Goal: Task Accomplishment & Management: Use online tool/utility

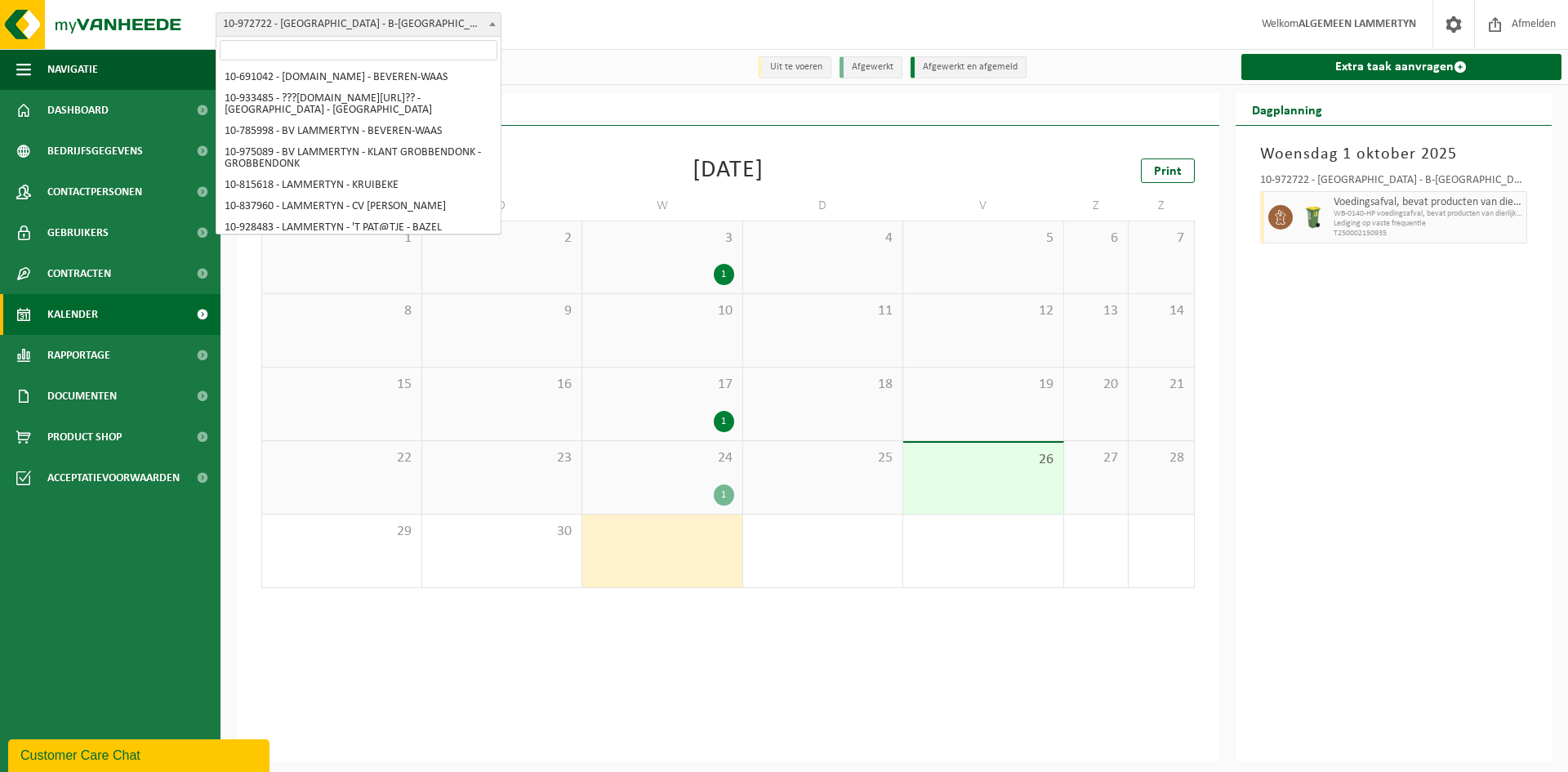
click at [326, 27] on span "10-972722 - [GEOGRAPHIC_DATA] - B-[GEOGRAPHIC_DATA] VZW - [GEOGRAPHIC_DATA]" at bounding box center [358, 25] width 284 height 23
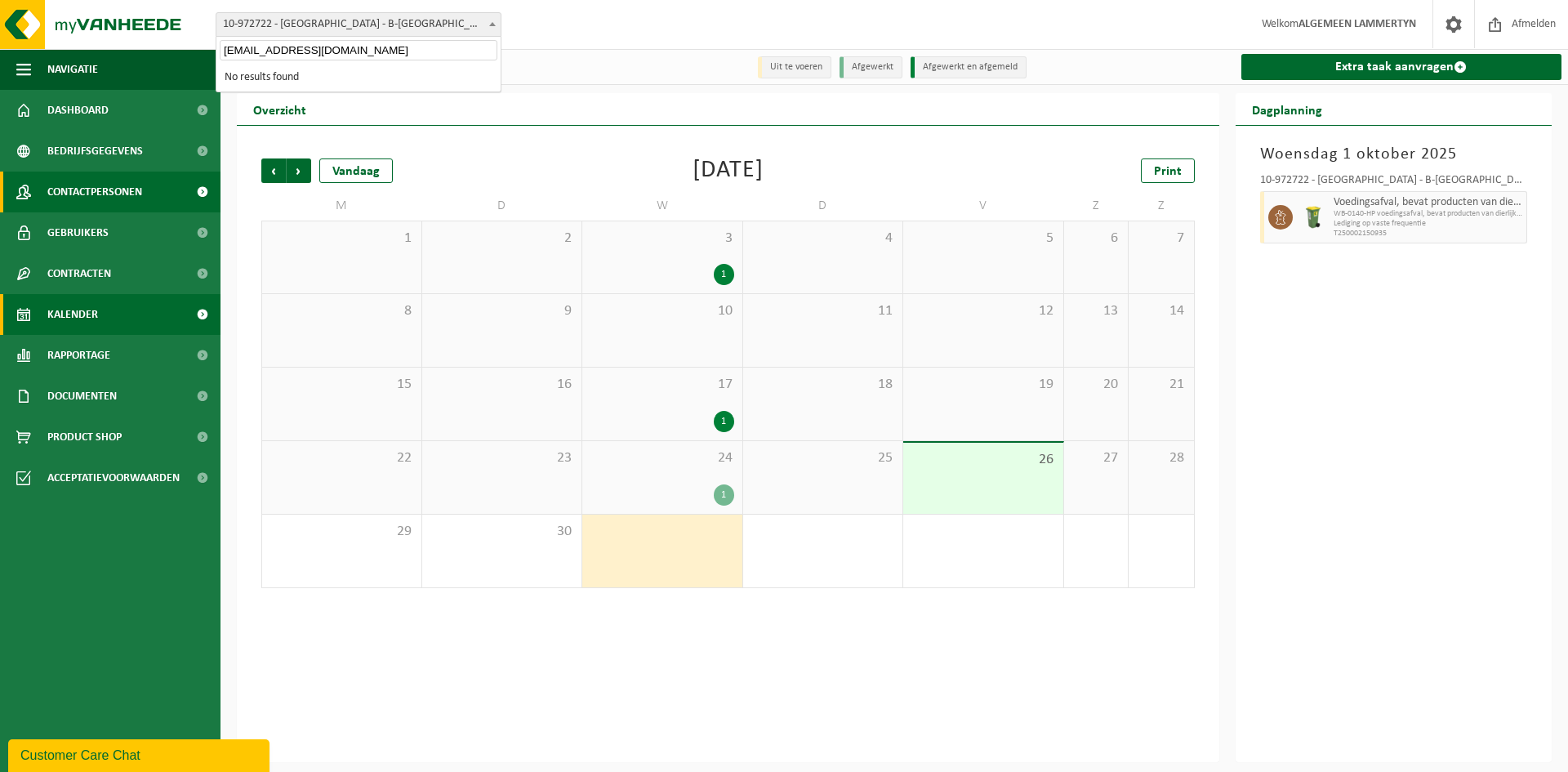
type input "[EMAIL_ADDRESS][DOMAIN_NAME]"
click at [299, 28] on span "10-972722 - [GEOGRAPHIC_DATA] - B-[GEOGRAPHIC_DATA] VZW - [GEOGRAPHIC_DATA]" at bounding box center [358, 25] width 284 height 23
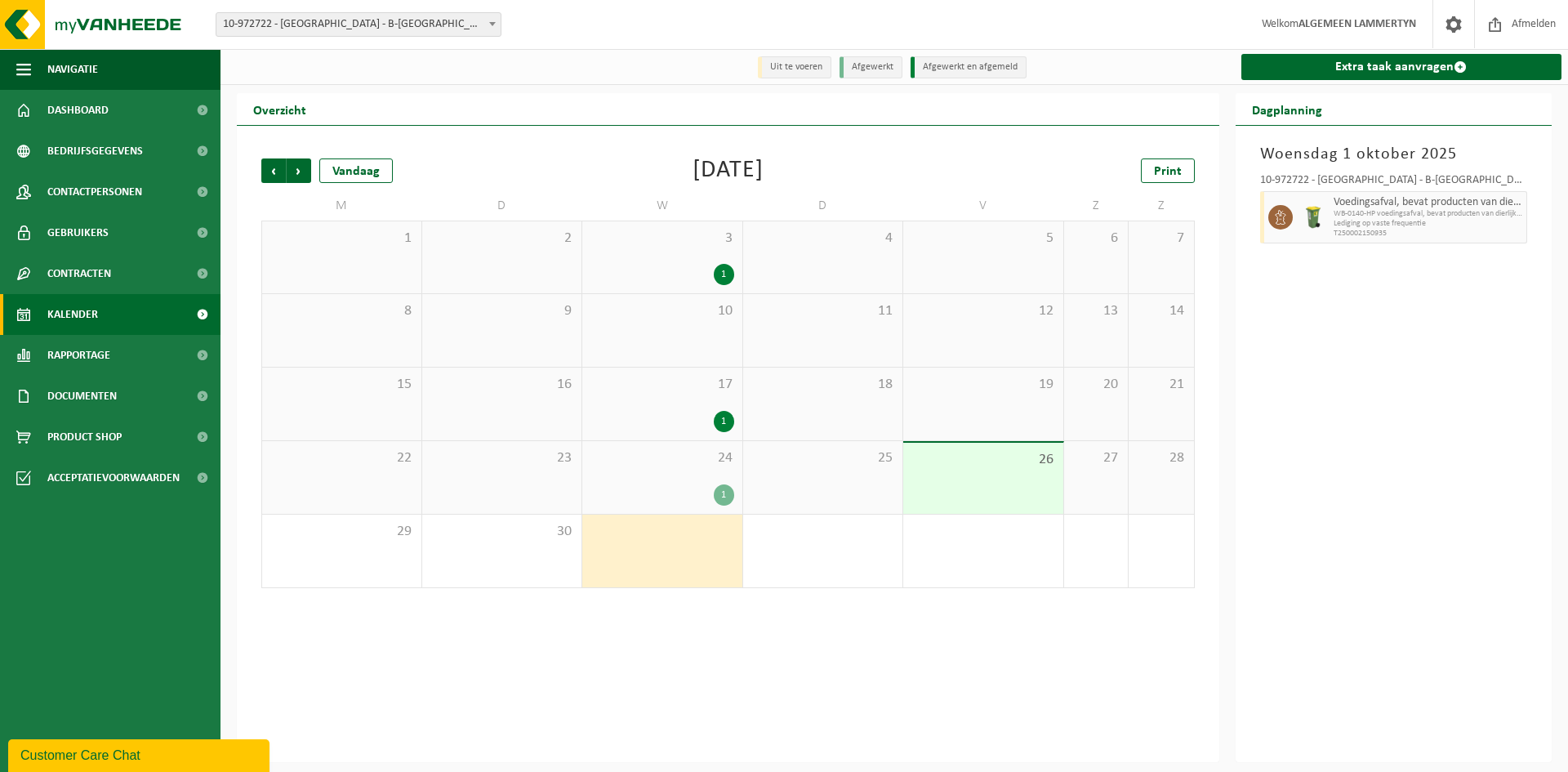
click at [292, 43] on div "Vestiging: 10-691042 - LAMMERTYN.NET - BEVEREN-WAAS 10-933485 - ???LAMMERTYN.NE…" at bounding box center [784, 25] width 1568 height 50
click at [293, 30] on span "10-972722 - [GEOGRAPHIC_DATA] - B-[GEOGRAPHIC_DATA] VZW - [GEOGRAPHIC_DATA]" at bounding box center [358, 25] width 284 height 23
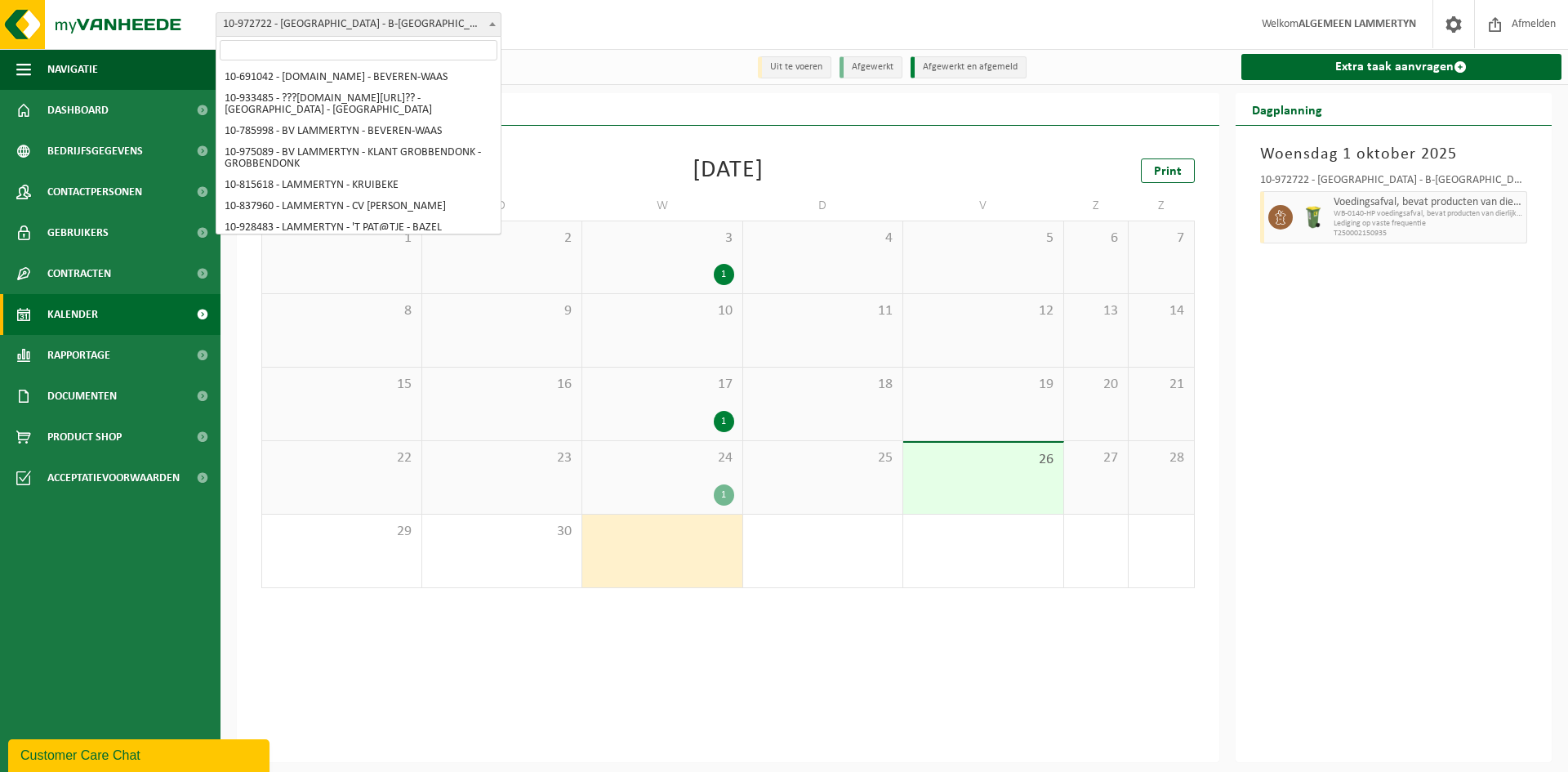
scroll to position [757, 0]
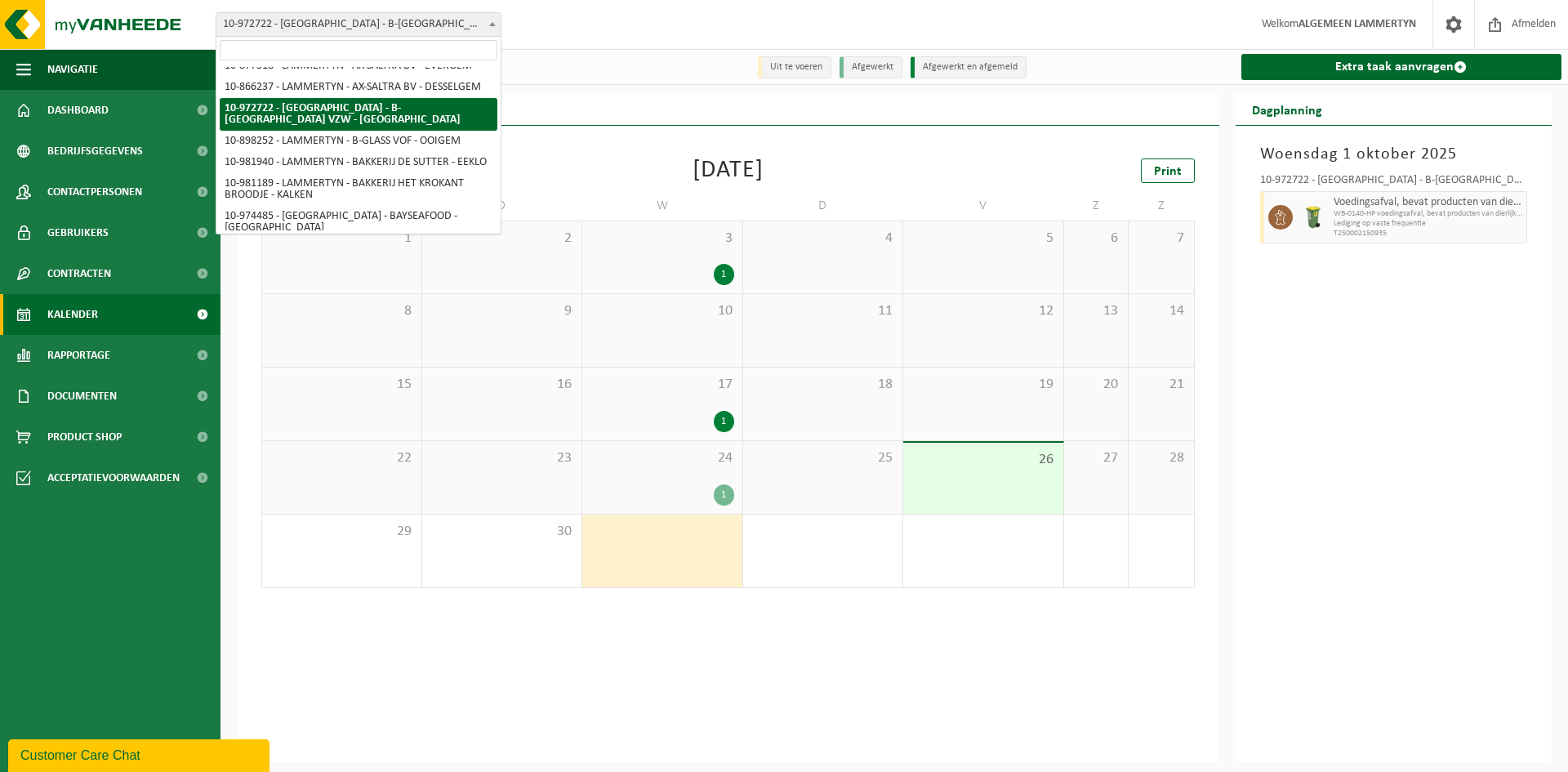
click at [284, 45] on input "search" at bounding box center [358, 50] width 277 height 20
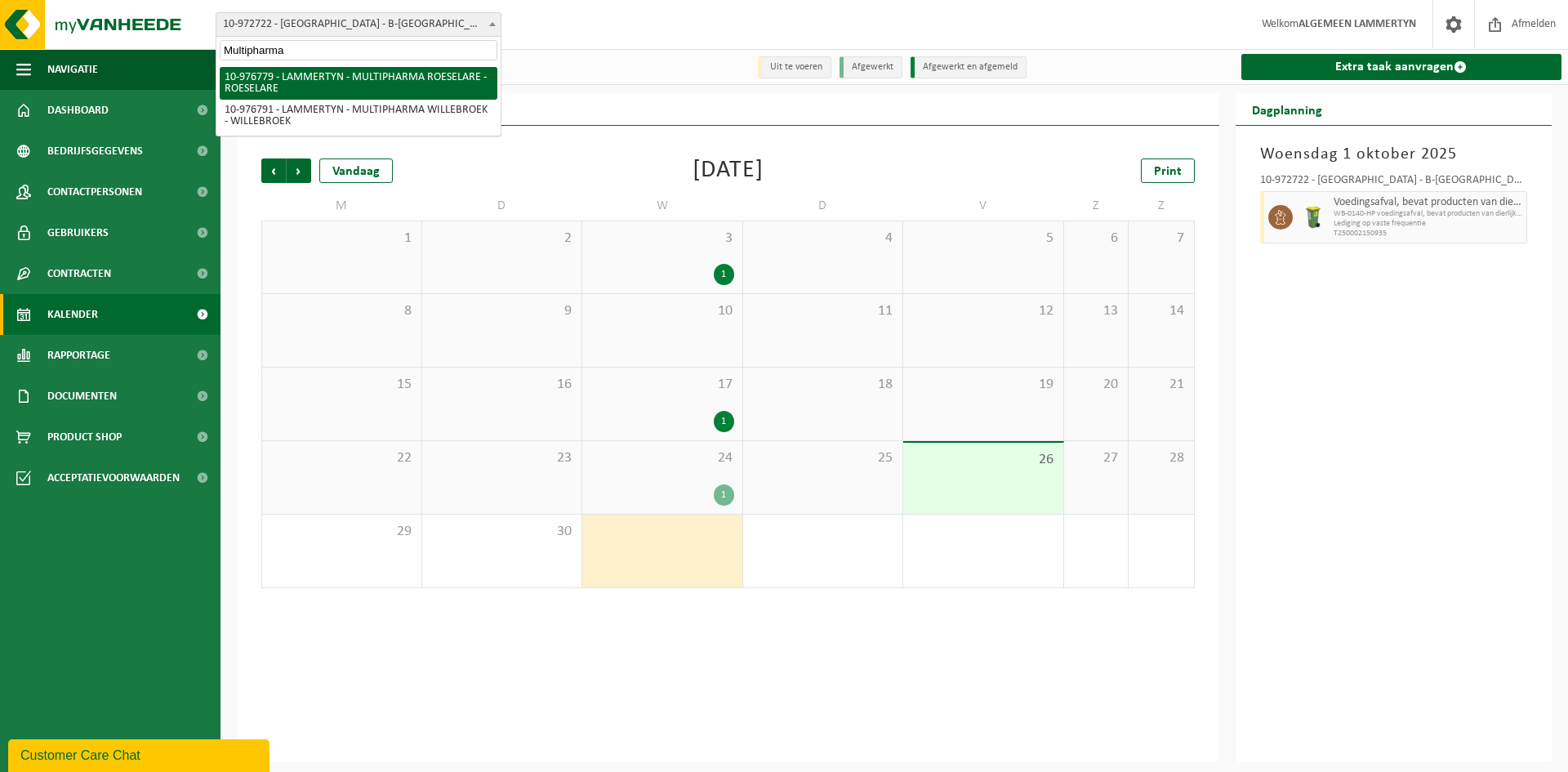
type input "Multipharma"
select select "159070"
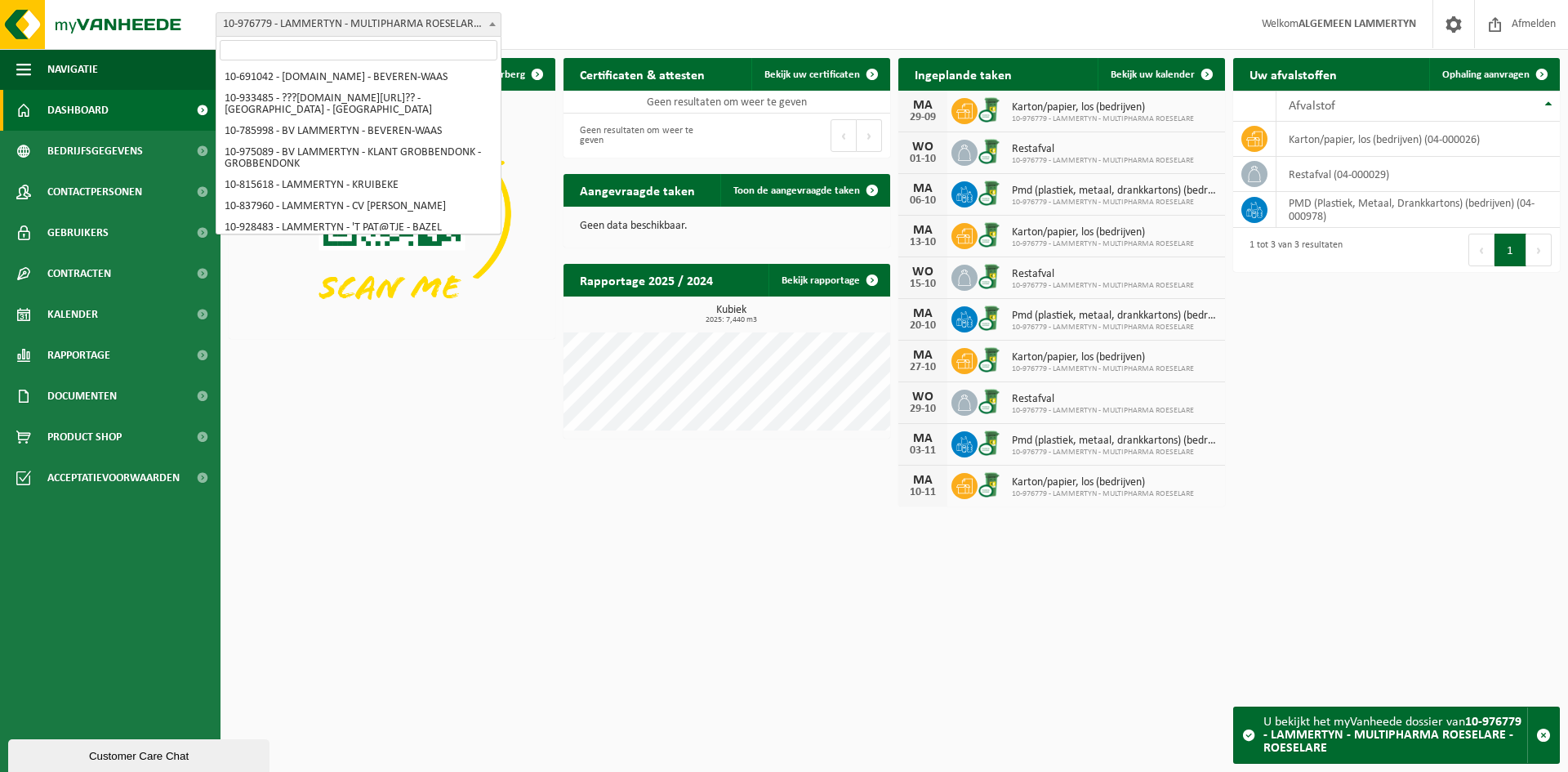
click at [395, 32] on span "10-976779 - LAMMERTYN - MULTIPHARMA ROESELARE - ROESELARE" at bounding box center [358, 25] width 284 height 23
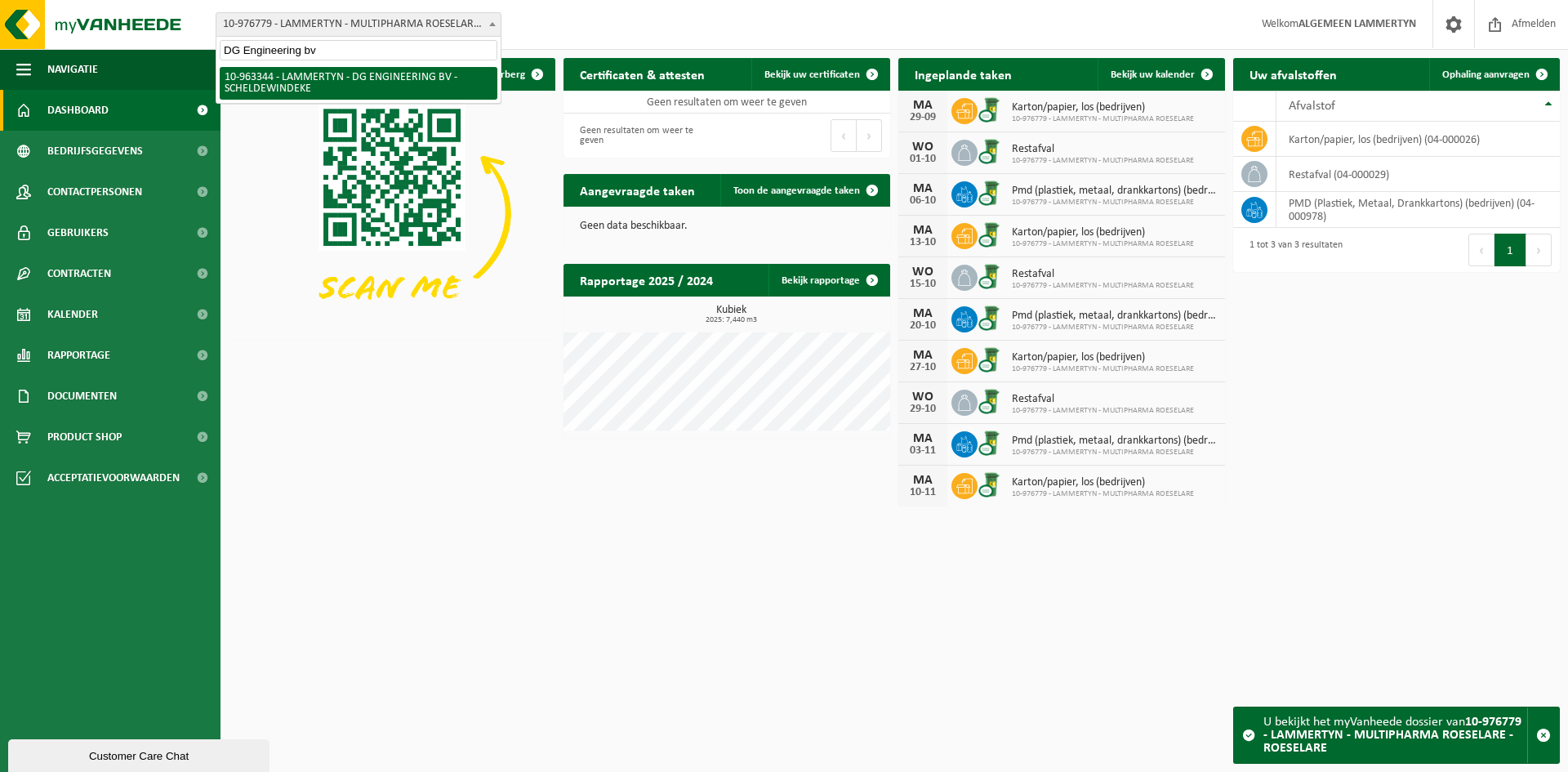
type input "DG Engineering bv"
select select "151054"
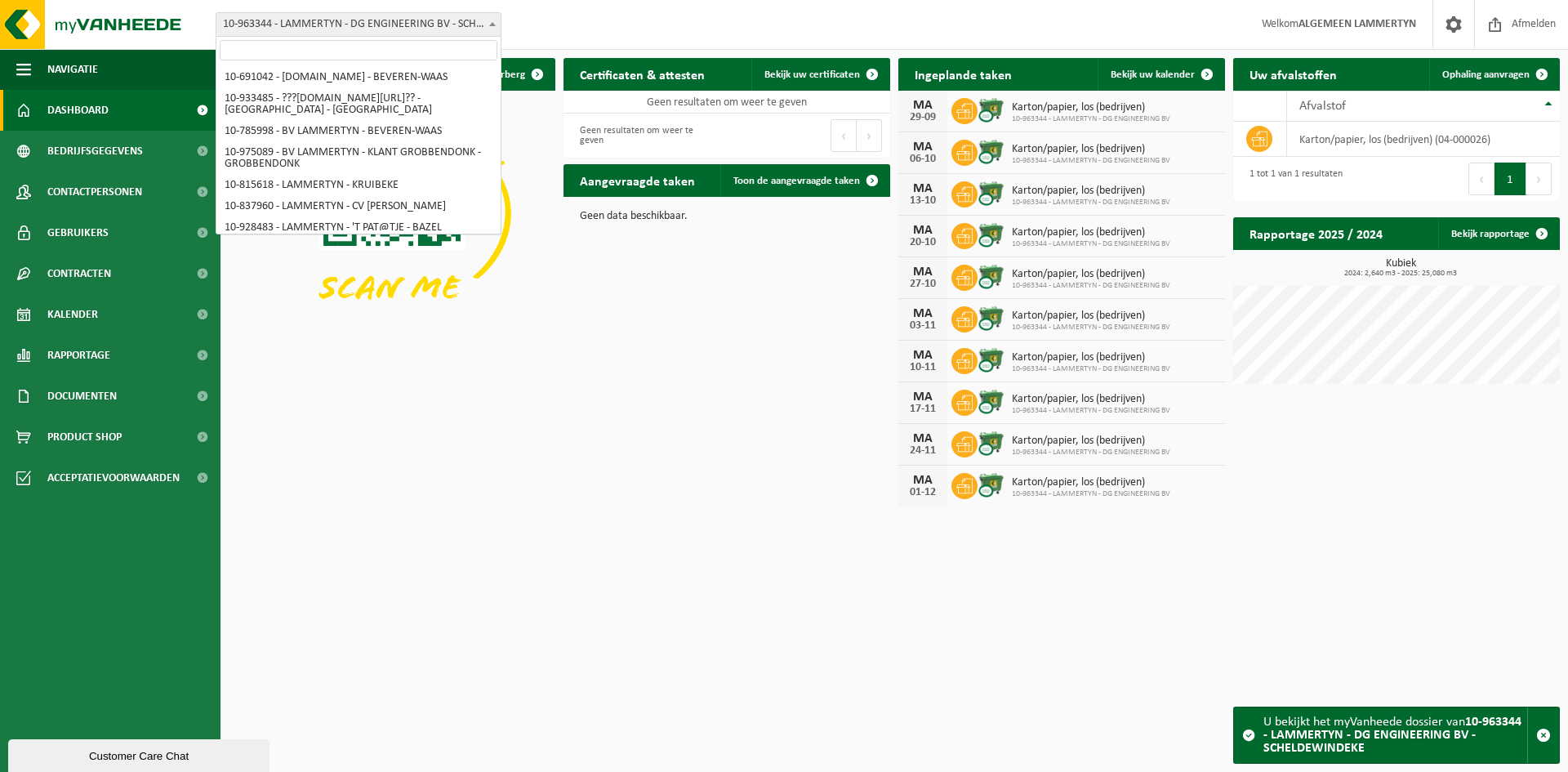
click at [373, 27] on span "10-963344 - LAMMERTYN - DG ENGINEERING BV - SCHELDEWINDEKE" at bounding box center [358, 25] width 284 height 23
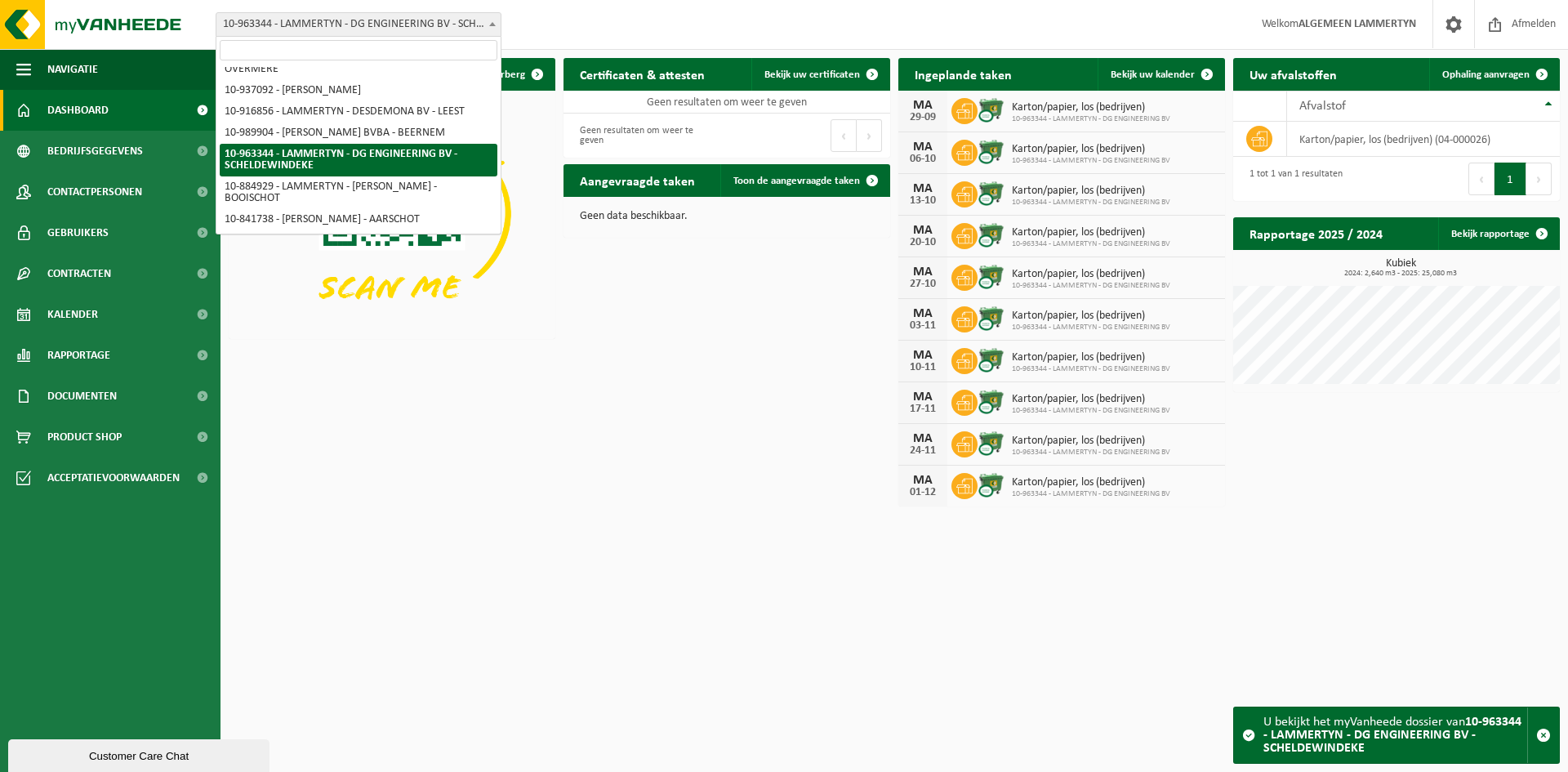
click at [355, 47] on input "search" at bounding box center [358, 50] width 277 height 20
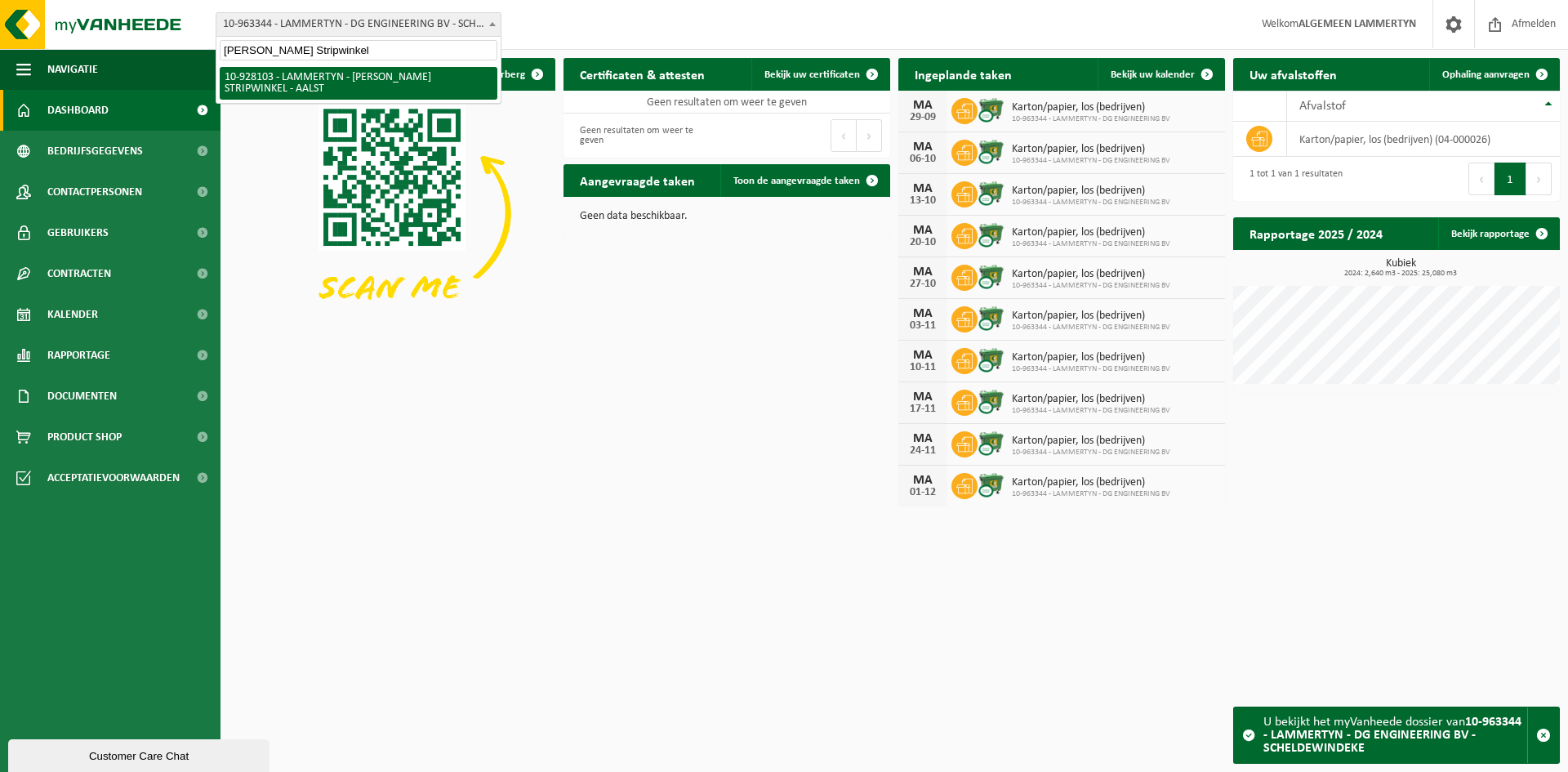
scroll to position [0, 0]
type input "Fred's Stripwinkel"
select select "133230"
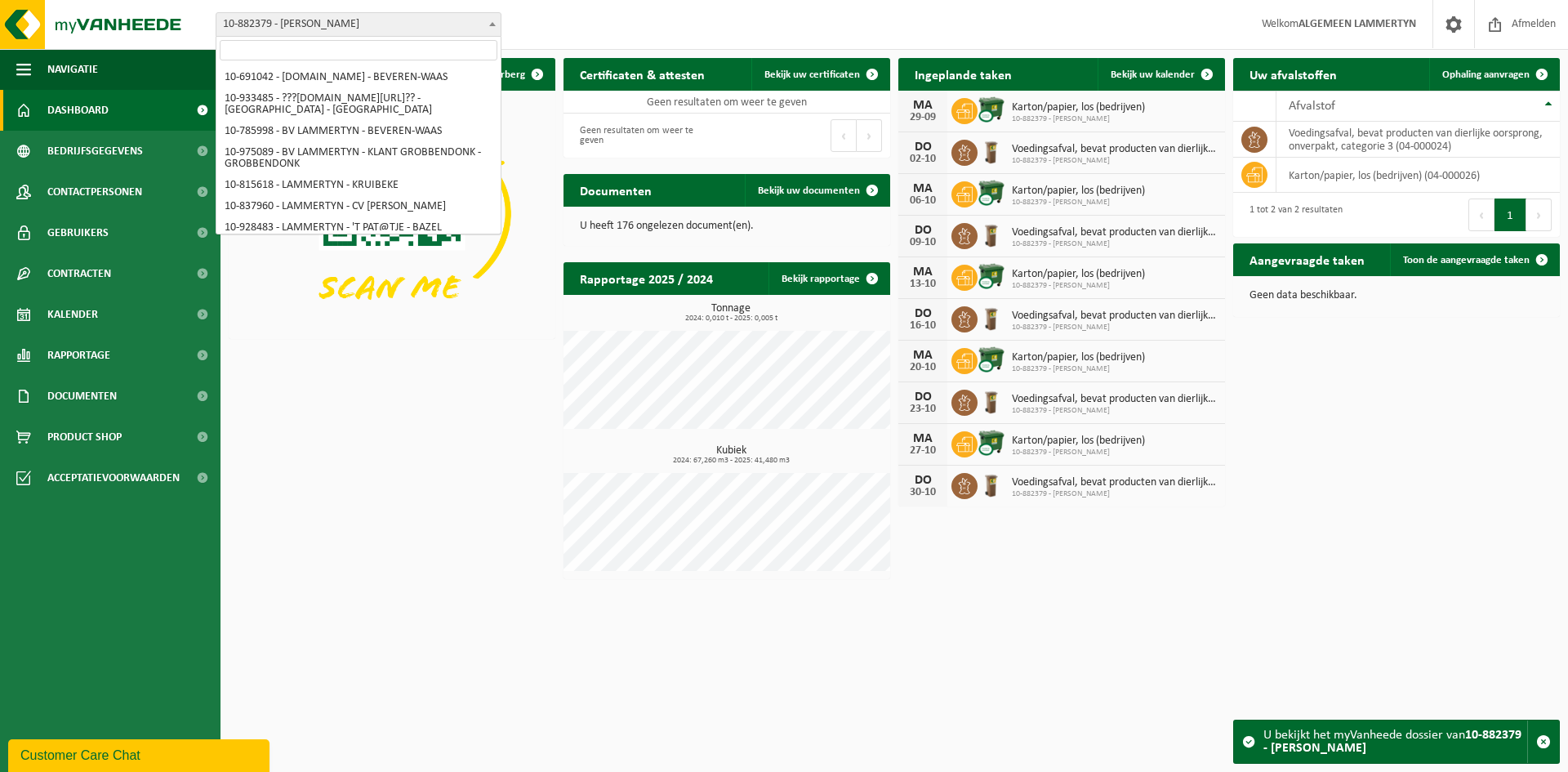
click at [314, 19] on span "10-882379 - [PERSON_NAME]" at bounding box center [358, 25] width 284 height 23
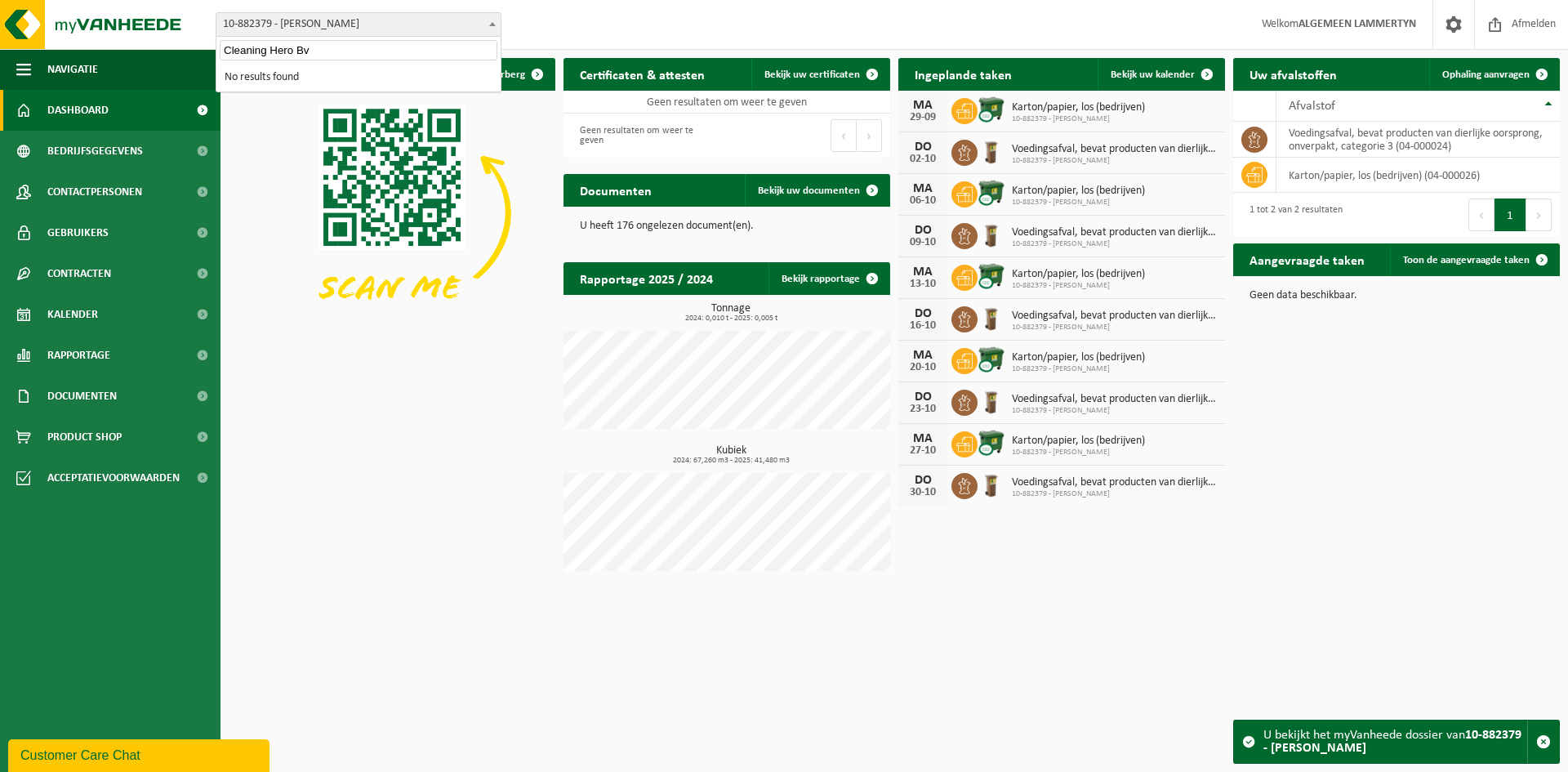
click at [317, 51] on input "Cleaning Hero Bv" at bounding box center [358, 50] width 277 height 20
type input "Cleaning"
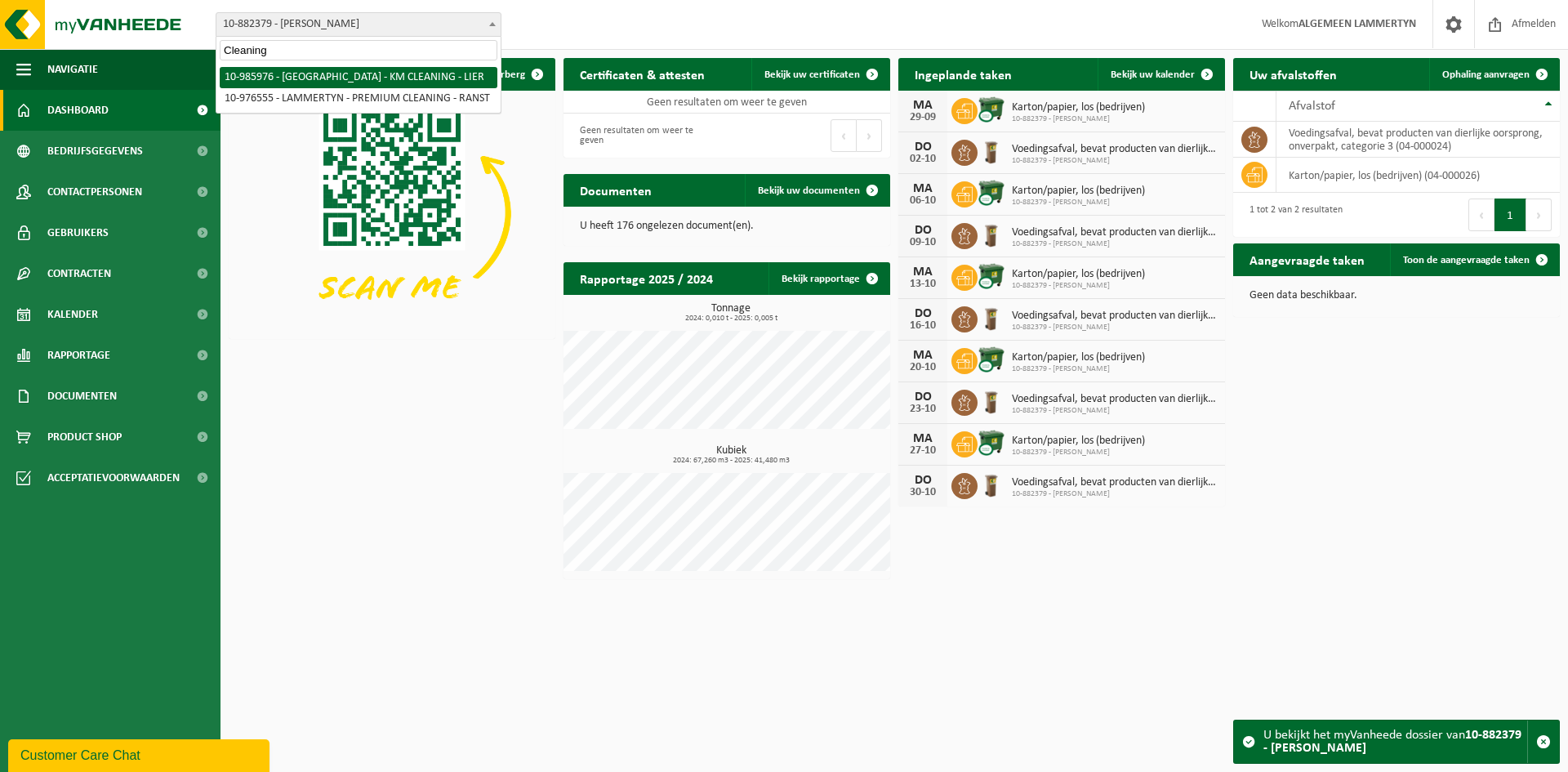
select select "165427"
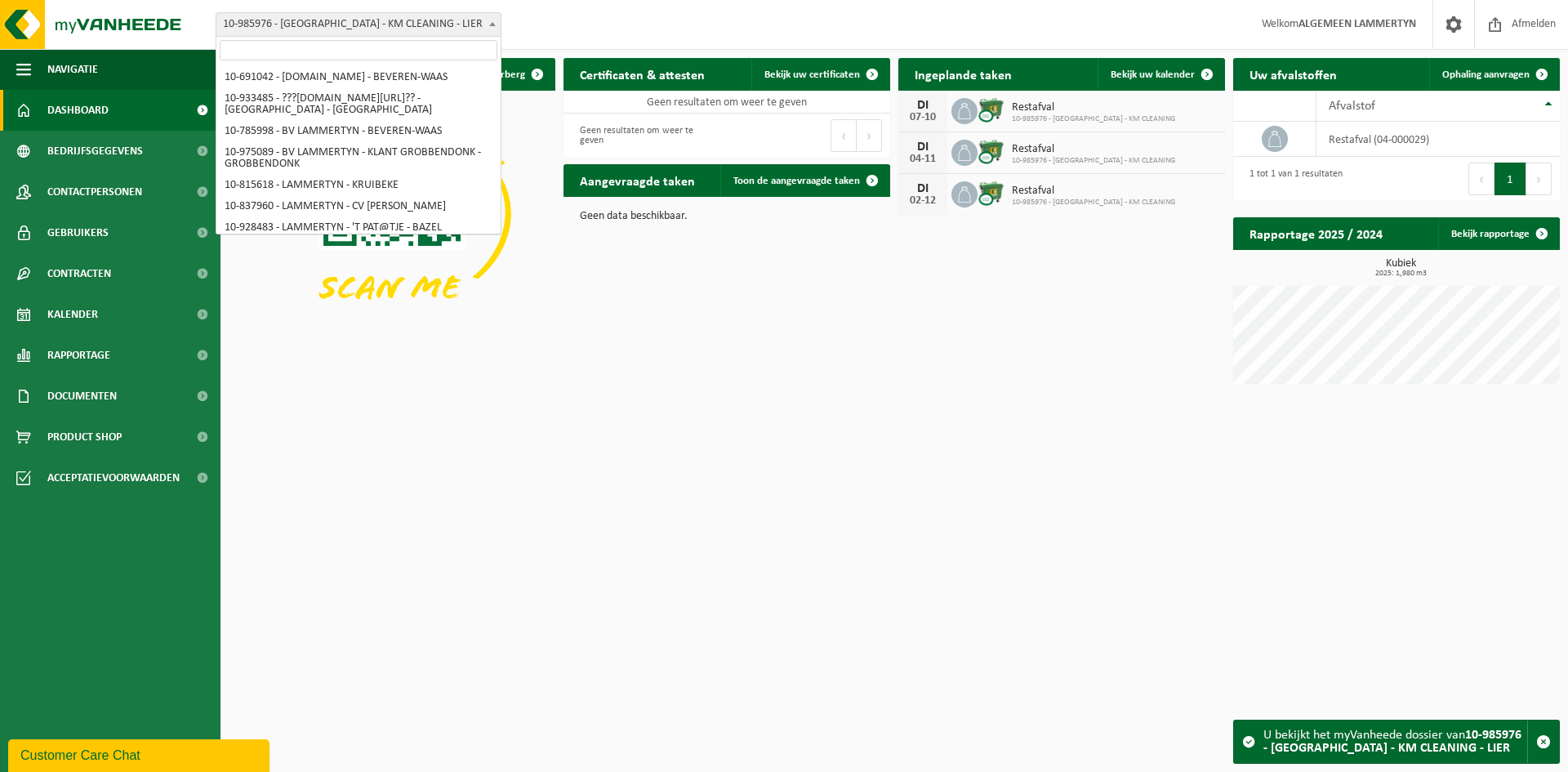
click at [321, 31] on span "10-985976 - [GEOGRAPHIC_DATA] - KM CLEANING - LIER" at bounding box center [358, 25] width 284 height 23
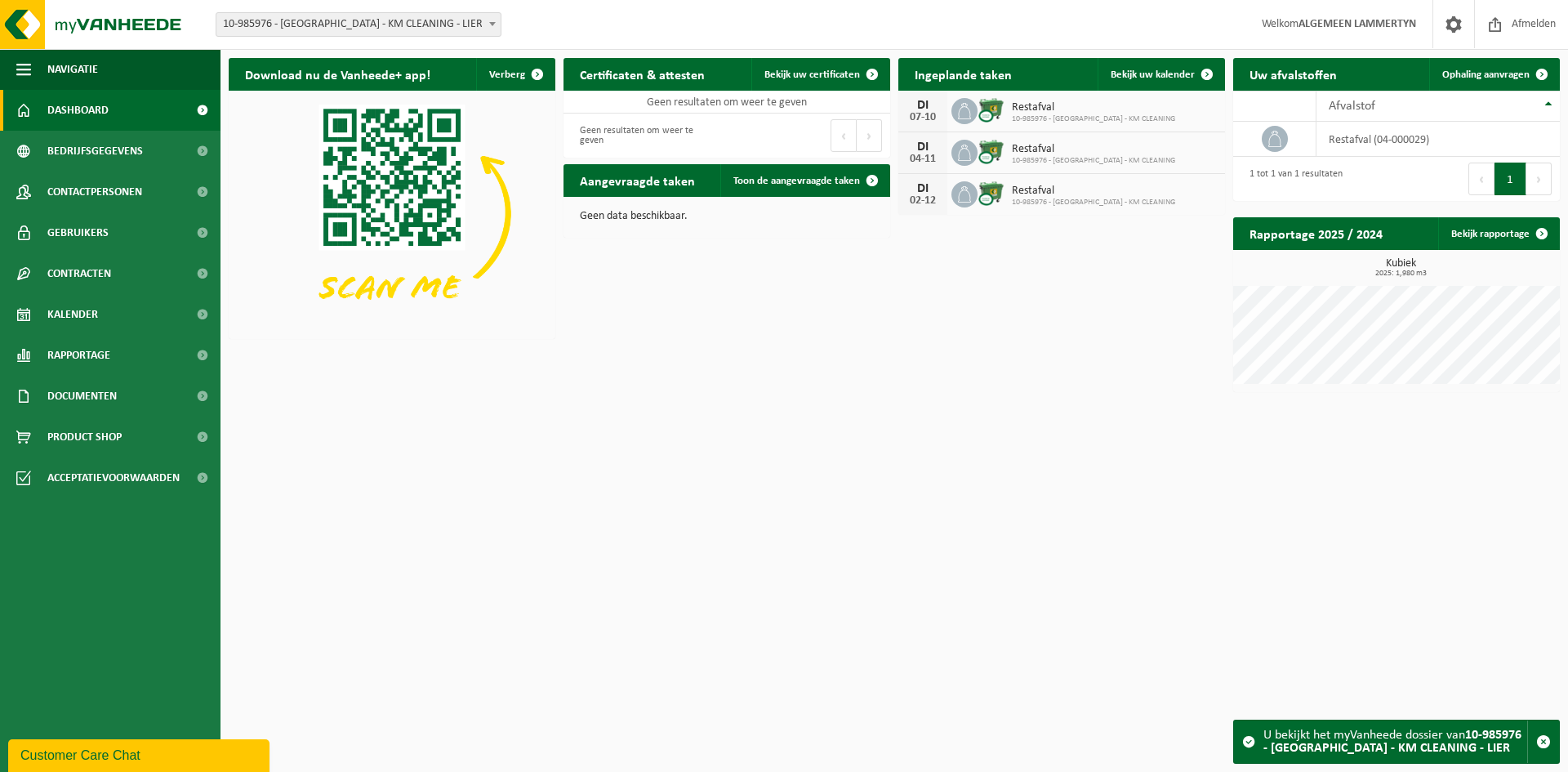
click at [1037, 123] on span "10-985976 - LAMMERTYN - KM CLEANING" at bounding box center [1093, 119] width 163 height 10
click at [1165, 82] on link "Bekijk uw kalender" at bounding box center [1160, 74] width 126 height 33
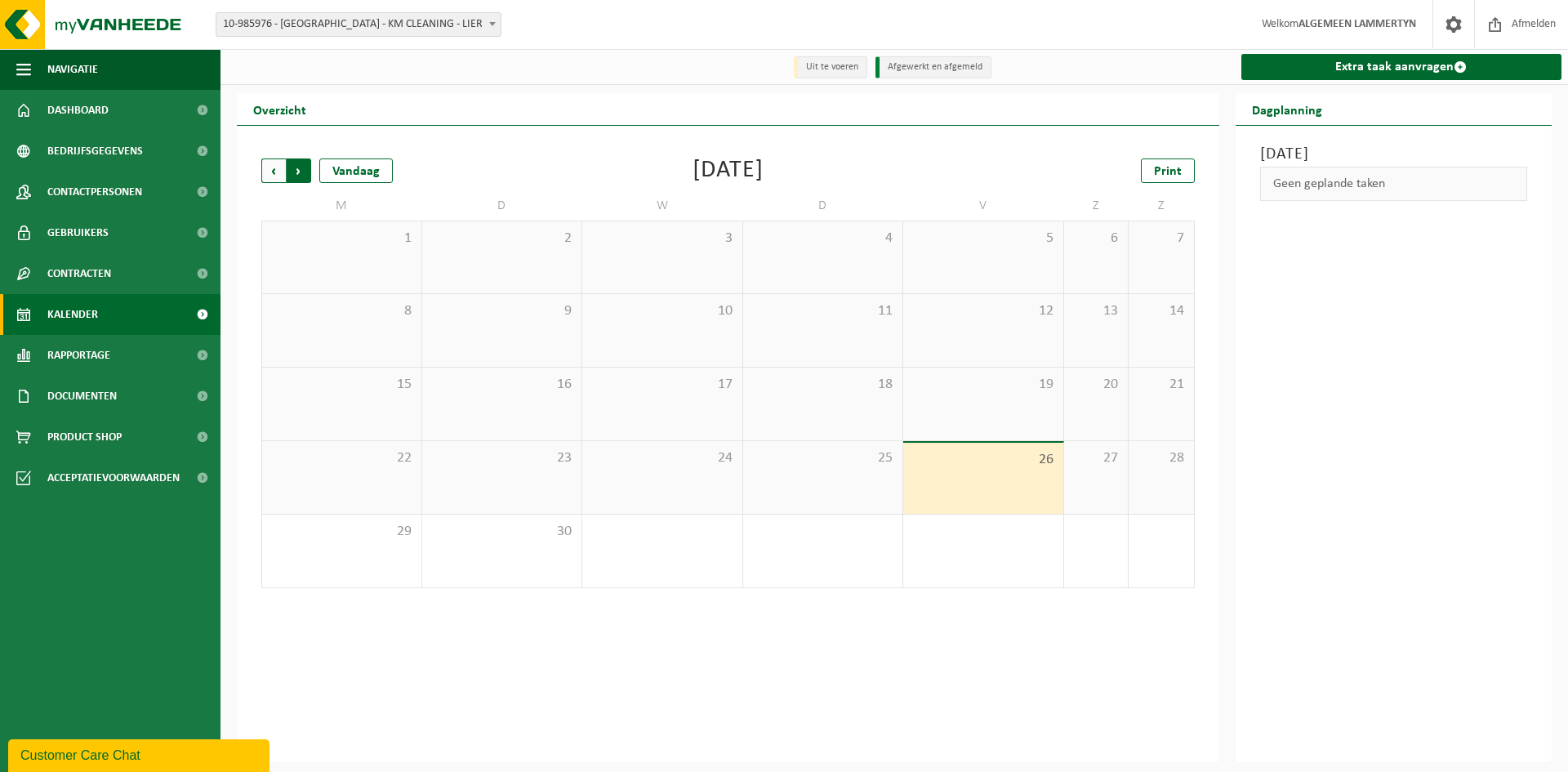
click at [283, 168] on span "Vorige" at bounding box center [274, 171] width 25 height 25
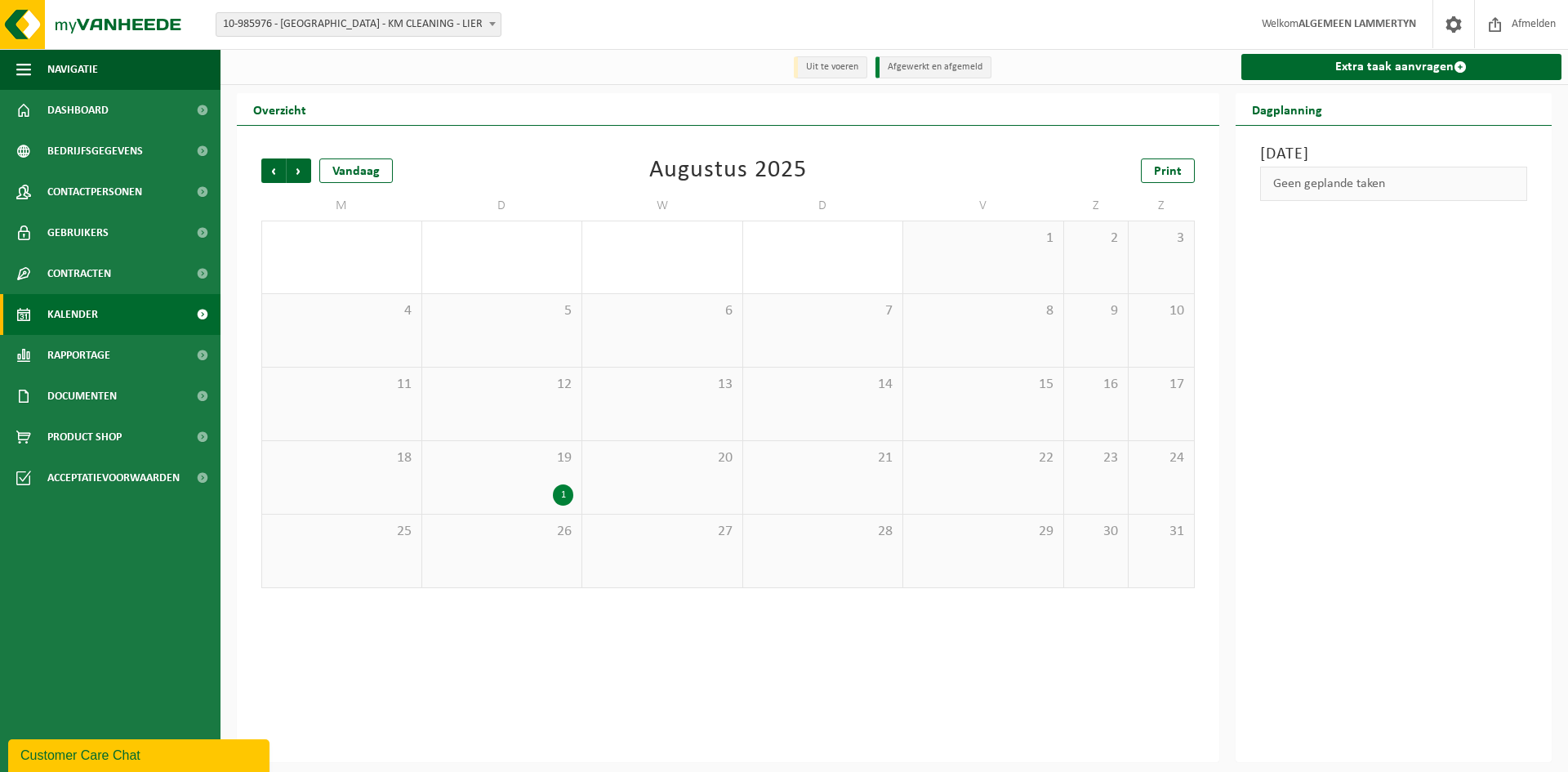
click at [532, 486] on div "1" at bounding box center [502, 495] width 144 height 21
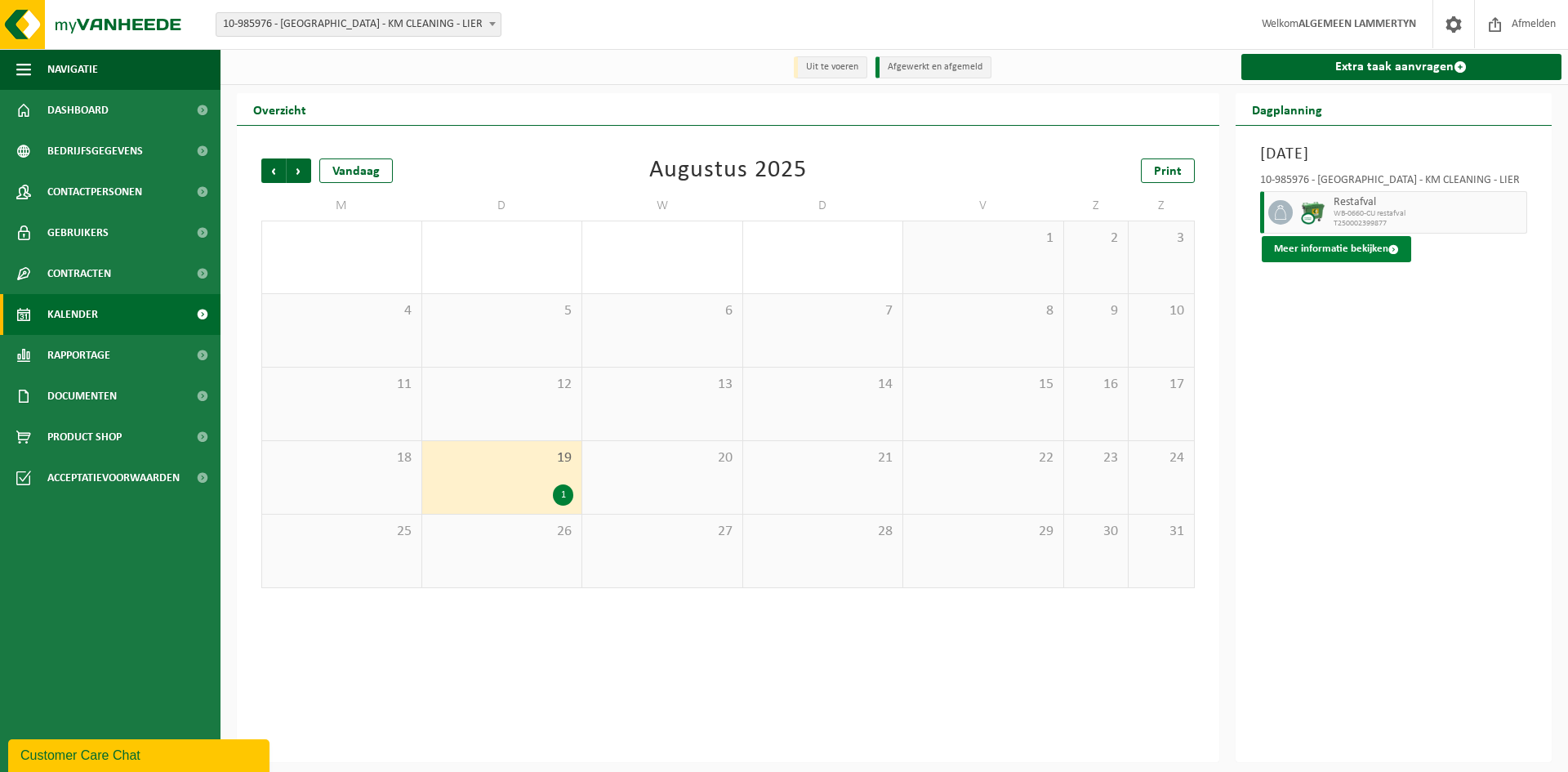
click at [1347, 248] on button "Meer informatie bekijken" at bounding box center [1336, 248] width 150 height 26
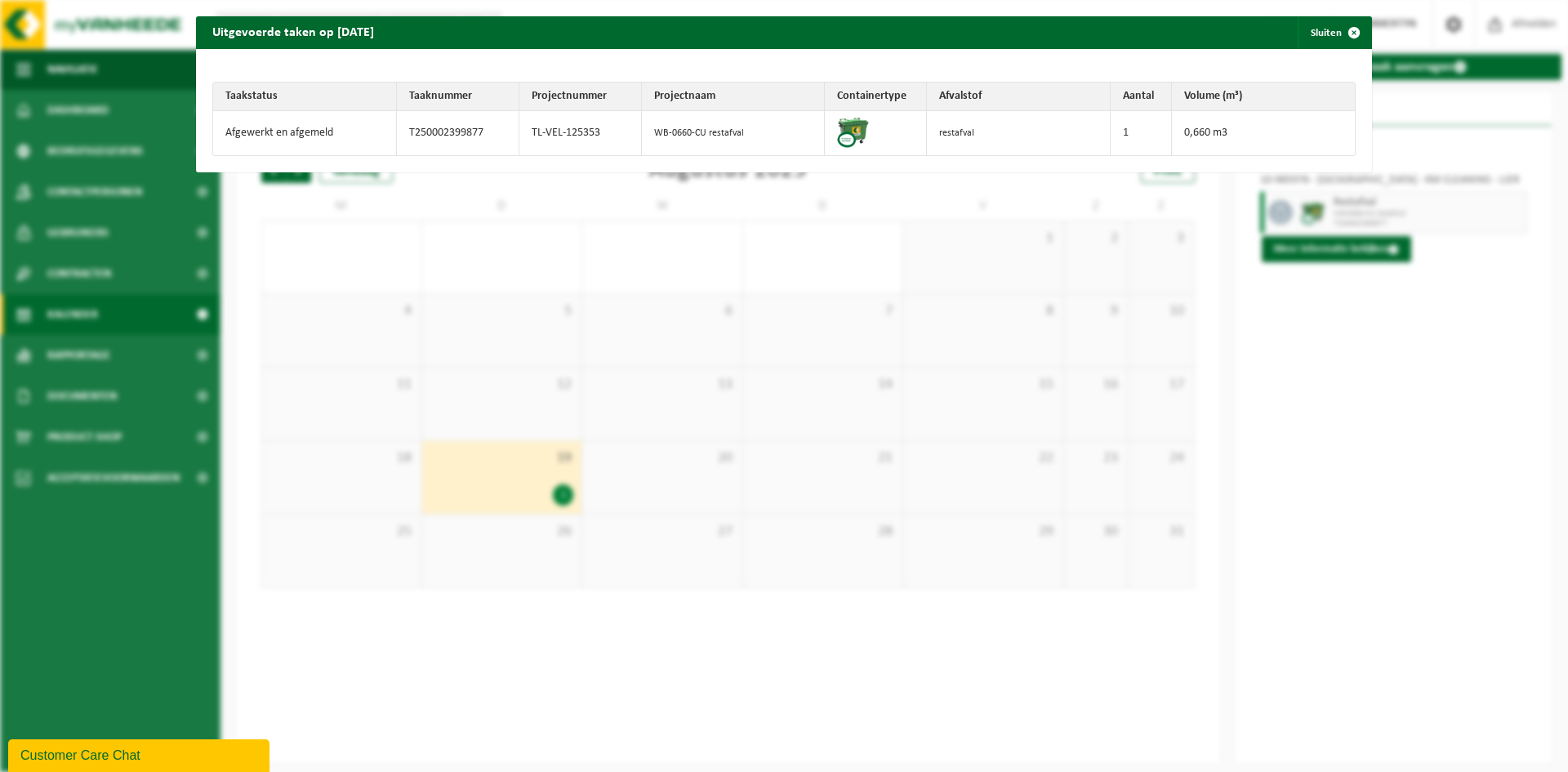
drag, startPoint x: 1408, startPoint y: 448, endPoint x: 1397, endPoint y: 448, distance: 11.0
click at [1408, 449] on div "Uitgevoerde taken op 2025-08-19 Sluiten Taakstatus Taaknummer Projectnummer Pro…" at bounding box center [784, 386] width 1568 height 772
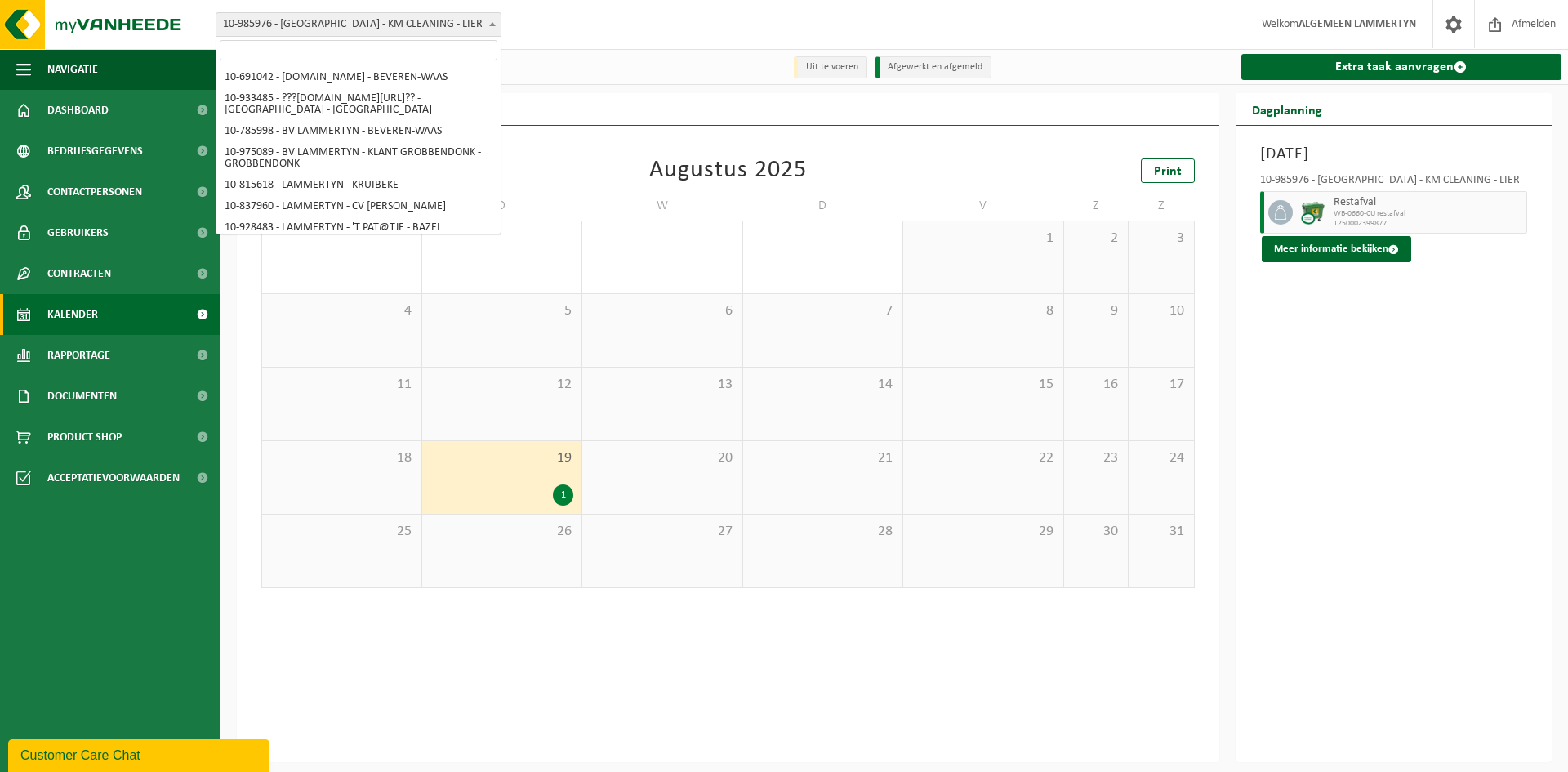
click at [349, 34] on span "10-985976 - [GEOGRAPHIC_DATA] - KM CLEANING - LIER" at bounding box center [358, 25] width 284 height 23
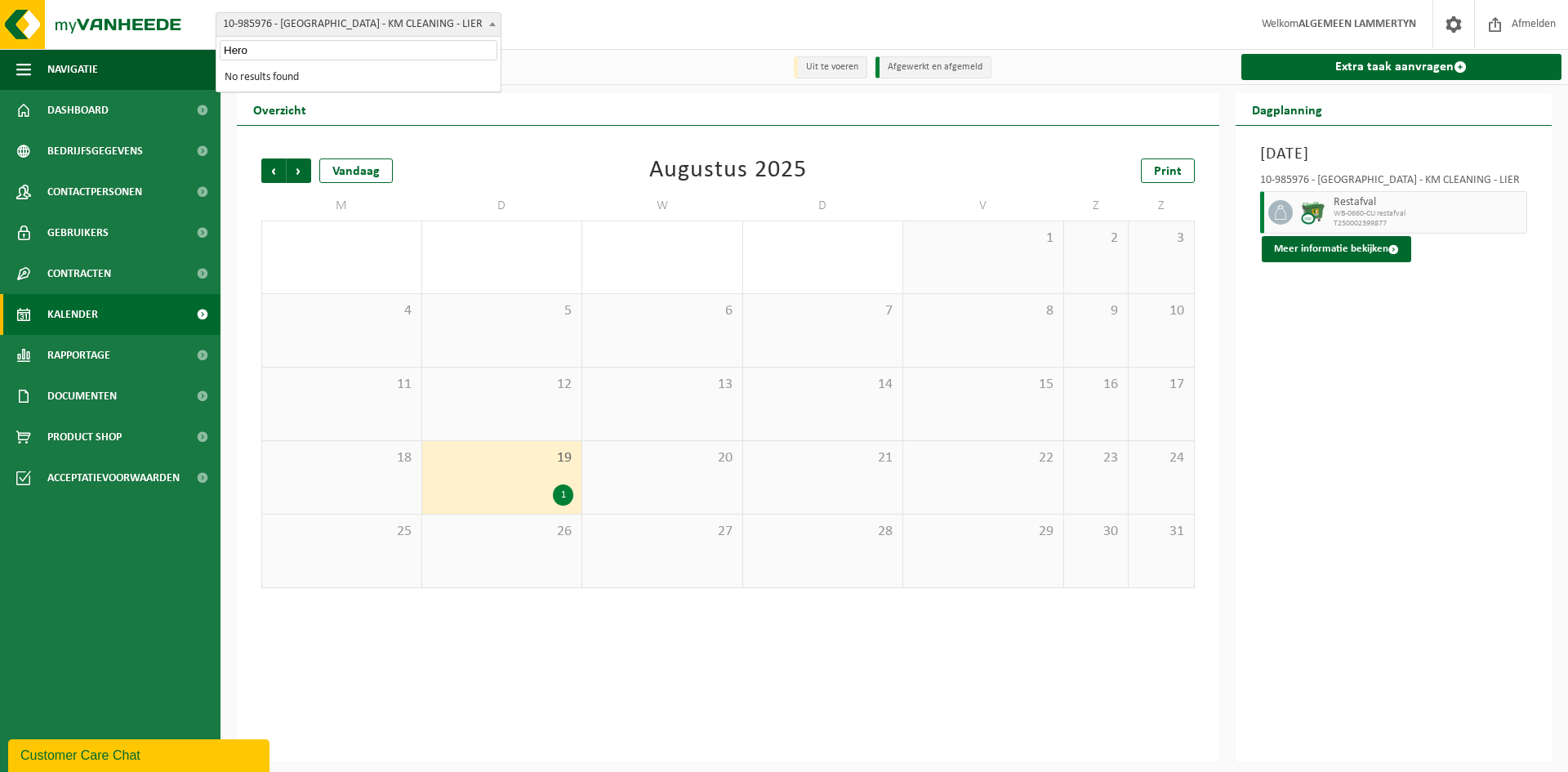
type input "Hero"
click at [287, 20] on span "10-985976 - [GEOGRAPHIC_DATA] - KM CLEANING - LIER" at bounding box center [358, 25] width 284 height 23
click at [289, 37] on div "Vestiging: 10-691042 - LAMMERTYN.NET - BEVEREN-WAAS 10-933485 - ???LAMMERTYN.NE…" at bounding box center [784, 25] width 1568 height 50
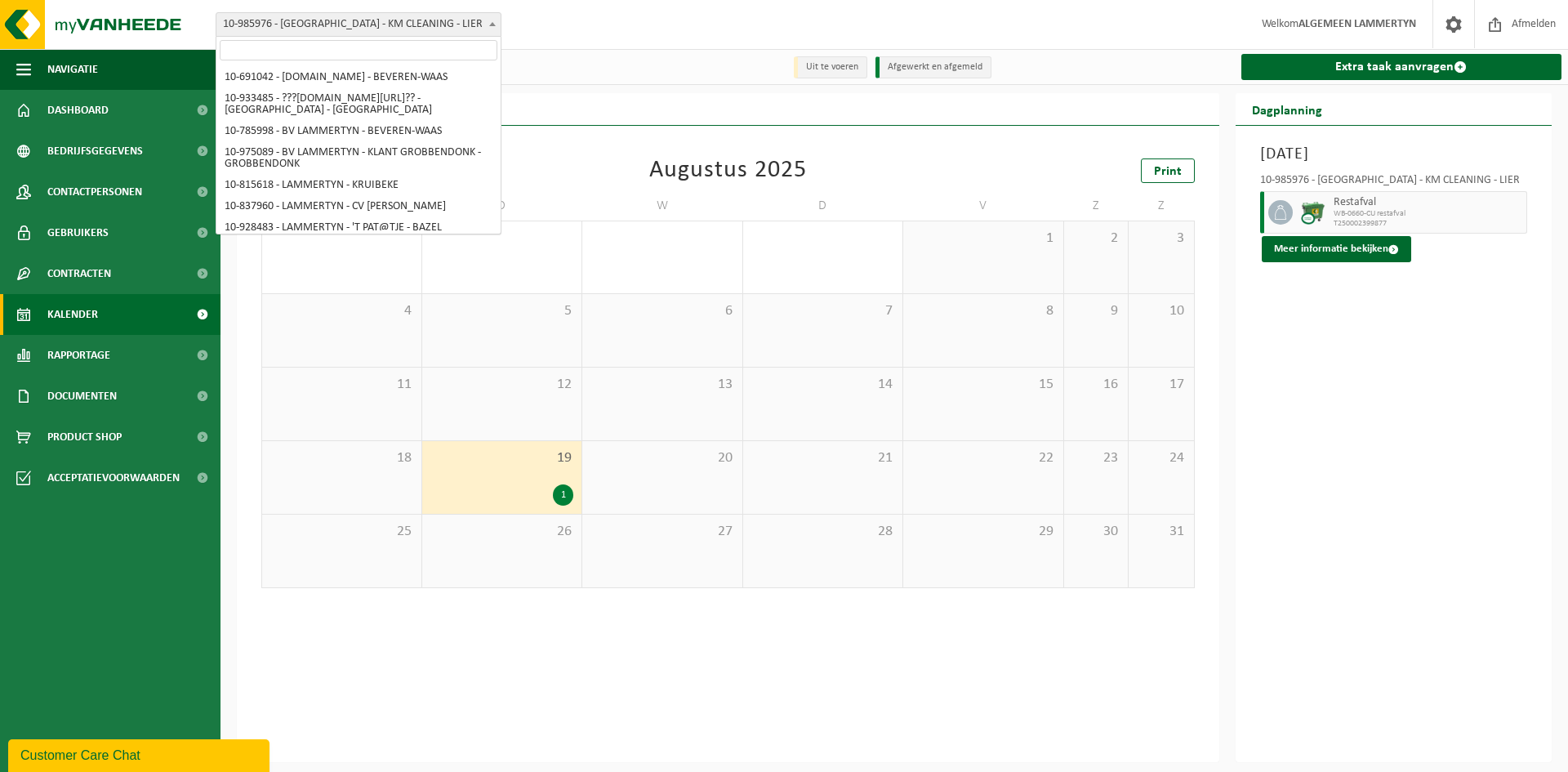
click at [287, 23] on span "10-985976 - [GEOGRAPHIC_DATA] - KM CLEANING - LIER" at bounding box center [358, 25] width 284 height 23
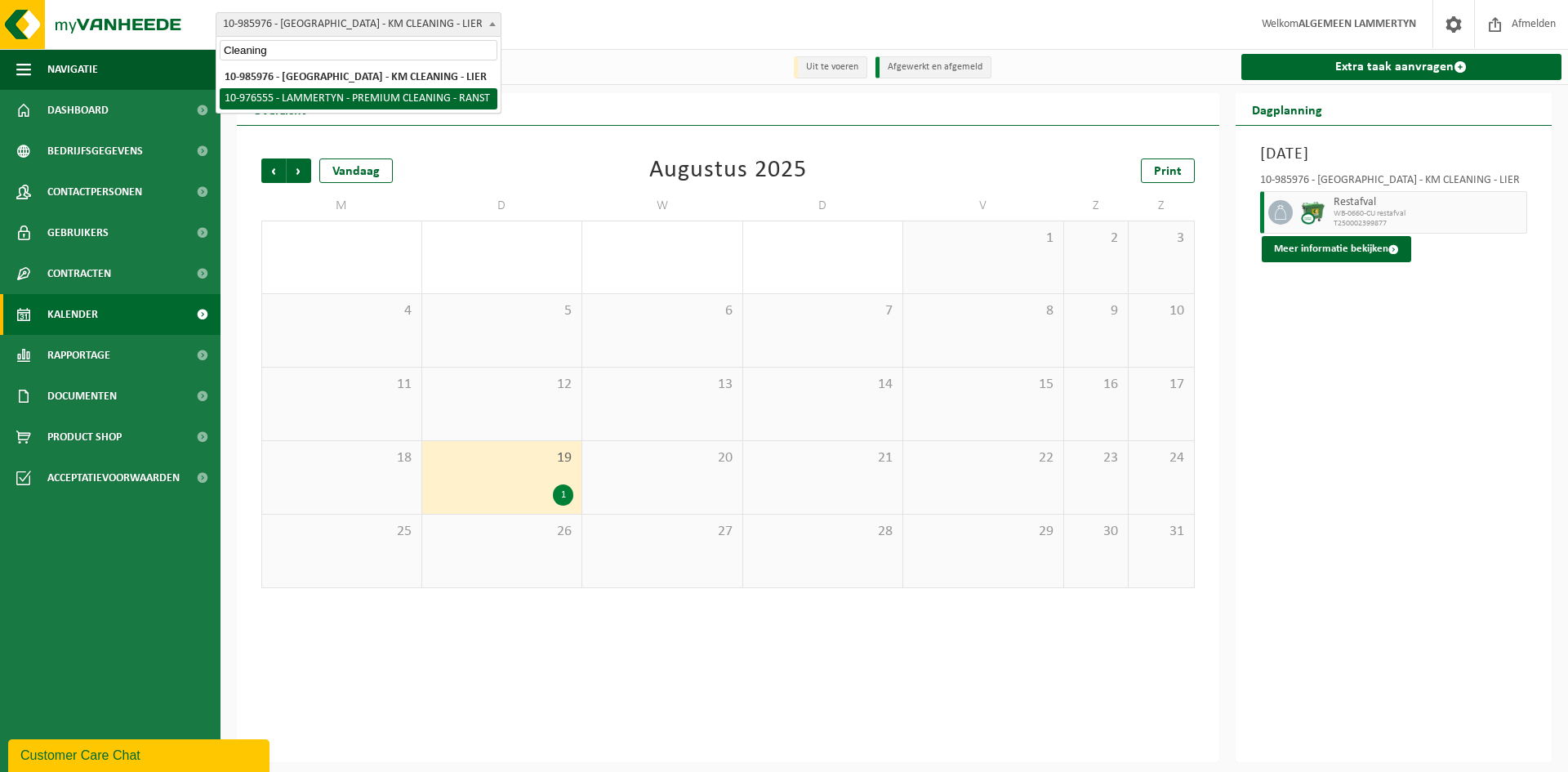
type input "Cleaning"
select select "158906"
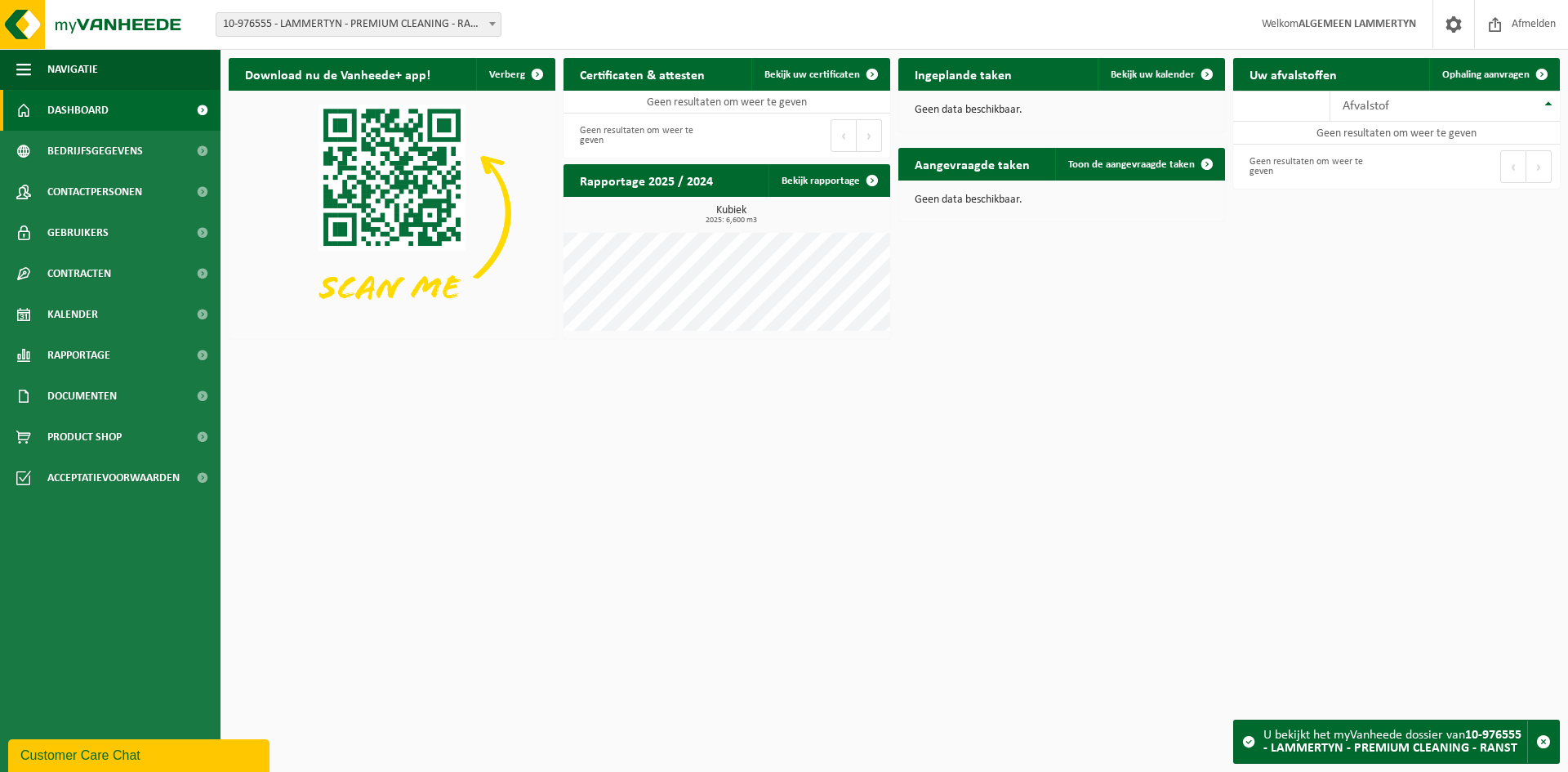
click at [383, 31] on span "10-976555 - LAMMERTYN - PREMIUM CLEANING - RANST" at bounding box center [358, 25] width 284 height 23
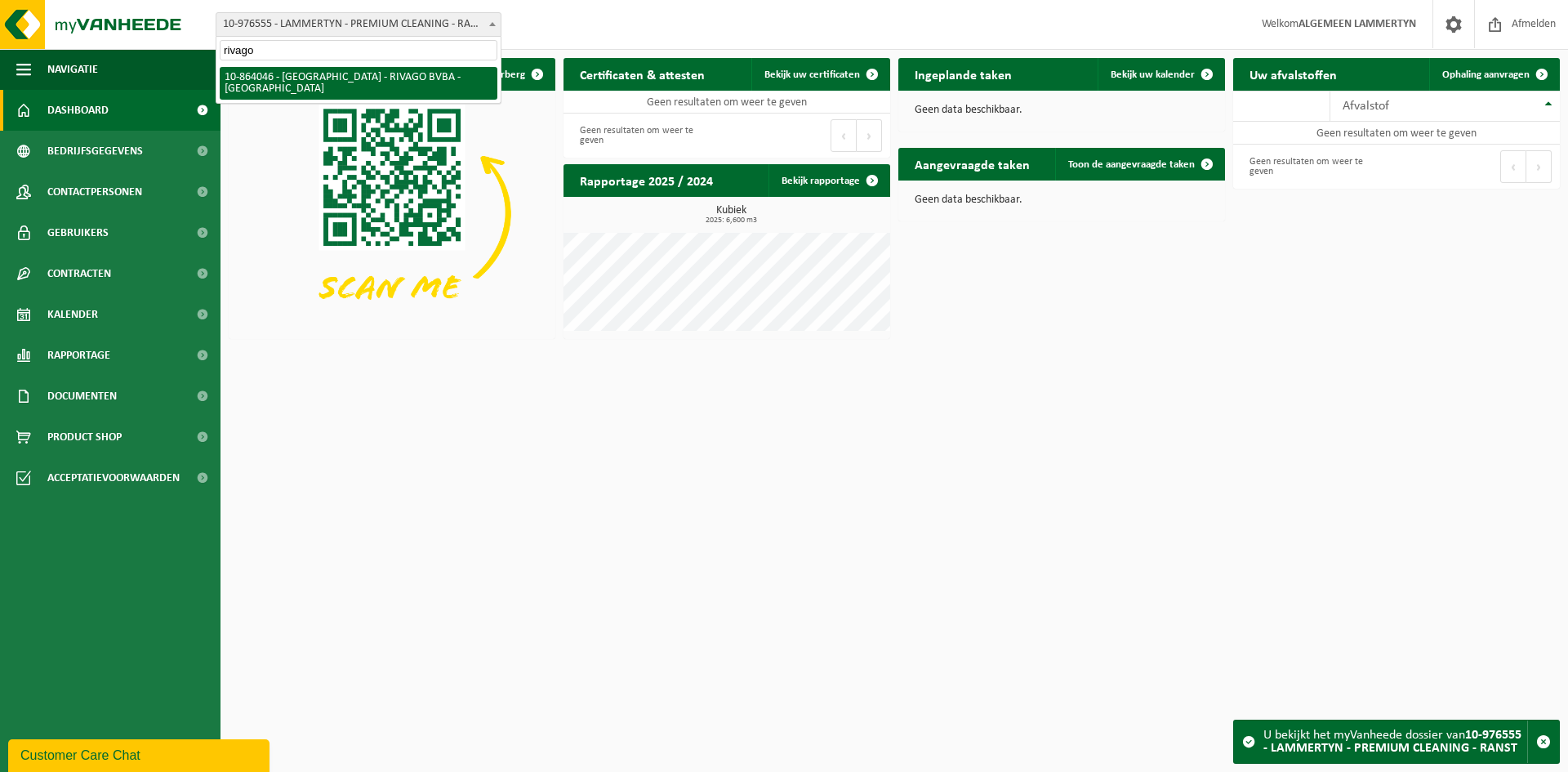
type input "rivago"
select select "101864"
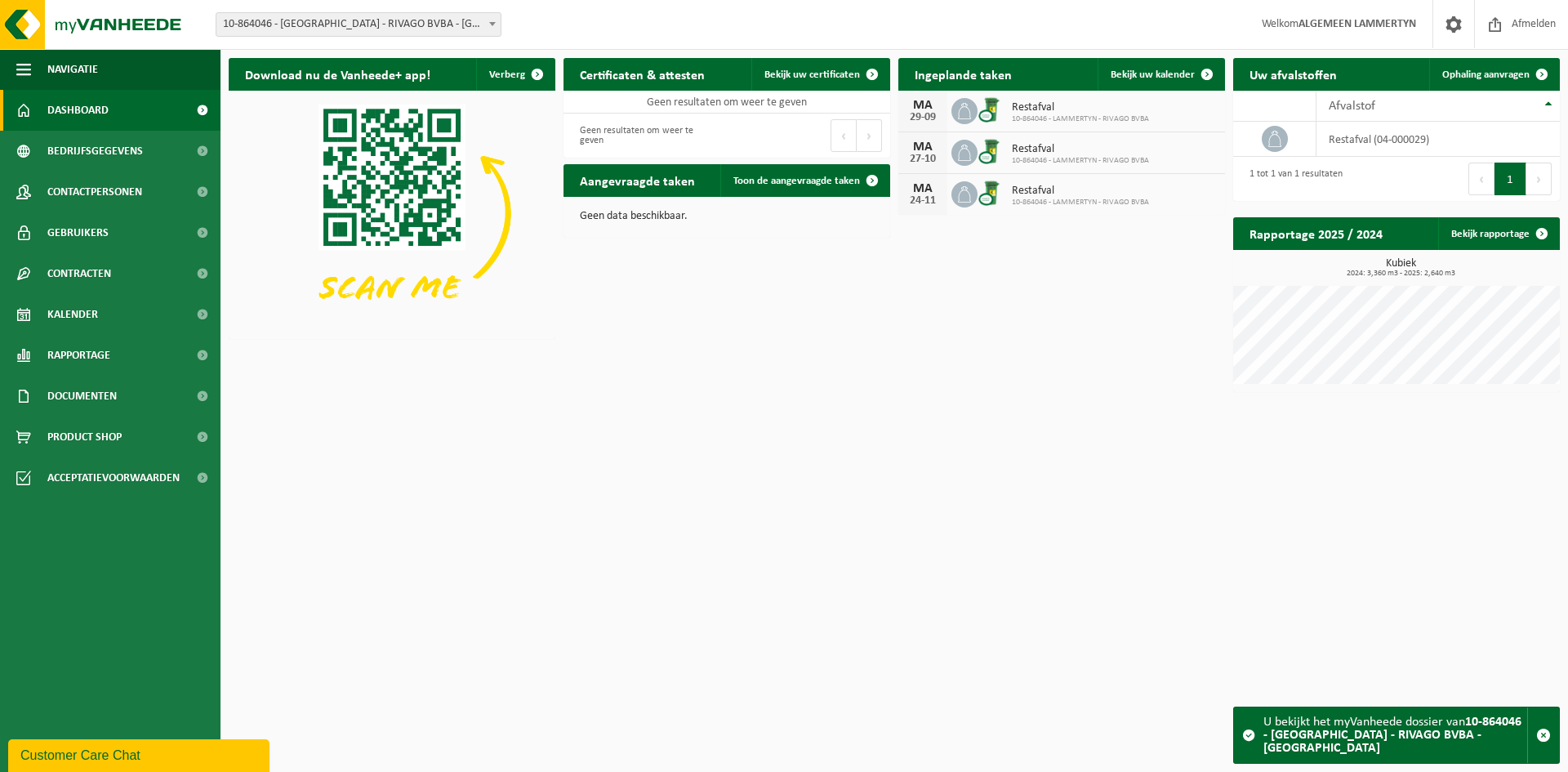
click at [392, 35] on span "10-864046 - [GEOGRAPHIC_DATA] - RIVAGO BVBA - [GEOGRAPHIC_DATA]" at bounding box center [358, 25] width 284 height 23
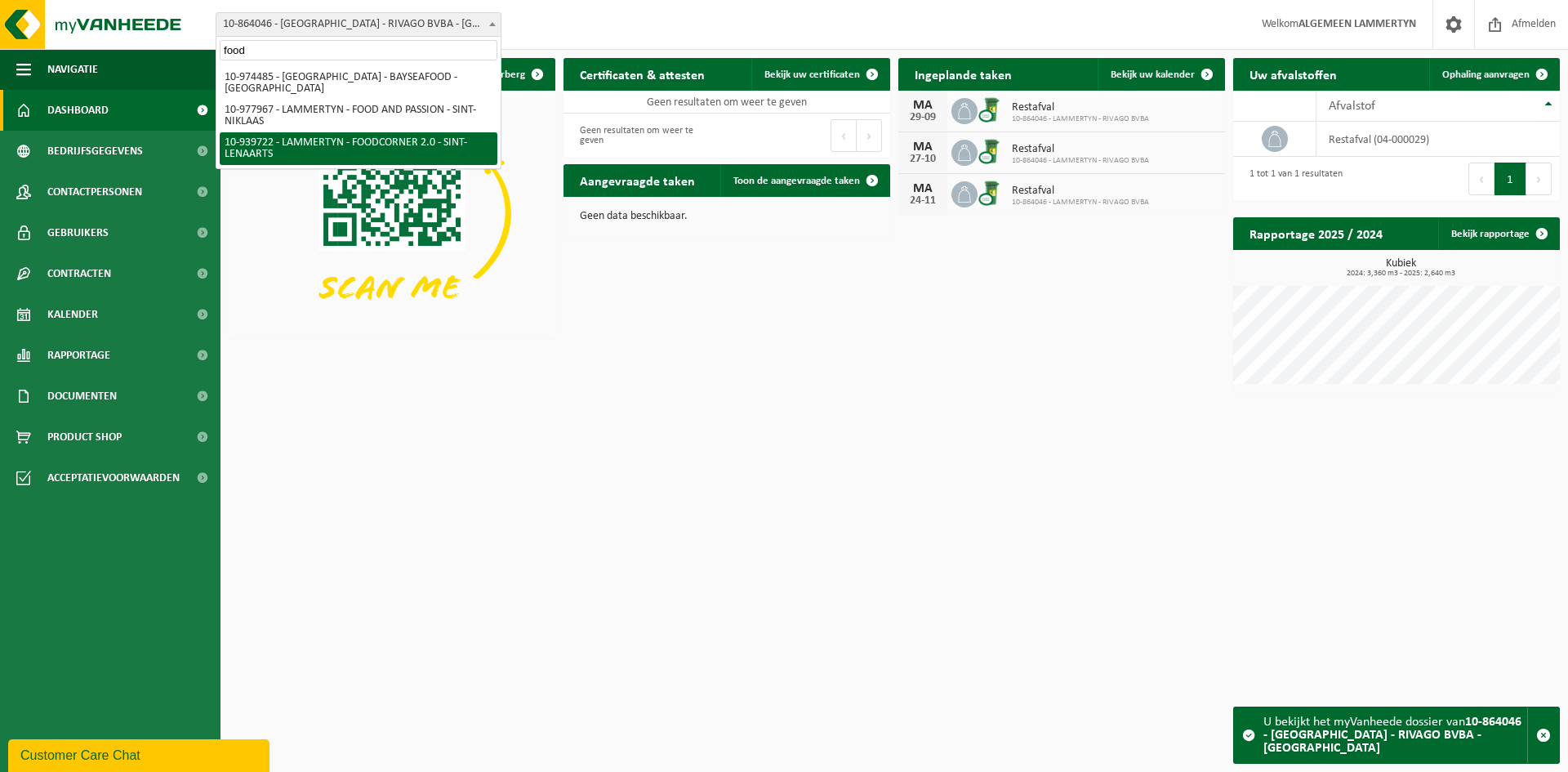
type input "food"
select select "138523"
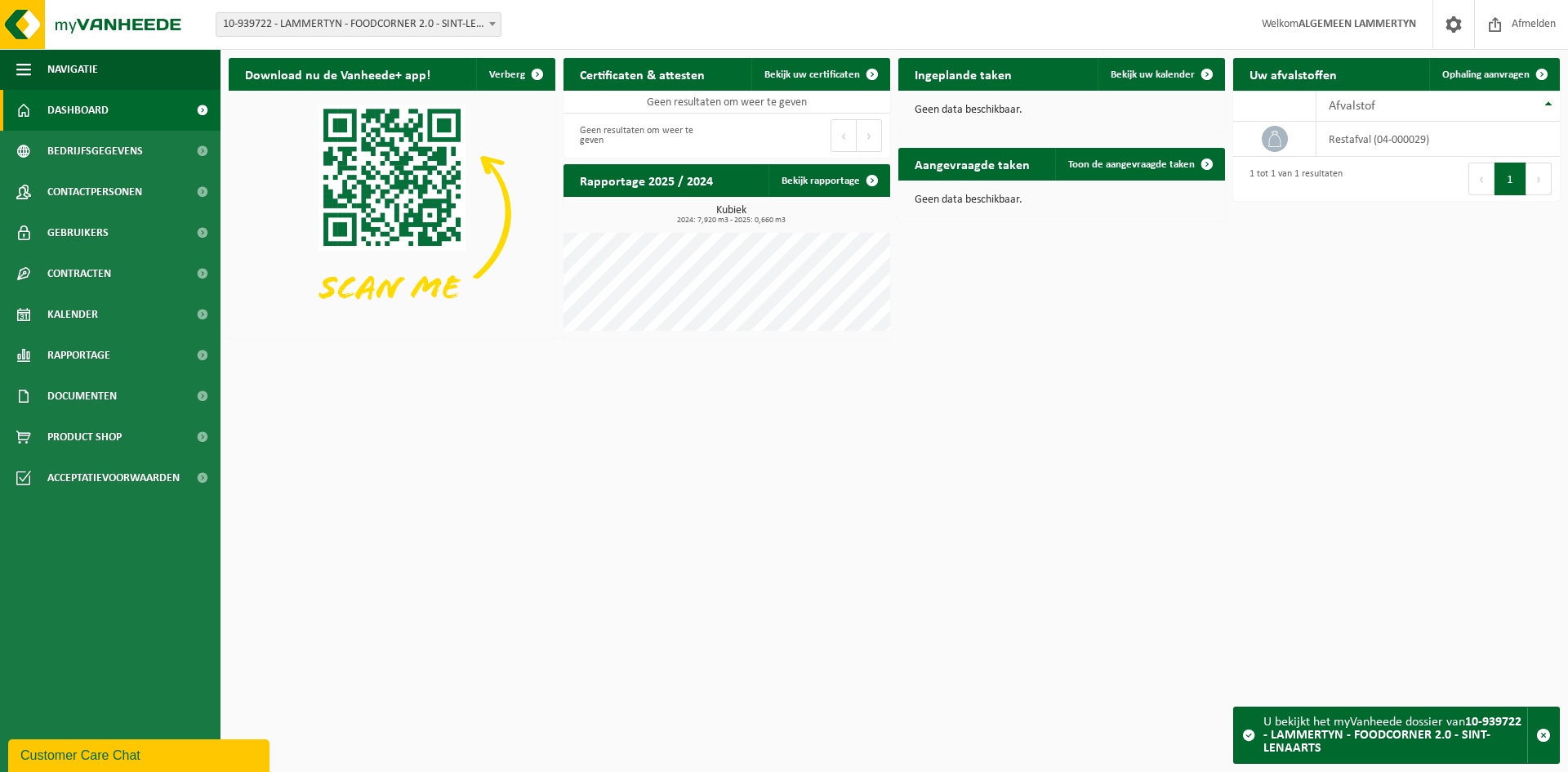
click at [292, 32] on span "10-939722 - LAMMERTYN - FOODCORNER 2.0 - SINT-LENAARTS" at bounding box center [358, 25] width 284 height 23
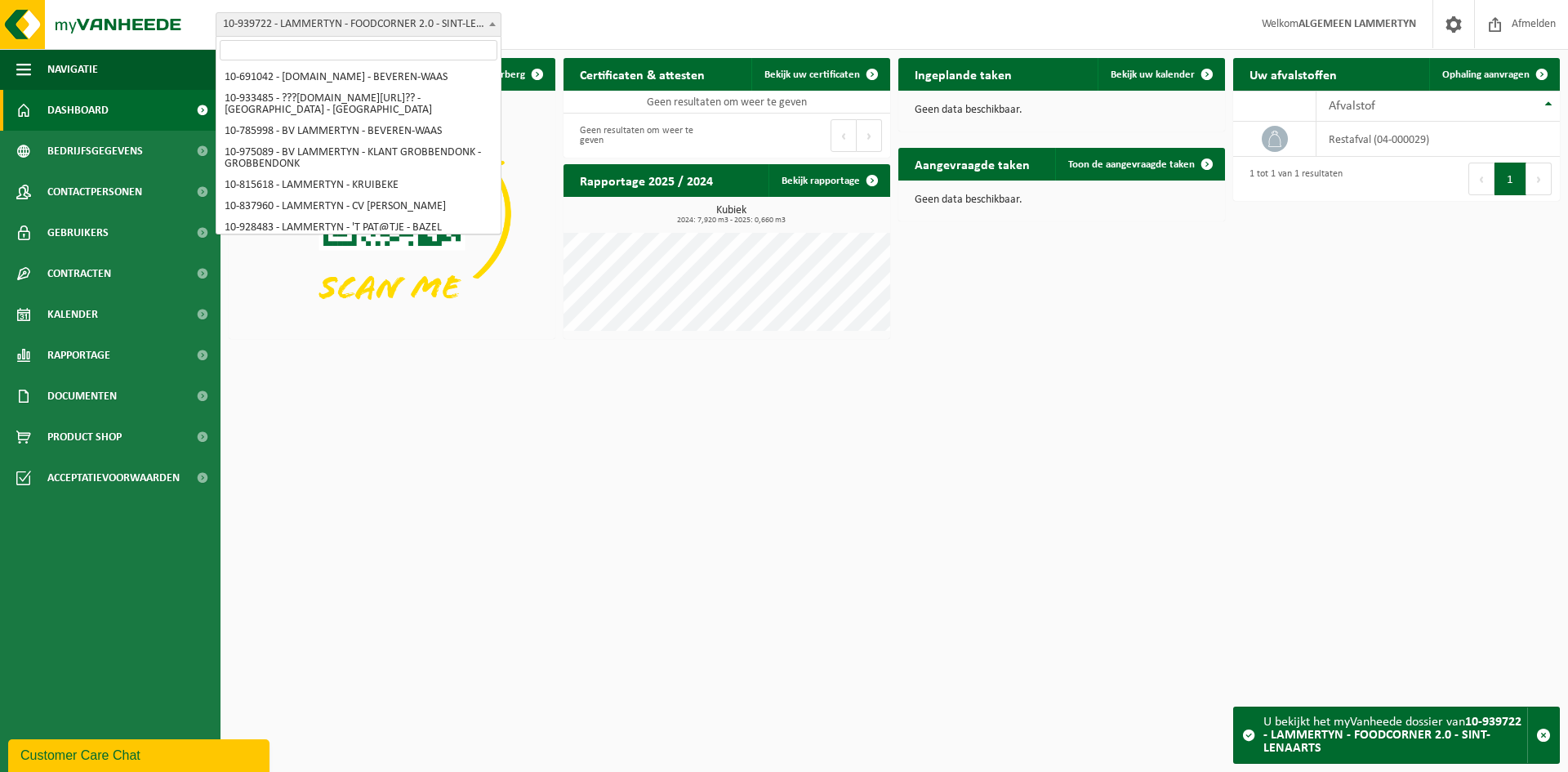
scroll to position [2689, 0]
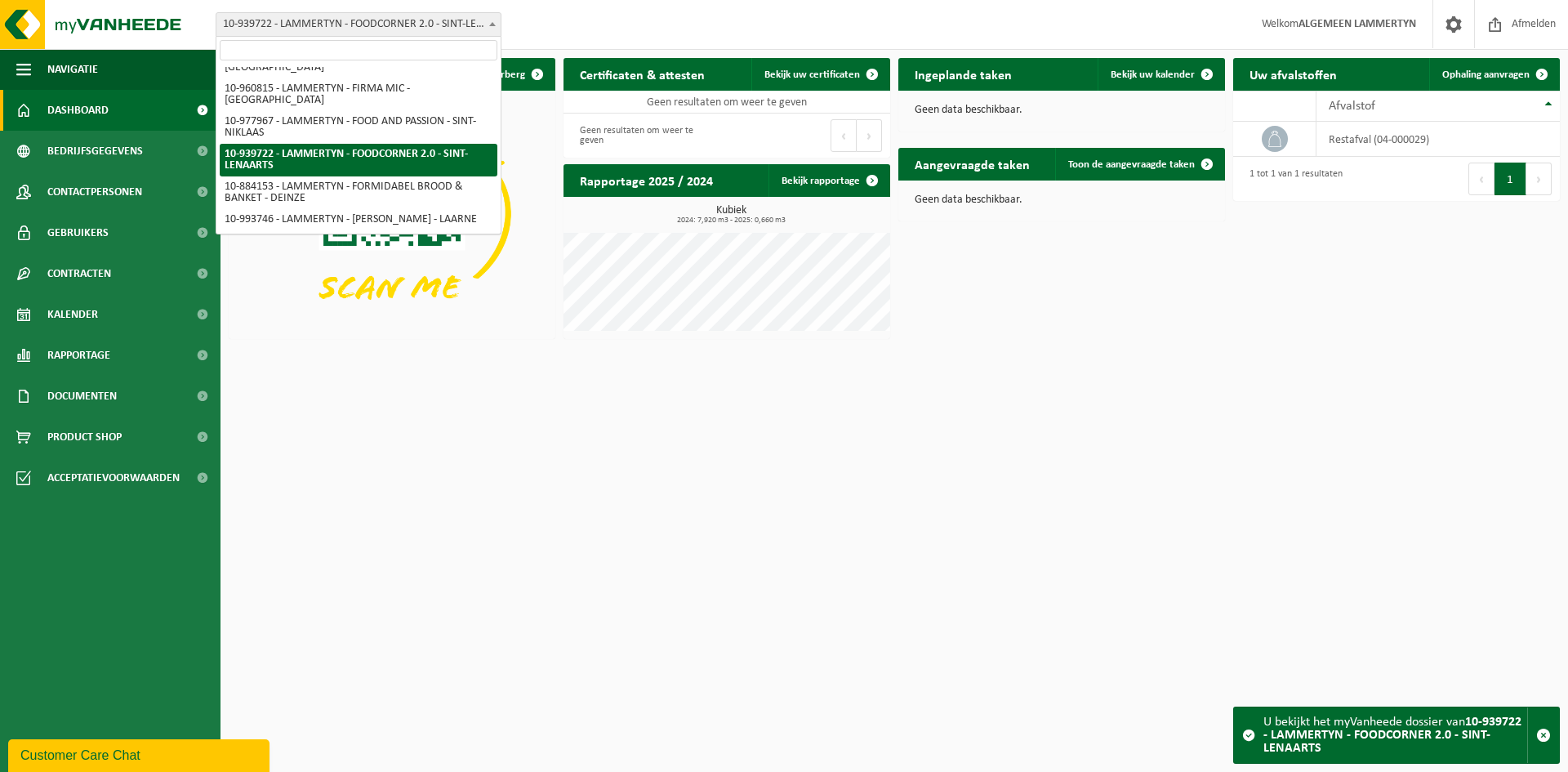
click at [296, 49] on input "search" at bounding box center [358, 50] width 277 height 20
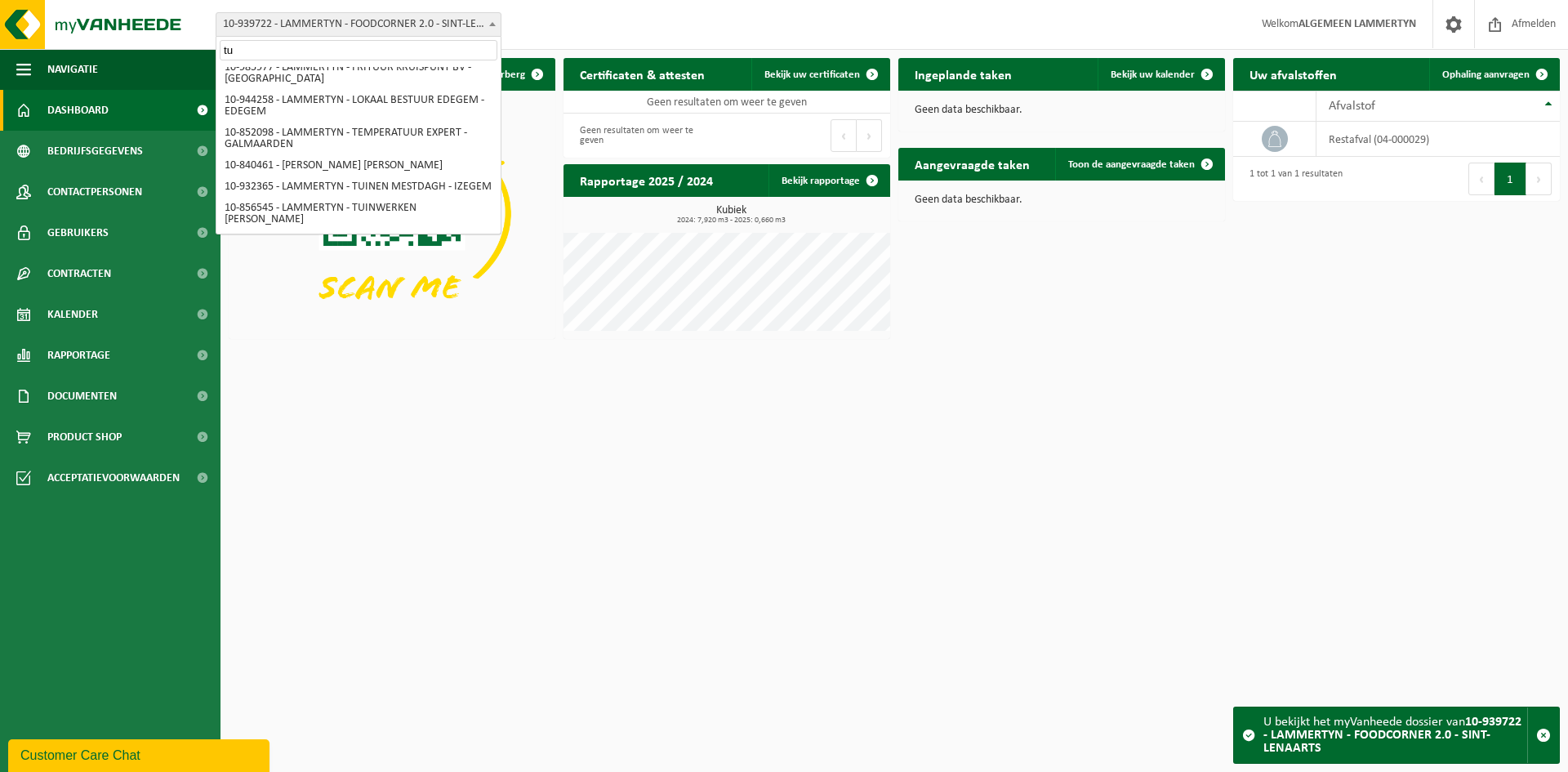
scroll to position [0, 0]
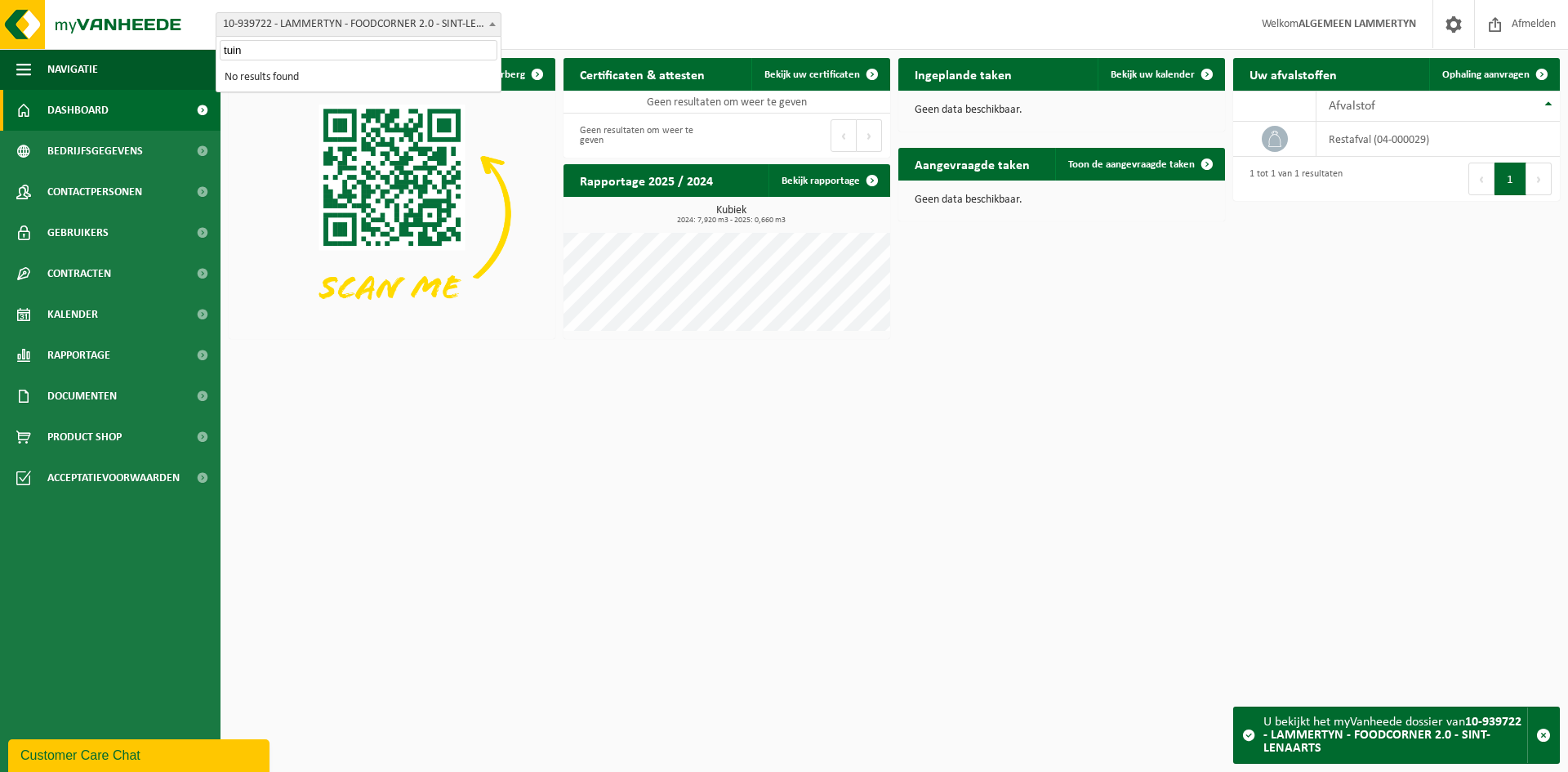
click at [317, 54] on input "tuin" at bounding box center [358, 50] width 277 height 20
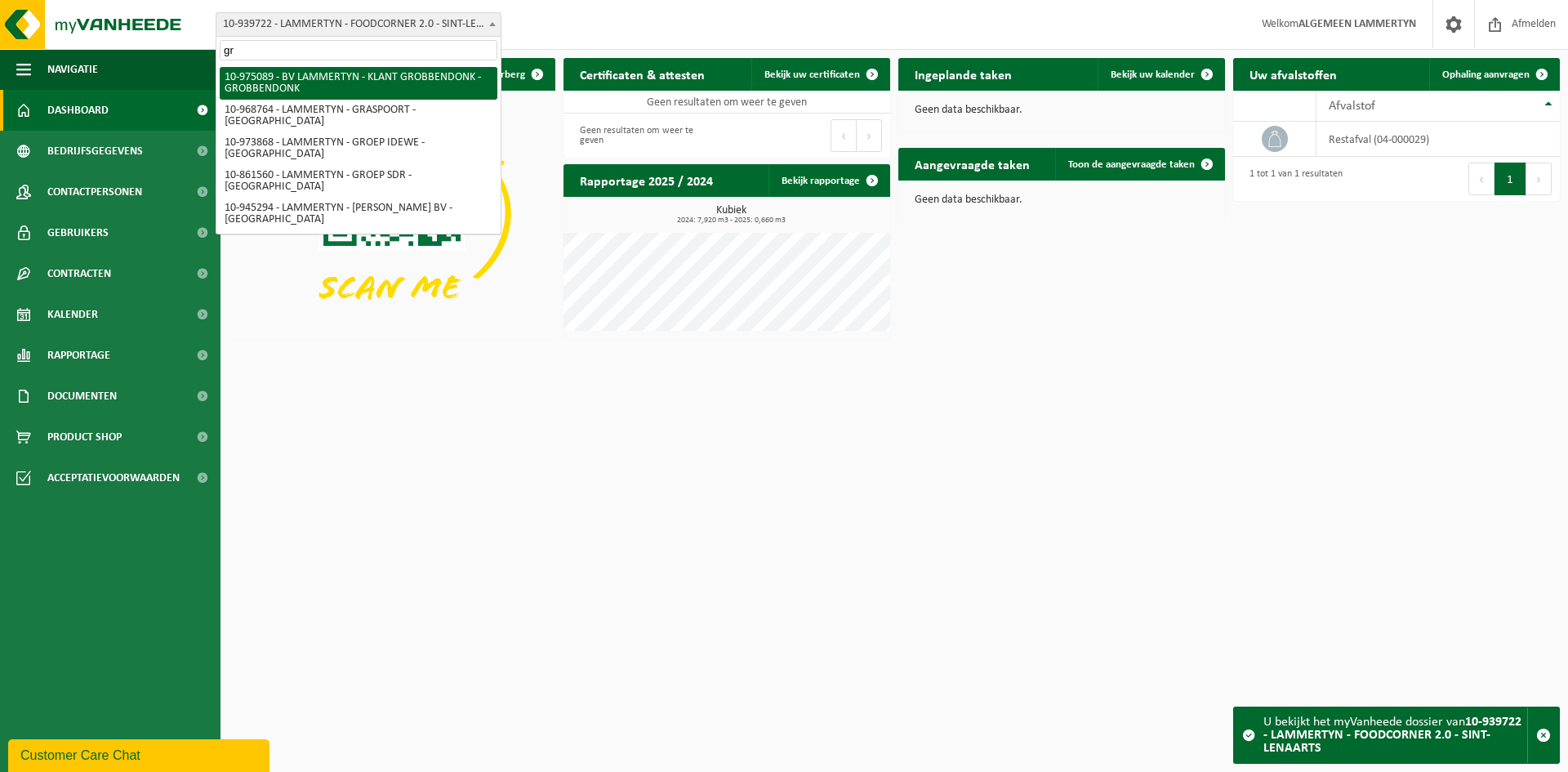
type input "g"
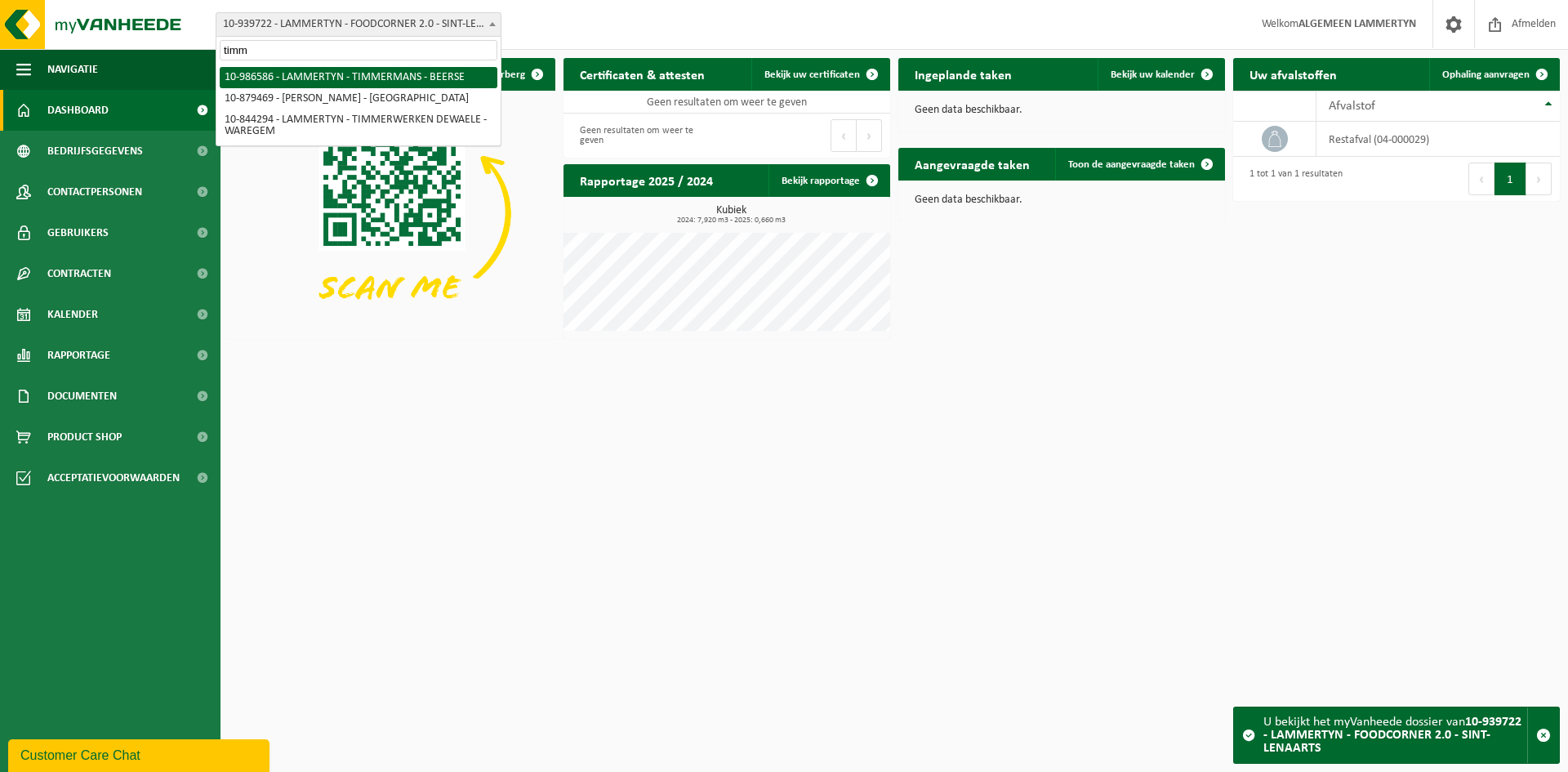
type input "timm"
select select "165830"
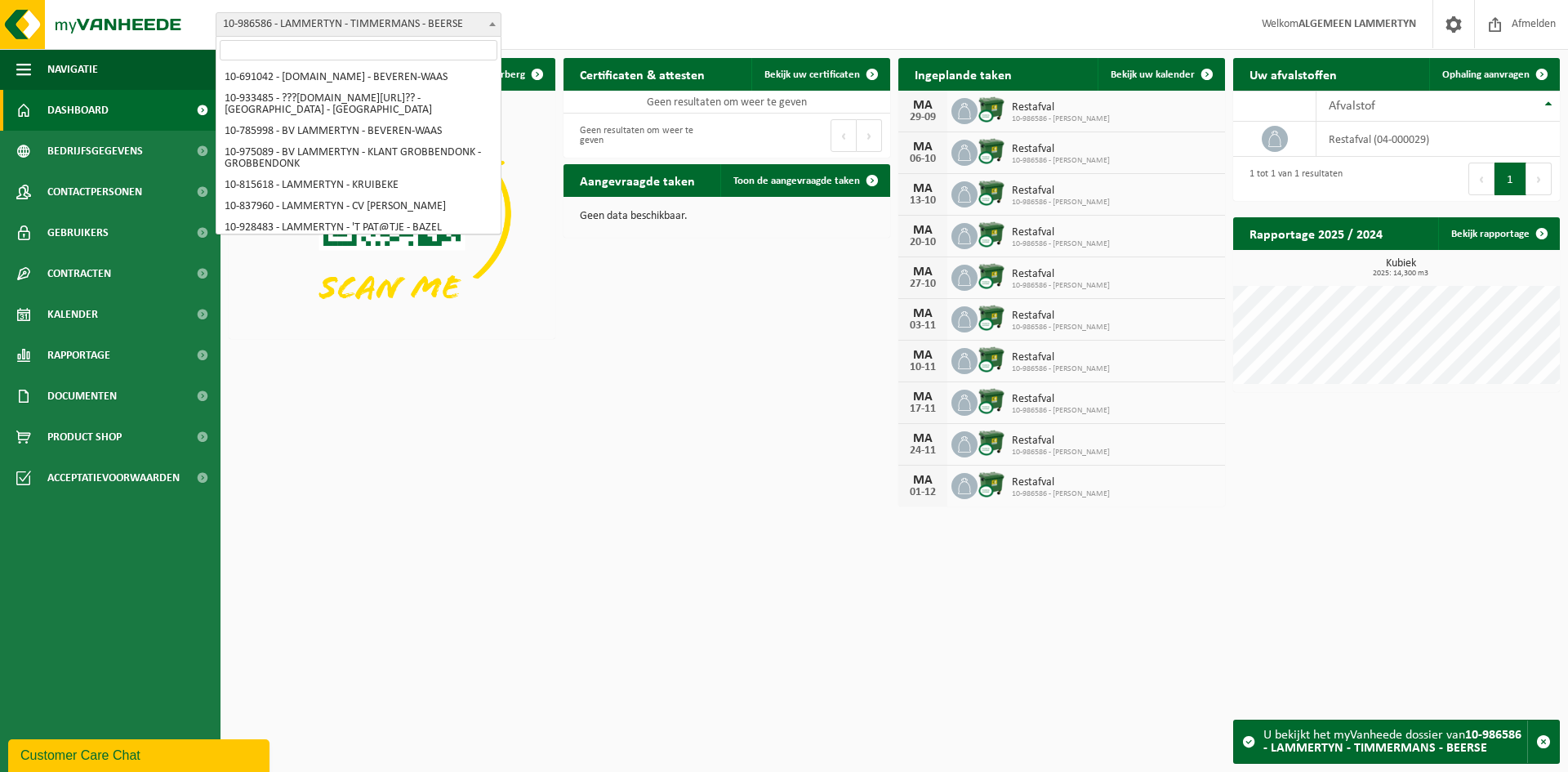
click at [455, 22] on span "10-986586 - LAMMERTYN - TIMMERMANS - BEERSE" at bounding box center [358, 25] width 284 height 23
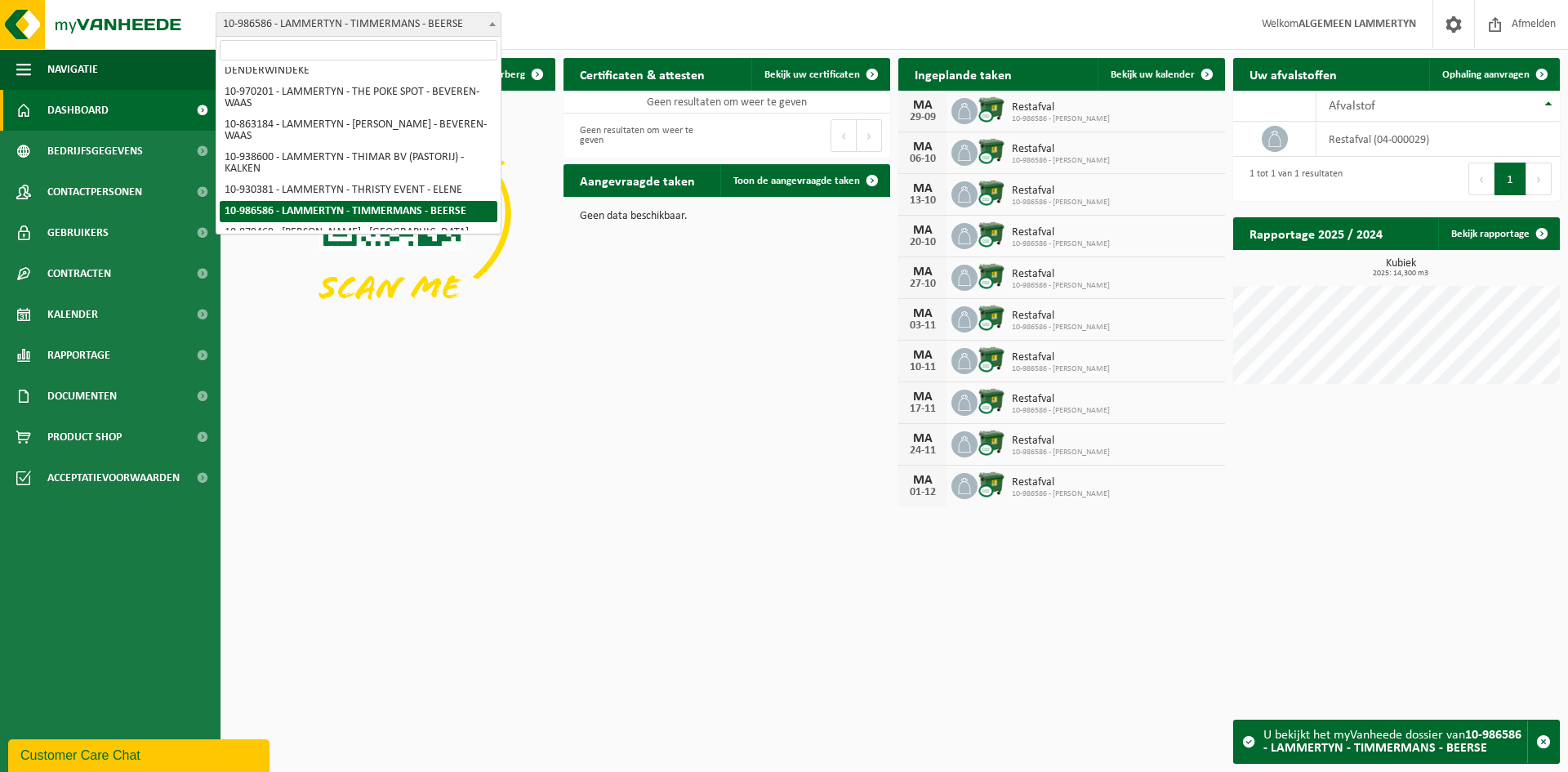
click at [455, 22] on span "10-986586 - LAMMERTYN - TIMMERMANS - BEERSE" at bounding box center [358, 25] width 284 height 23
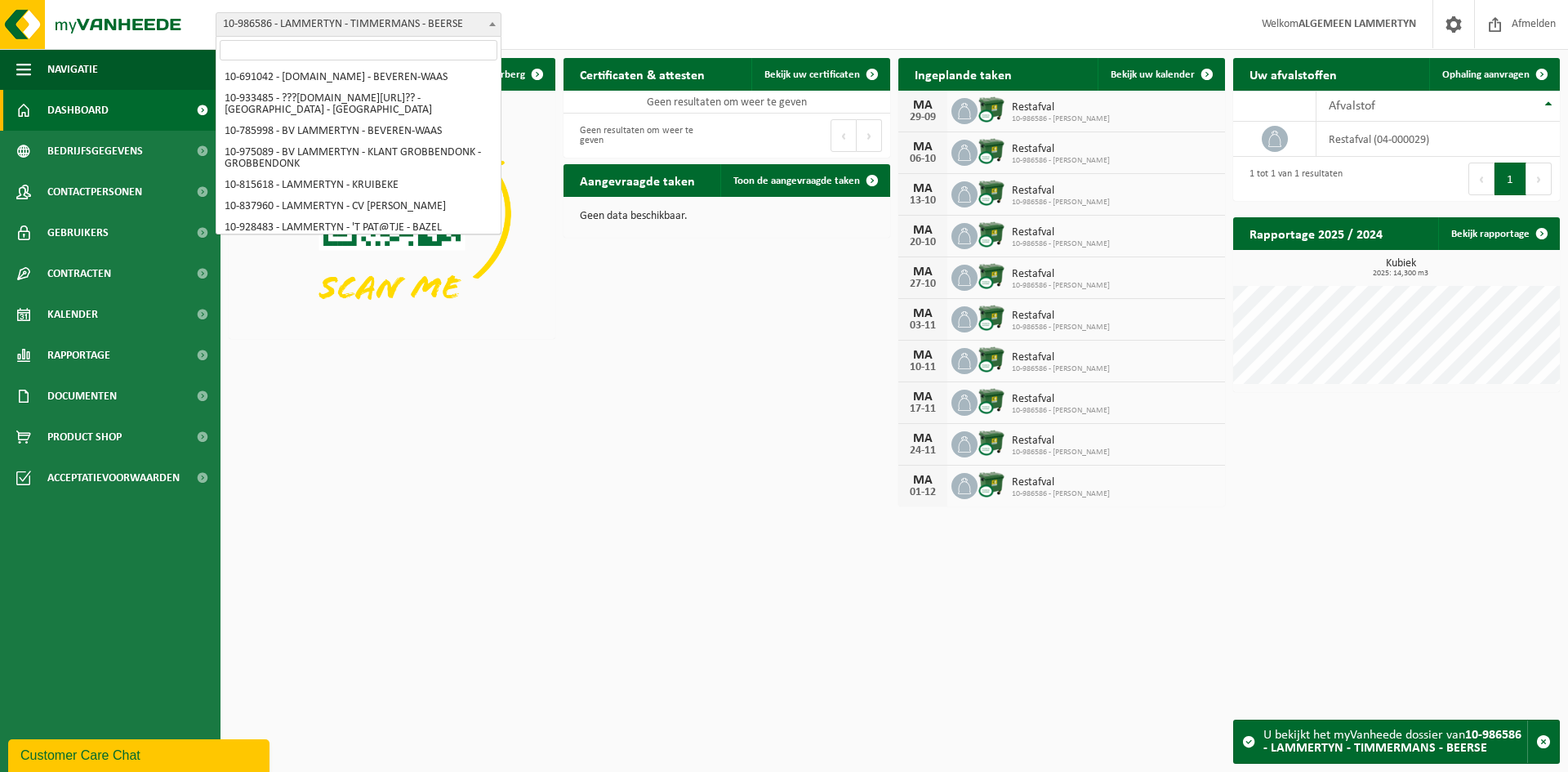
click at [455, 22] on span "10-986586 - LAMMERTYN - TIMMERMANS - BEERSE" at bounding box center [358, 25] width 284 height 23
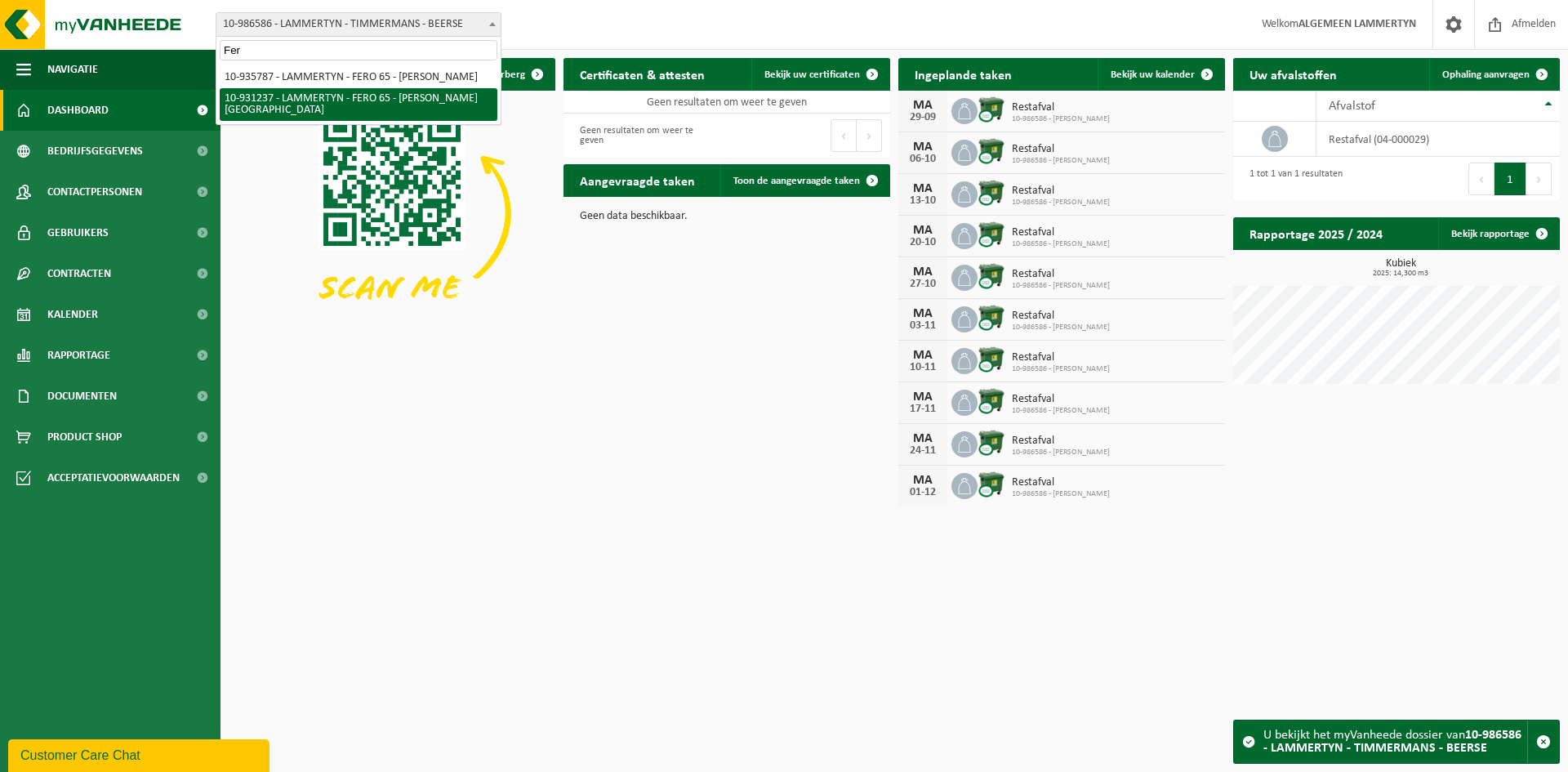
type input "Fer"
select select "134651"
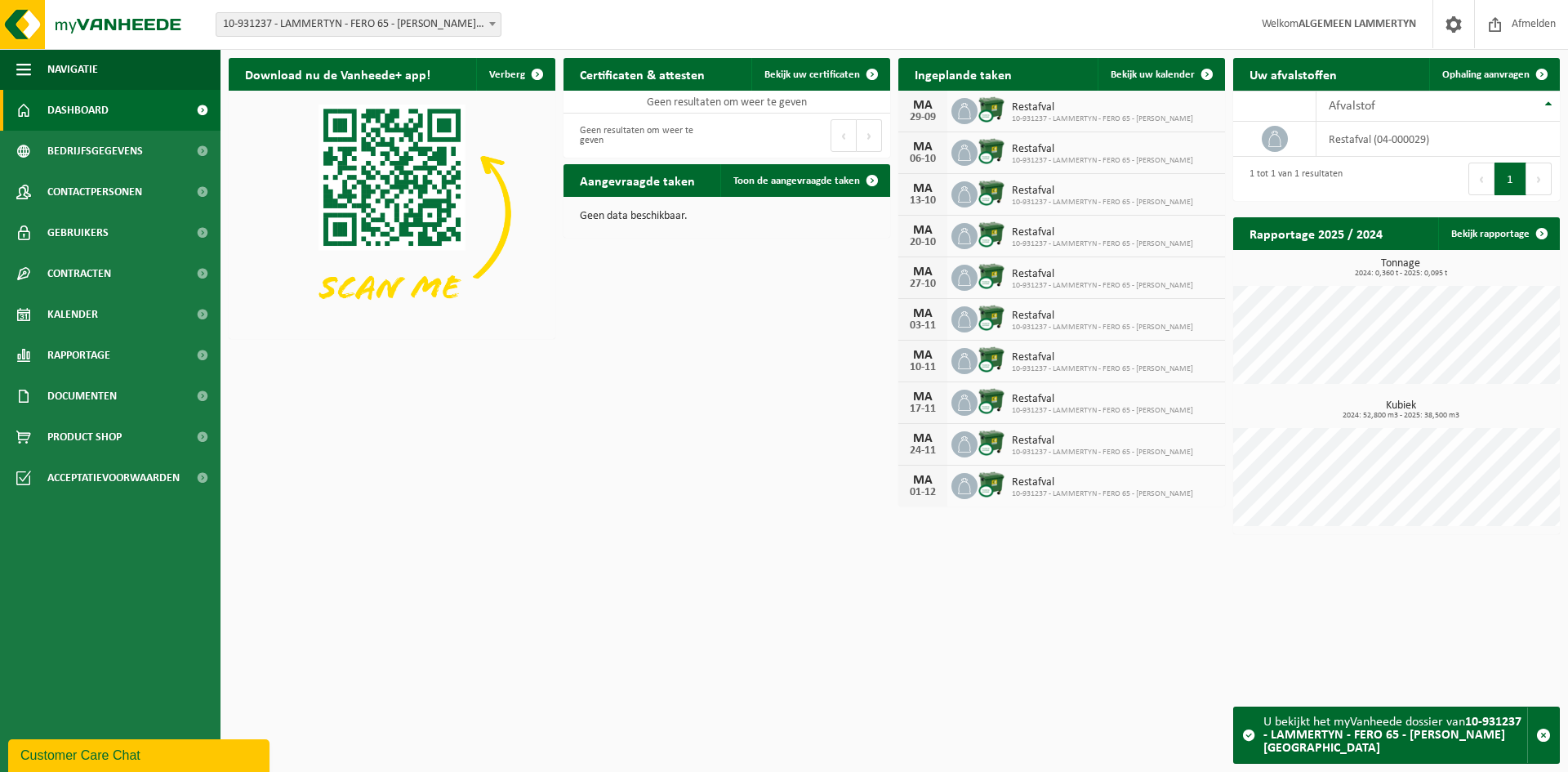
click at [641, 412] on div "Download nu de Vanheede+ app! Verberg Certificaten & attesten Bekijk uw certifi…" at bounding box center [894, 296] width 1339 height 493
click at [426, 39] on div "Vestiging: 10-691042 - LAMMERTYN.NET - BEVEREN-WAAS 10-933485 - ???LAMMERTYN.NE…" at bounding box center [784, 25] width 1568 height 50
click at [427, 34] on span "10-931237 - LAMMERTYN - FERO 65 - [PERSON_NAME][GEOGRAPHIC_DATA]" at bounding box center [358, 25] width 284 height 23
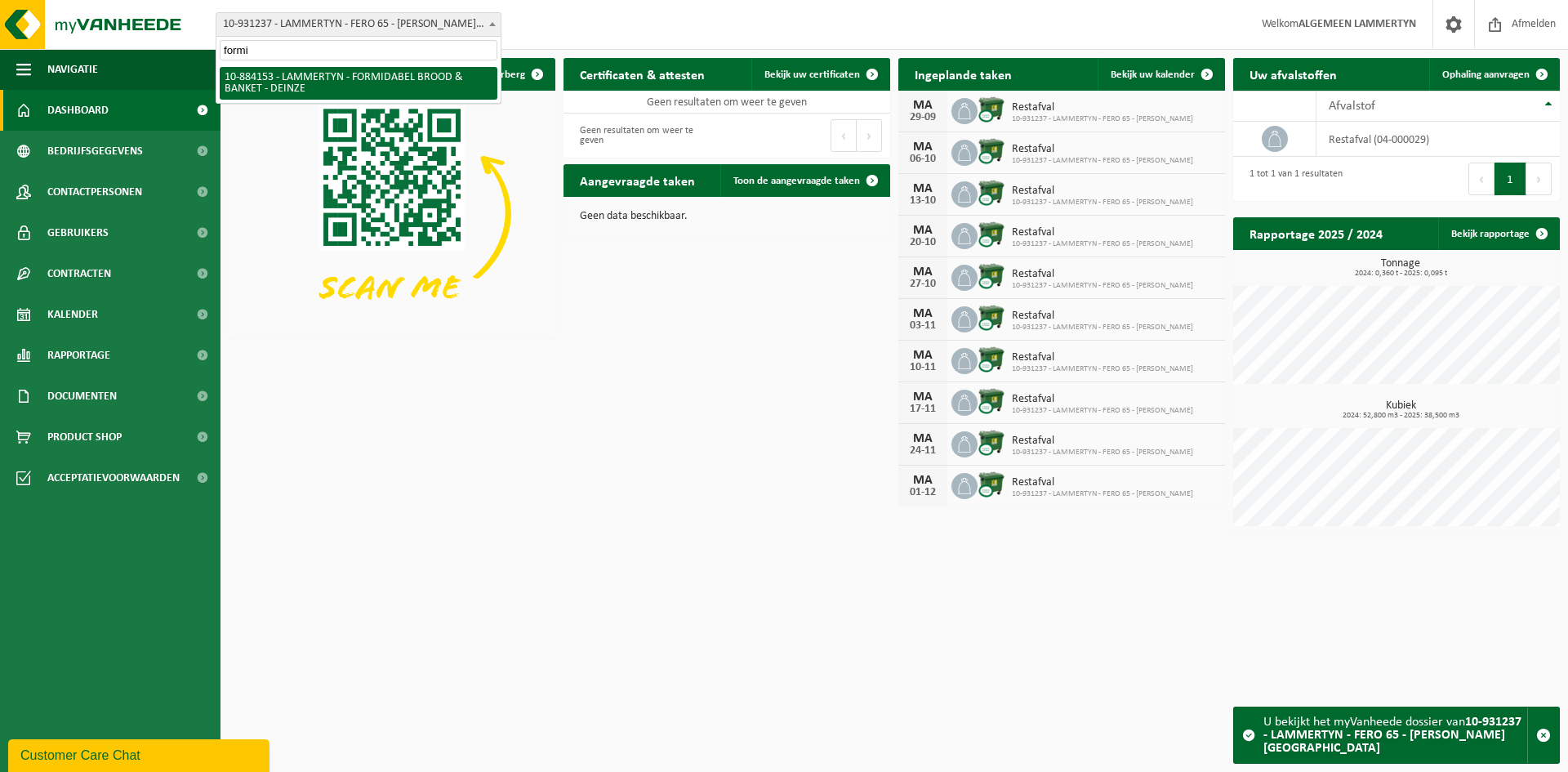
type input "formi"
select select "111726"
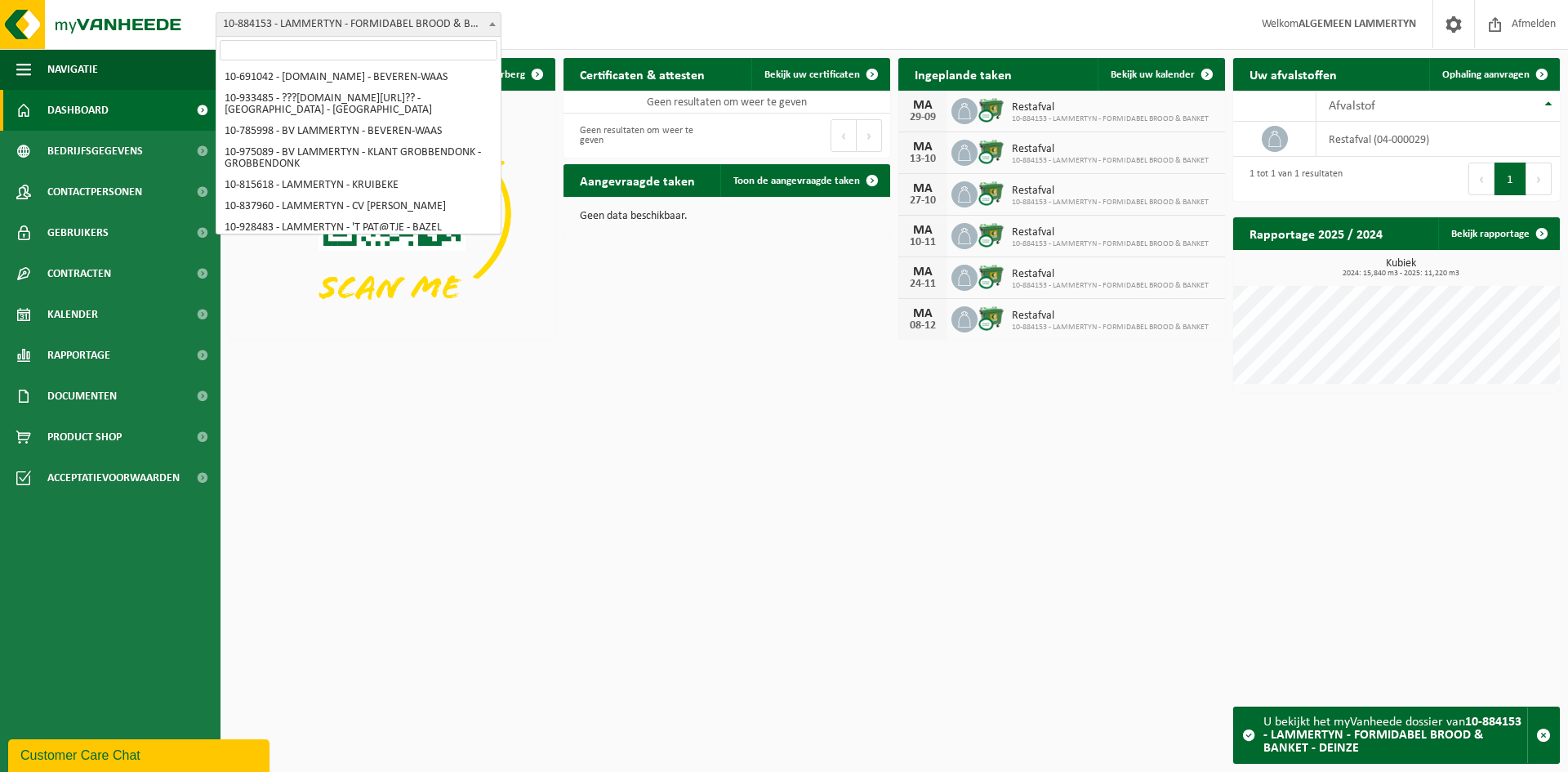
click at [393, 29] on span "10-884153 - LAMMERTYN - FORMIDABEL BROOD & BANKET - DEINZE" at bounding box center [358, 25] width 284 height 23
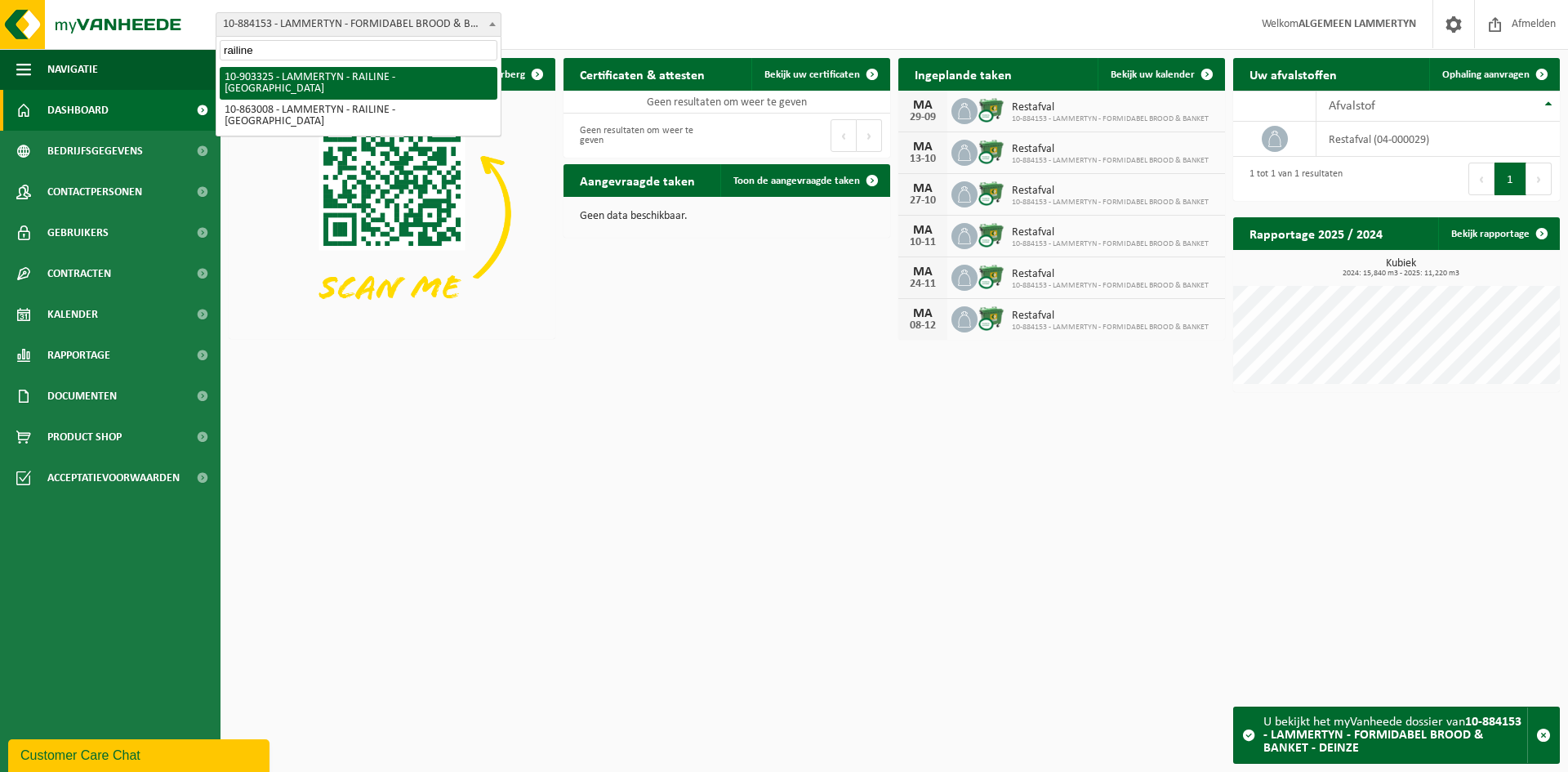
type input "railine"
select select "121233"
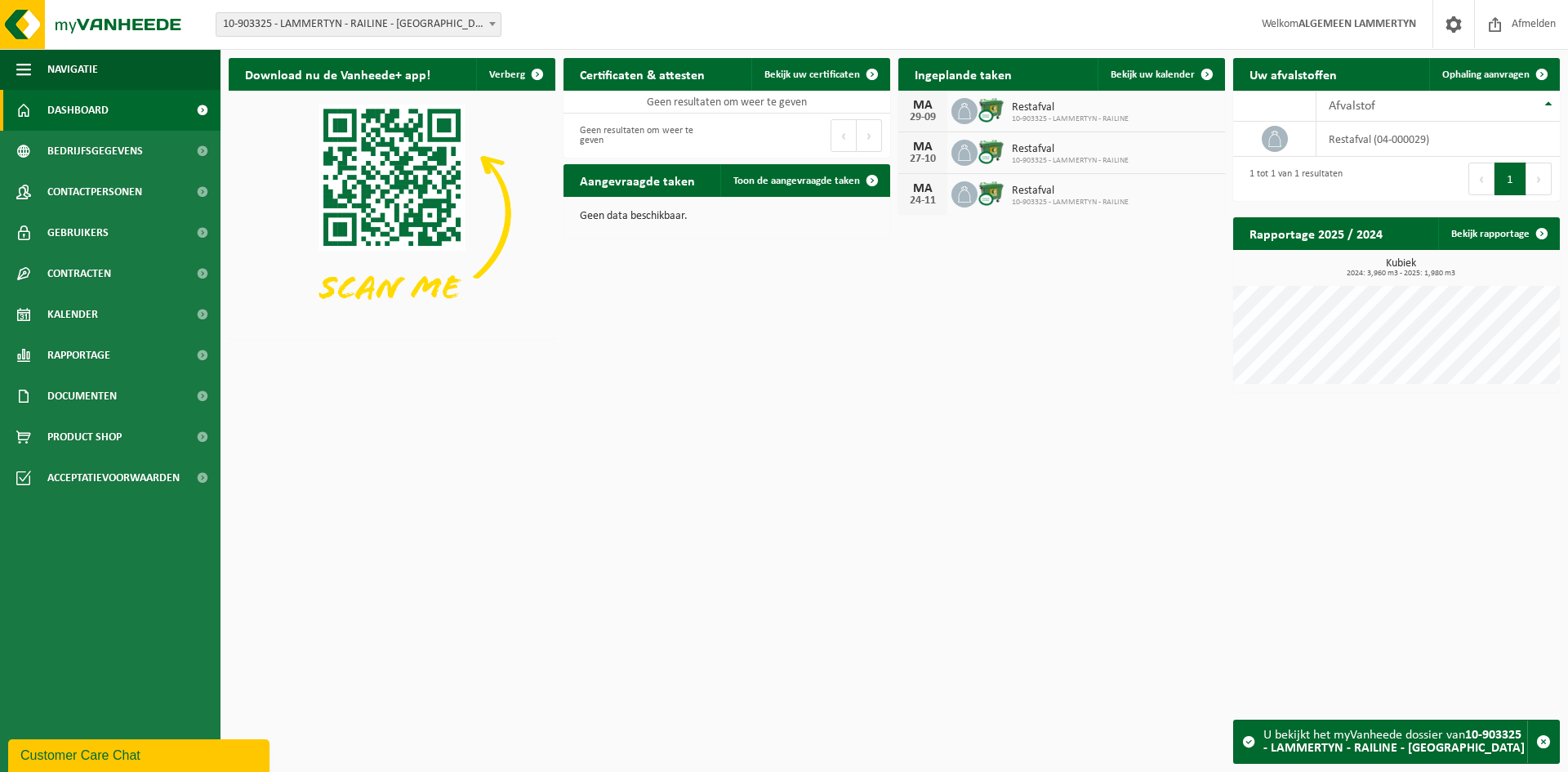
click at [327, 35] on span "10-903325 - LAMMERTYN - RAILINE - [GEOGRAPHIC_DATA]" at bounding box center [358, 25] width 284 height 23
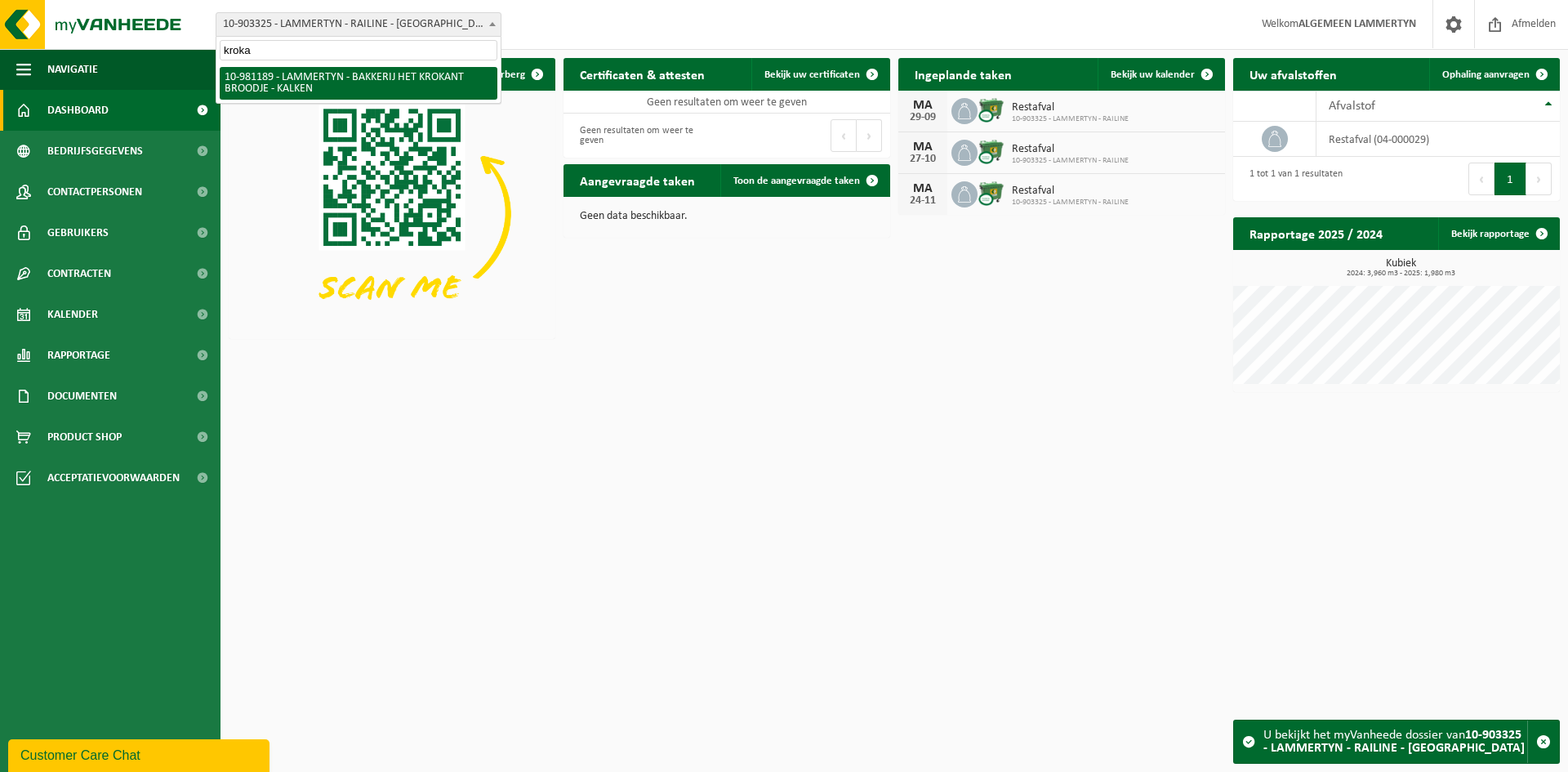
type input "kroka"
select select "161804"
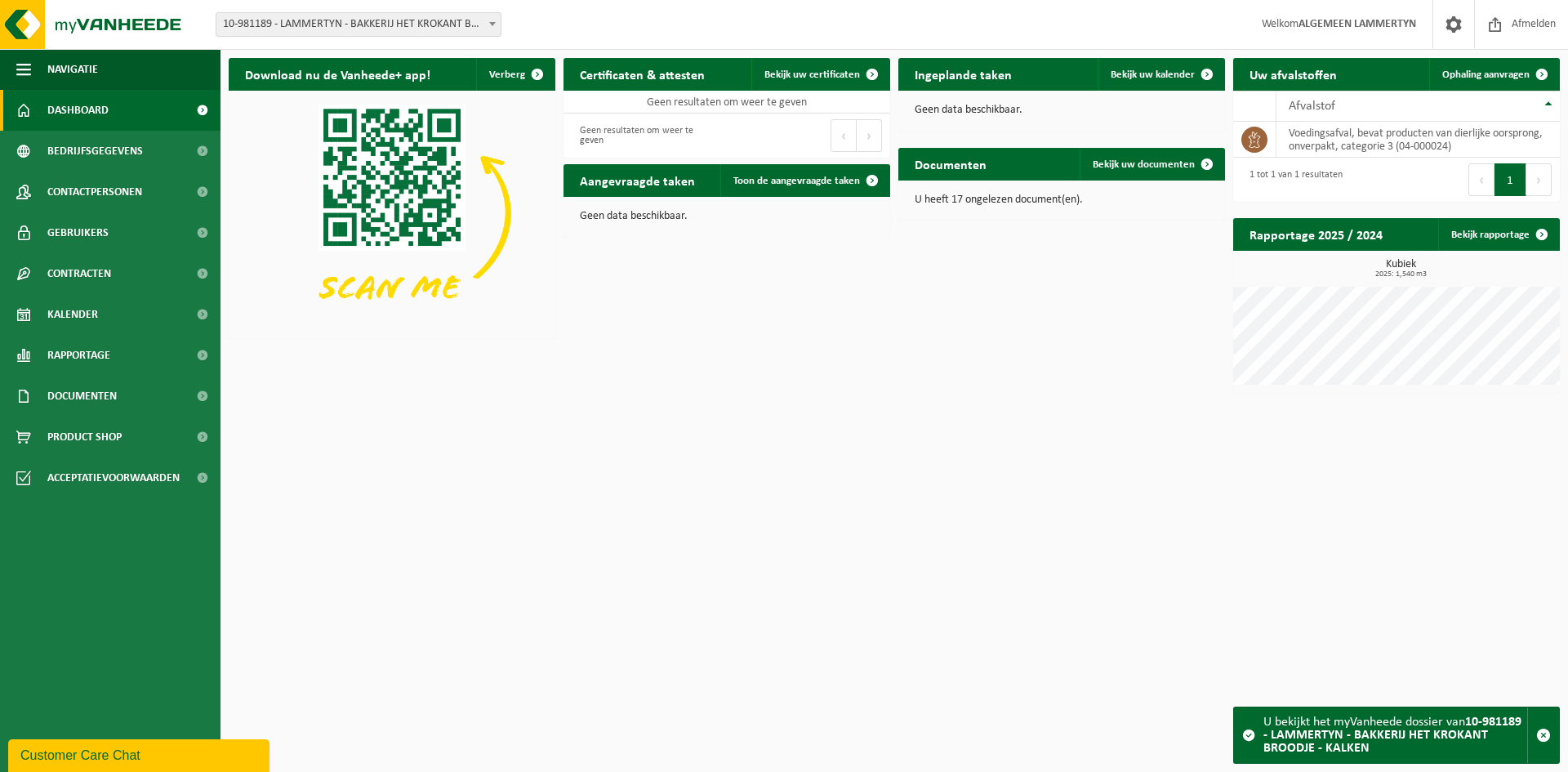
click at [294, 26] on span "10-981189 - LAMMERTYN - BAKKERIJ HET KROKANT BROODJE - KALKEN" at bounding box center [358, 25] width 284 height 23
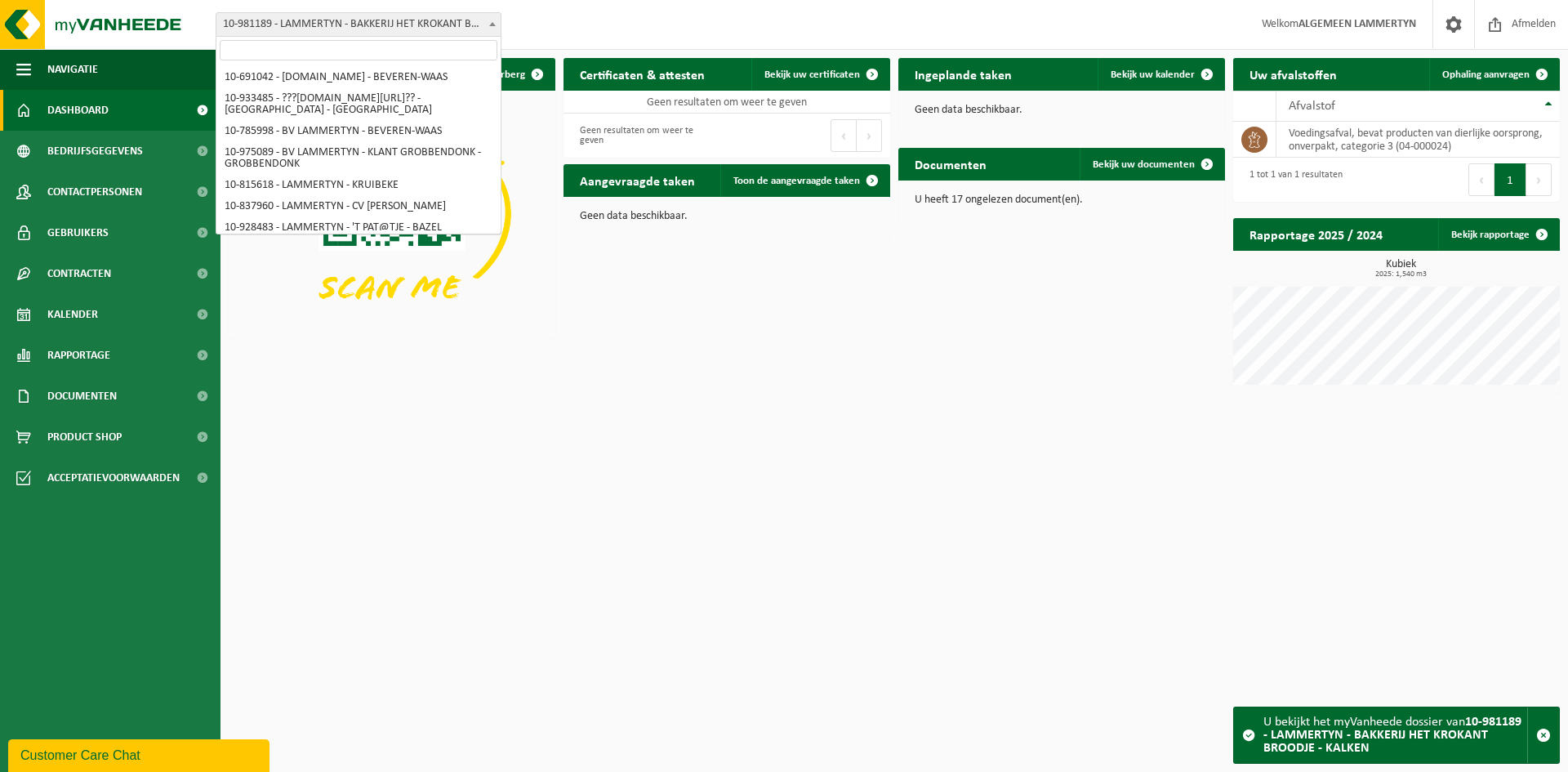
scroll to position [808, 0]
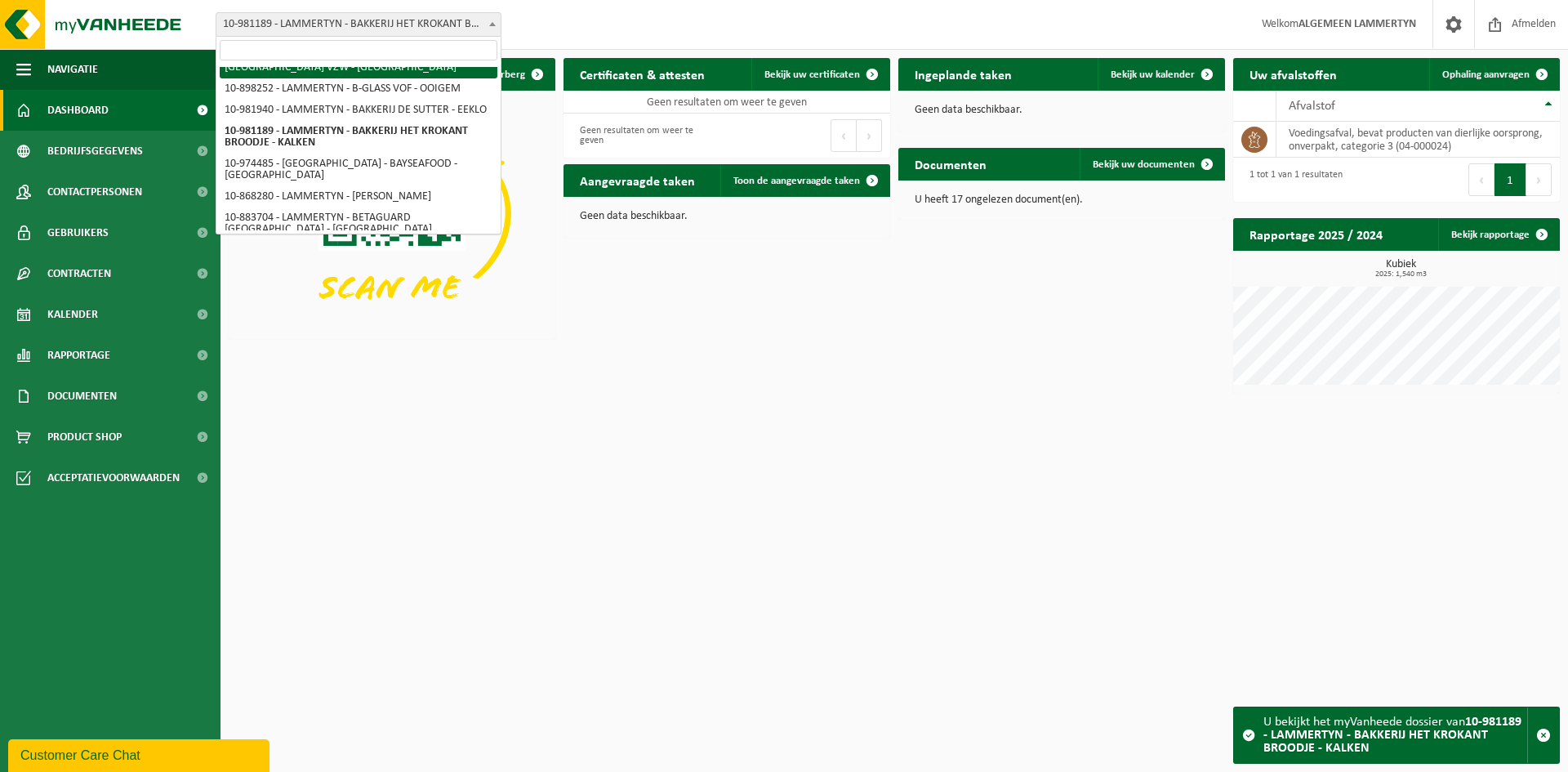
drag, startPoint x: 527, startPoint y: 435, endPoint x: 444, endPoint y: 446, distance: 83.7
click at [527, 435] on html "Vestiging: 10-691042 - LAMMERTYN.NET - BEVEREN-WAAS 10-933485 - ???LAMMERTYN.NE…" at bounding box center [784, 386] width 1568 height 772
click at [361, 57] on input "search" at bounding box center [358, 50] width 277 height 20
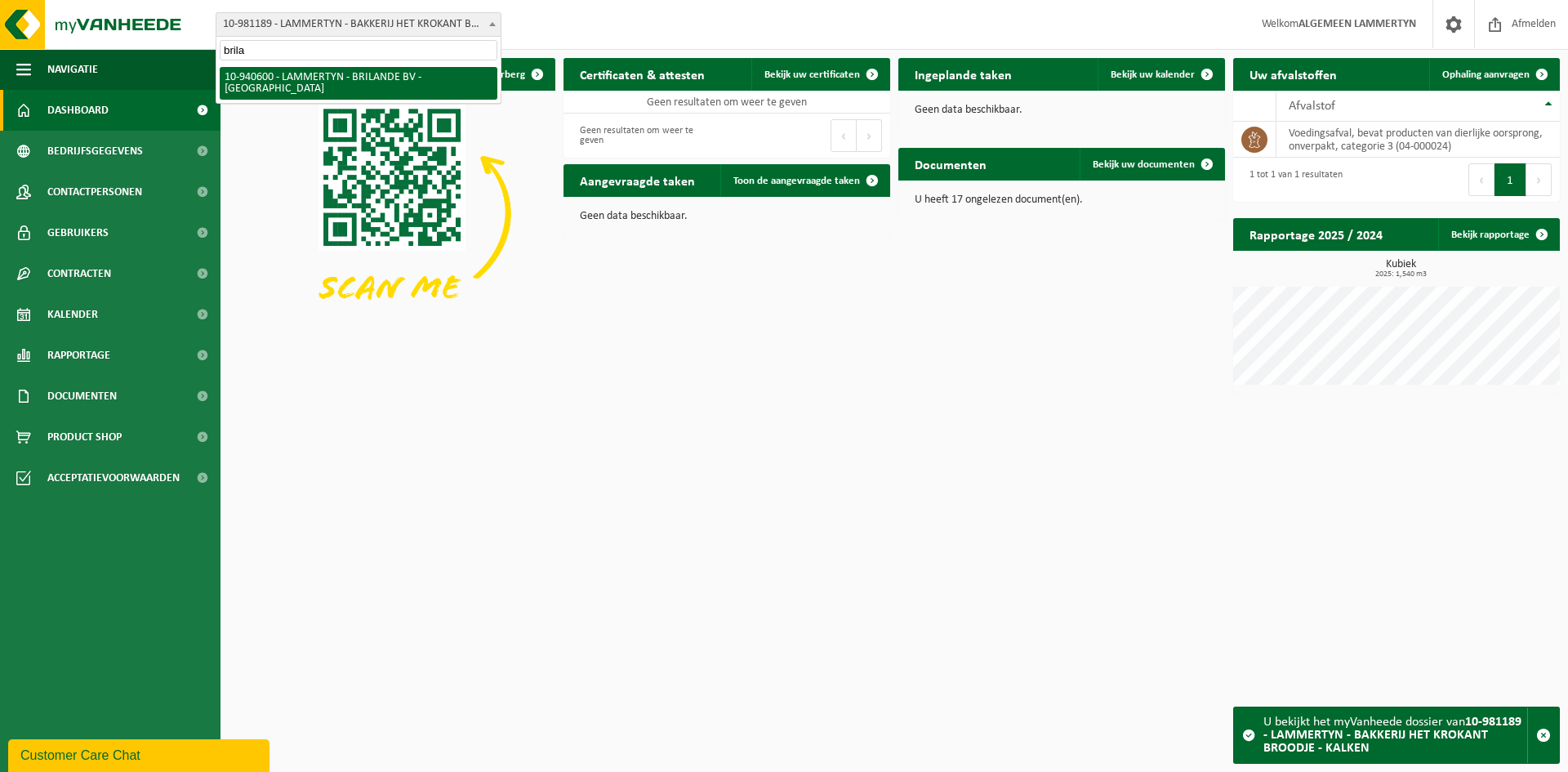
type input "brila"
select select "138956"
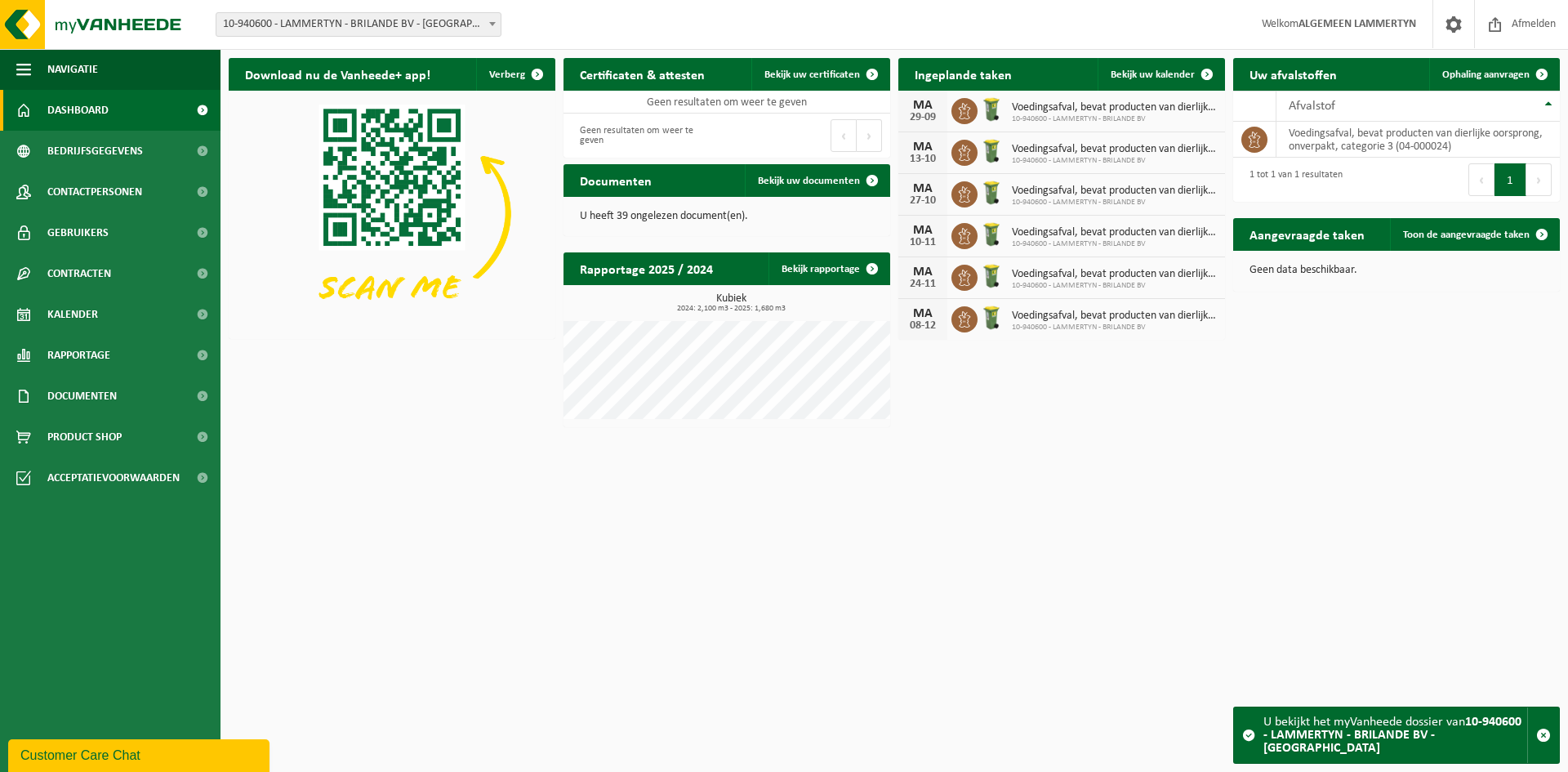
click at [279, 36] on div "Vestiging: 10-691042 - LAMMERTYN.NET - BEVEREN-WAAS 10-933485 - ???LAMMERTYN.NE…" at bounding box center [784, 25] width 1568 height 50
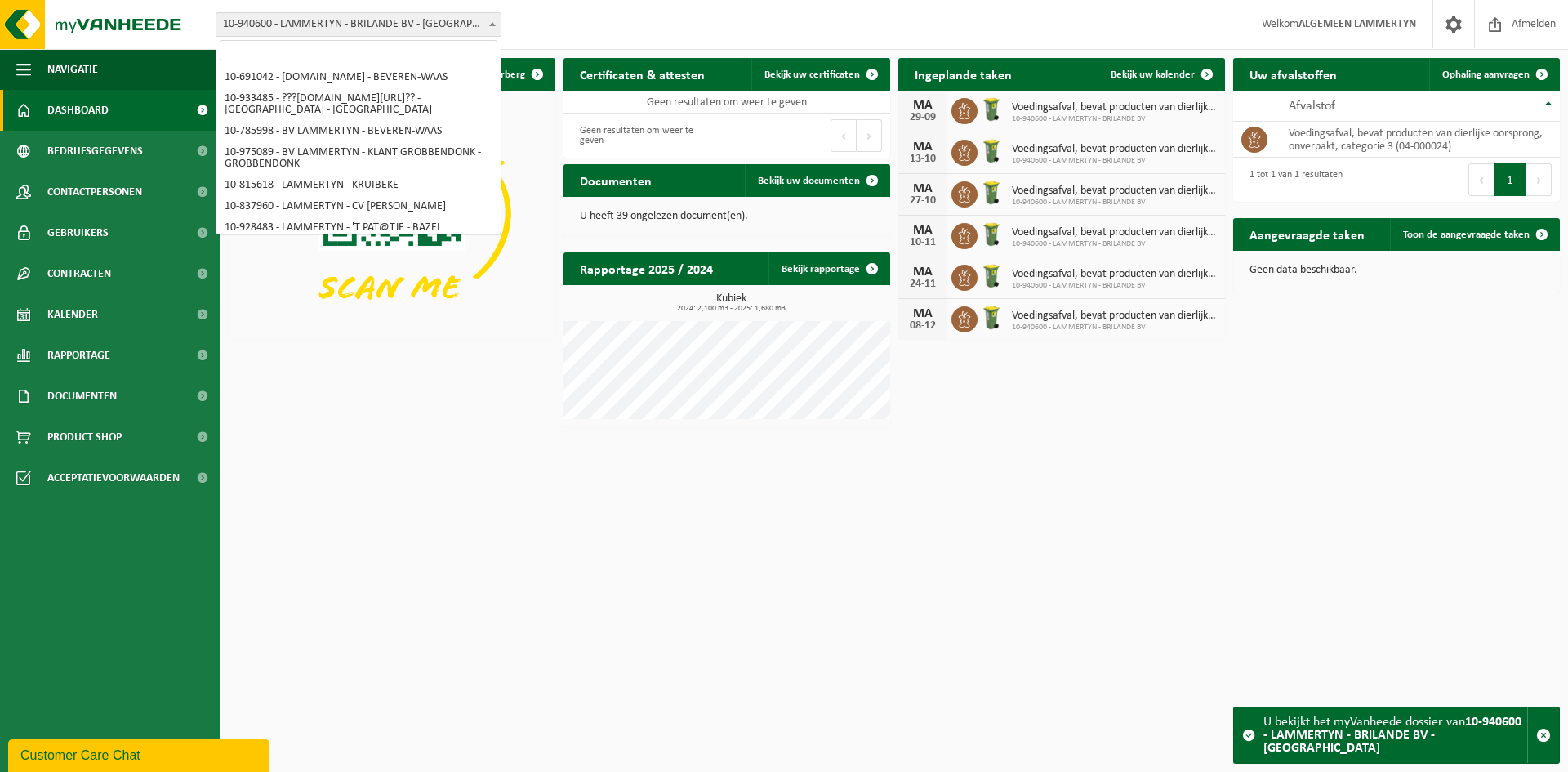
click at [282, 31] on span "10-940600 - LAMMERTYN - BRILANDE BV - [GEOGRAPHIC_DATA]" at bounding box center [358, 25] width 284 height 23
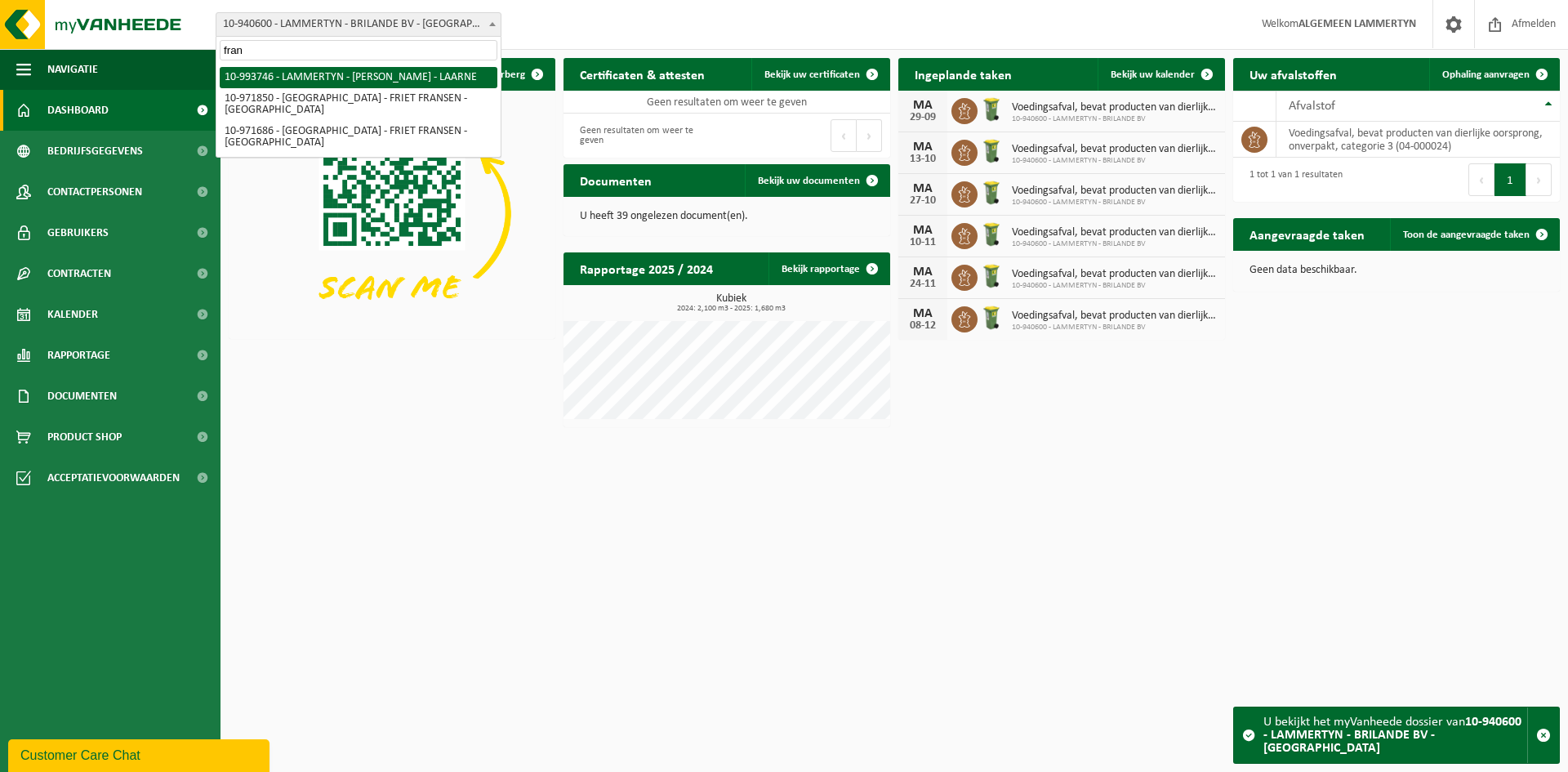
type input "fran"
select select "171137"
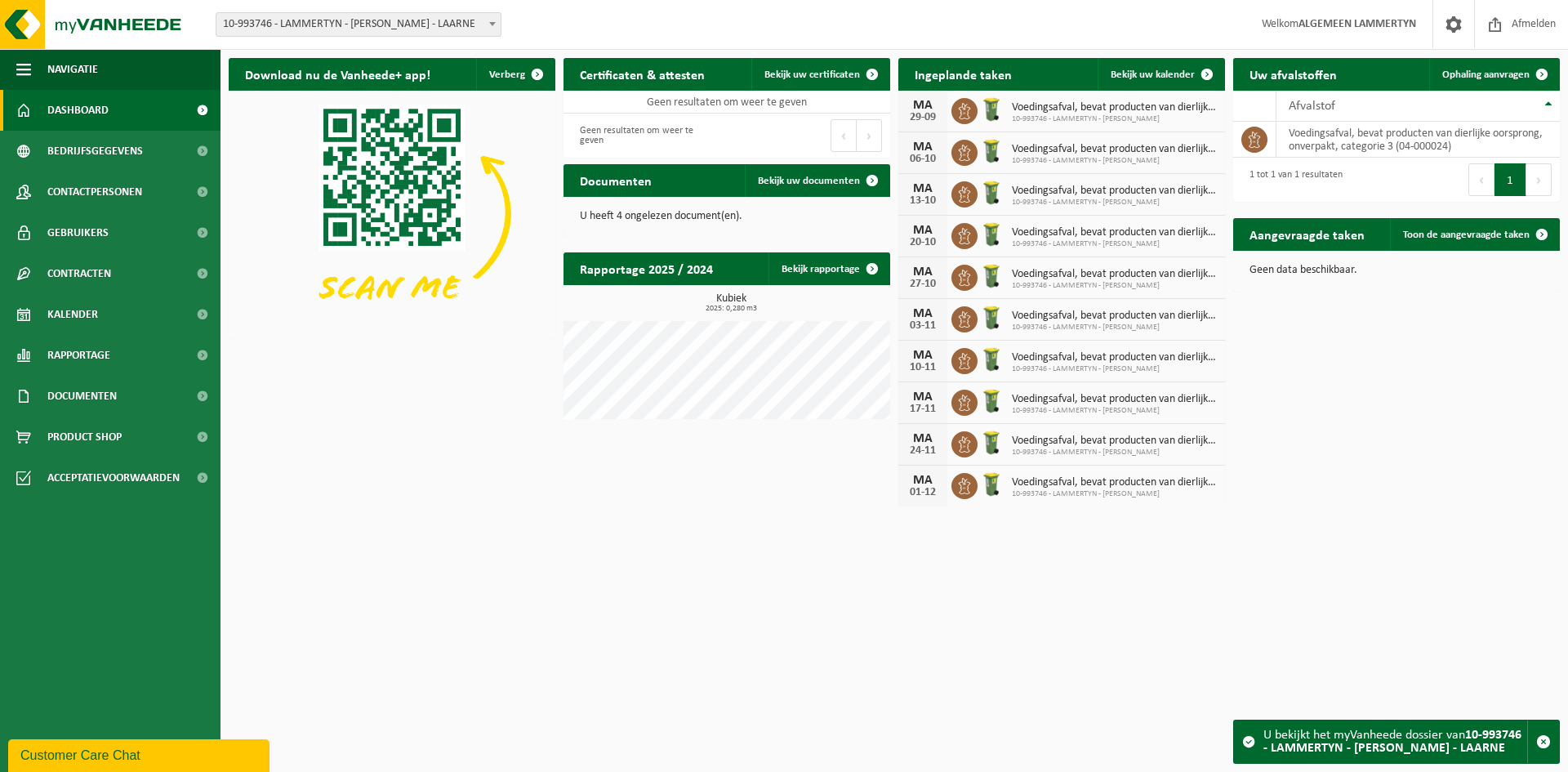
click at [314, 28] on span "10-993746 - LAMMERTYN - [PERSON_NAME] - LAARNE" at bounding box center [358, 25] width 284 height 23
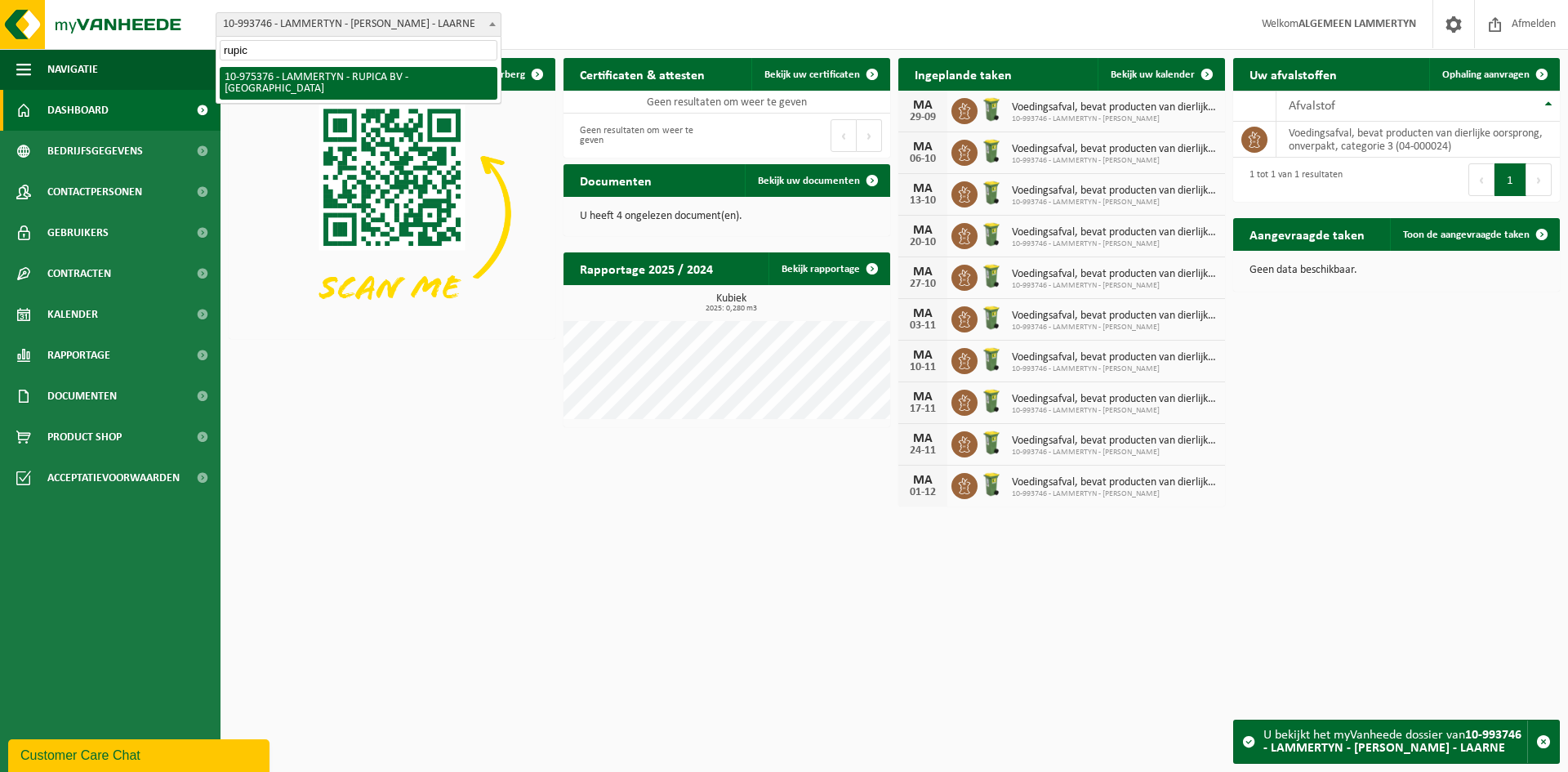
type input "rupic"
select select "158173"
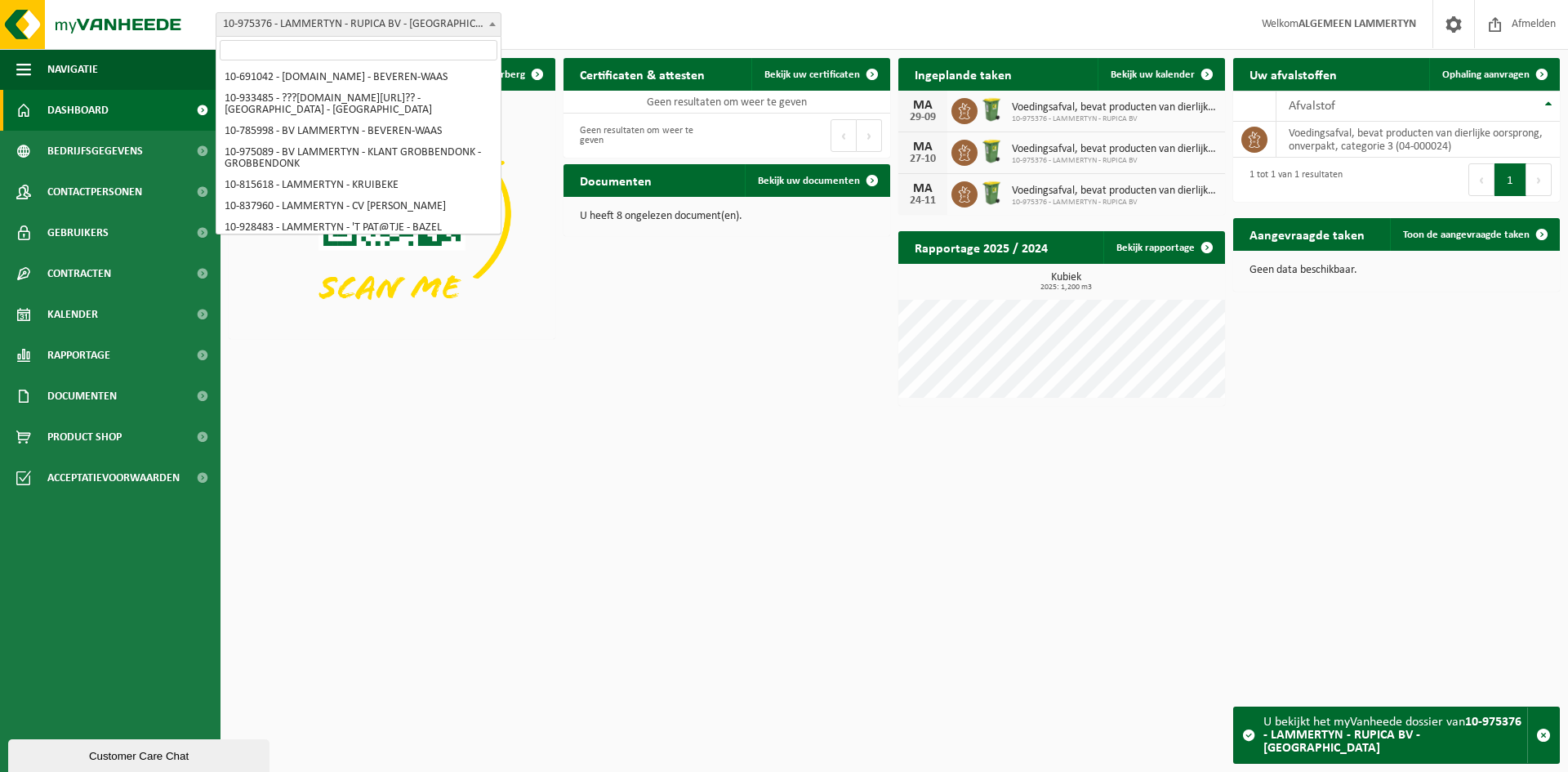
click at [370, 30] on span "10-975376 - LAMMERTYN - RUPICA BV - [GEOGRAPHIC_DATA]" at bounding box center [358, 25] width 284 height 23
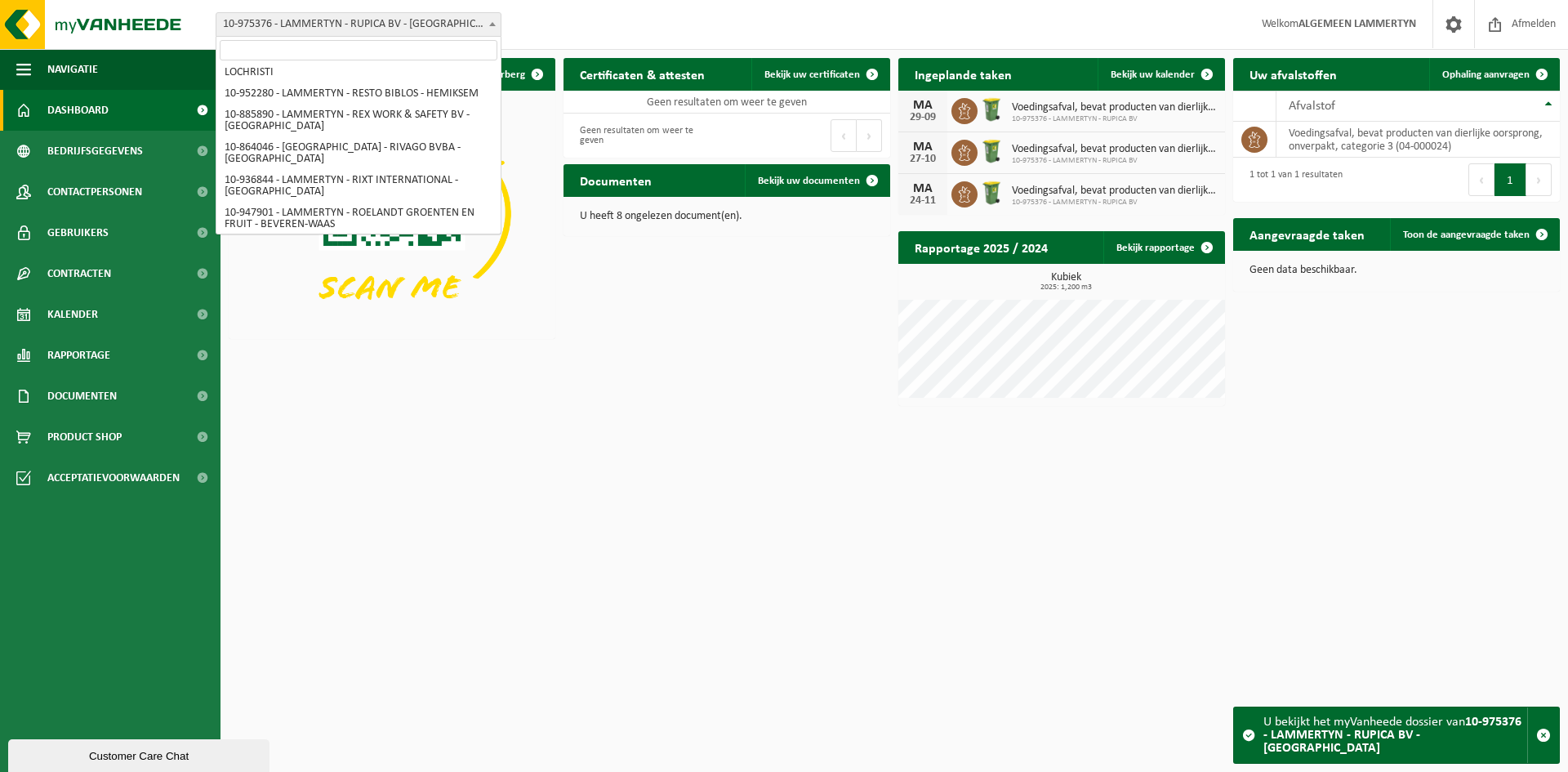
click at [353, 49] on input "search" at bounding box center [358, 50] width 277 height 20
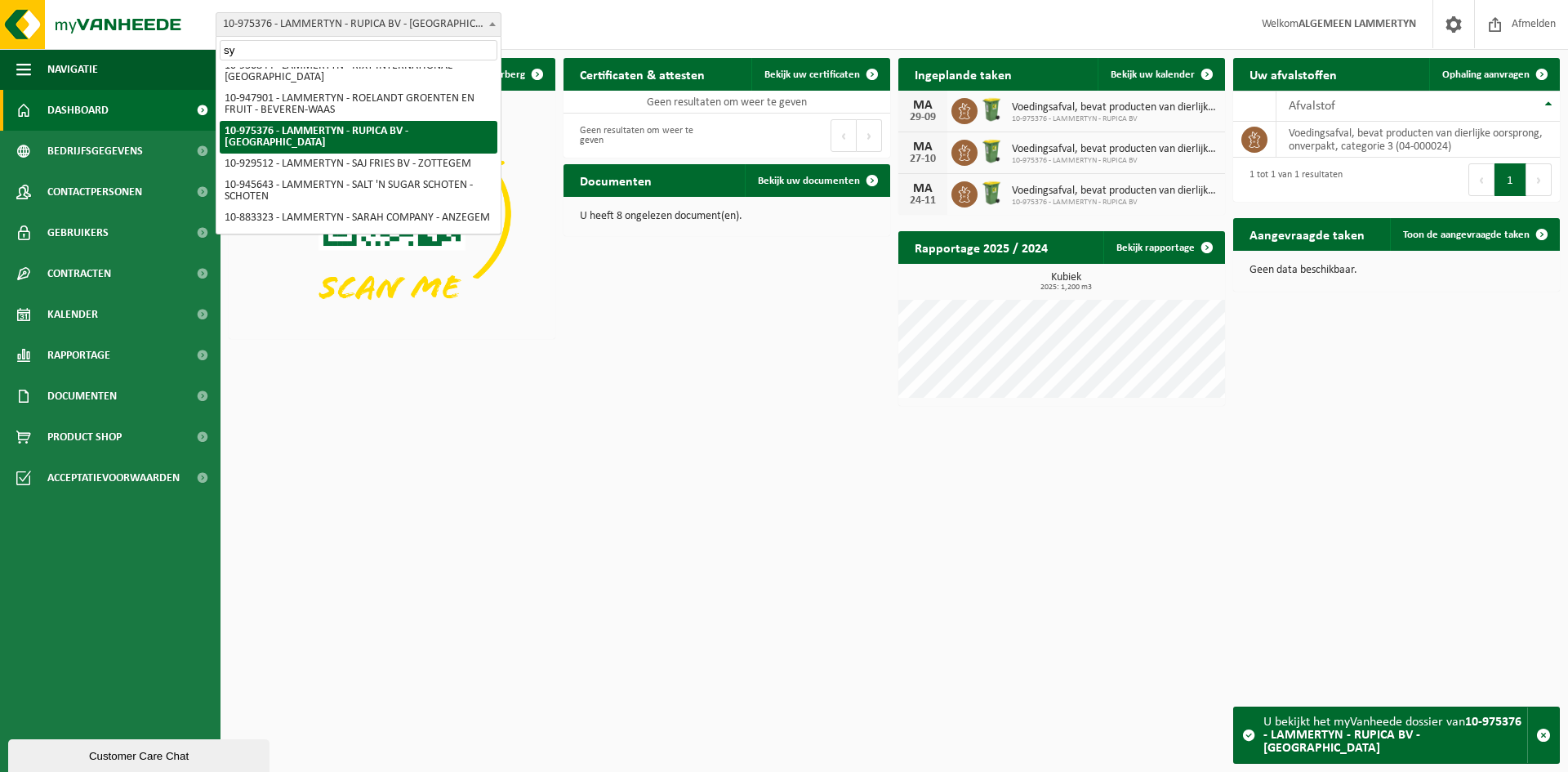
scroll to position [0, 0]
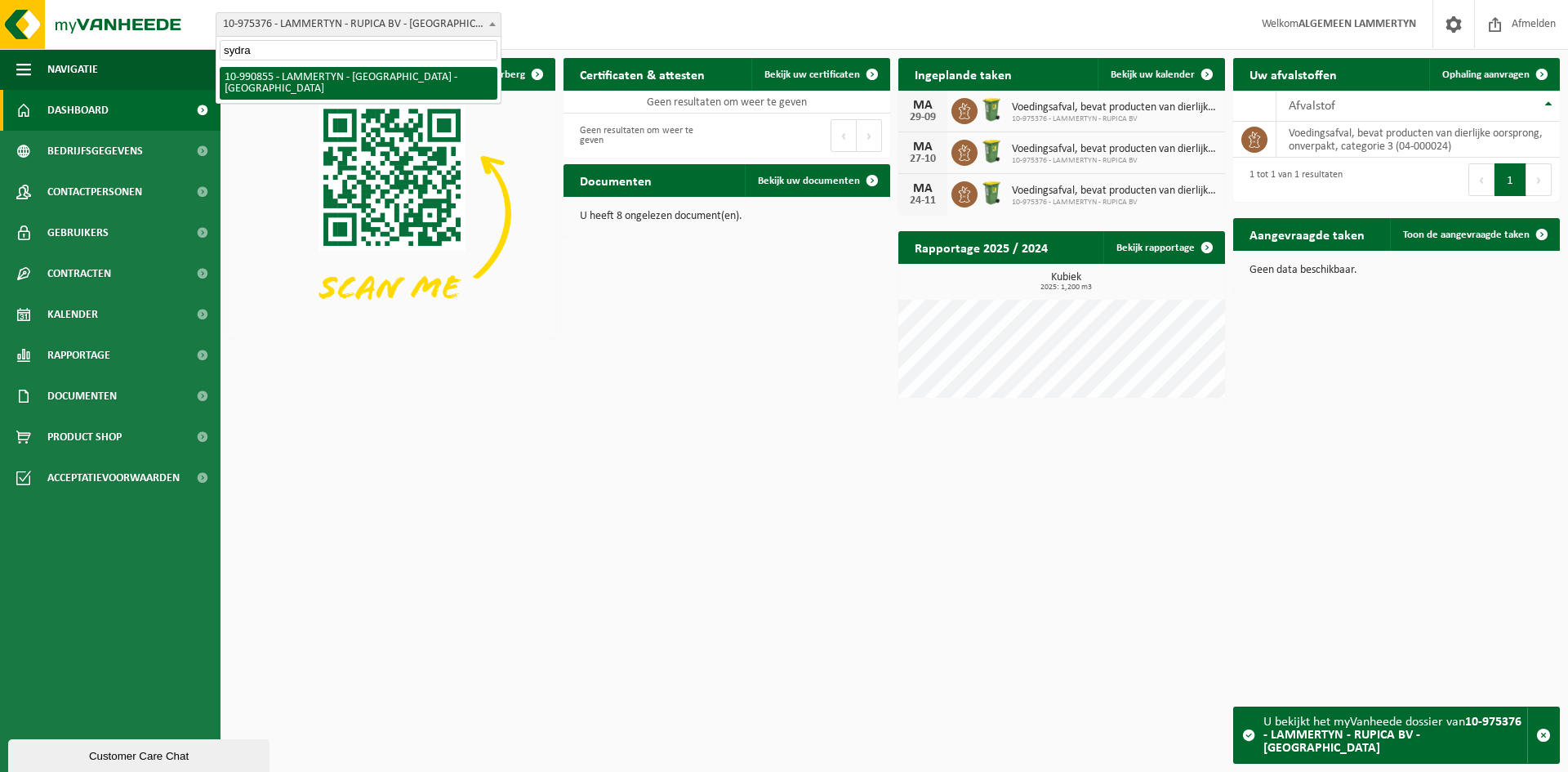
type input "sydra"
select select "169372"
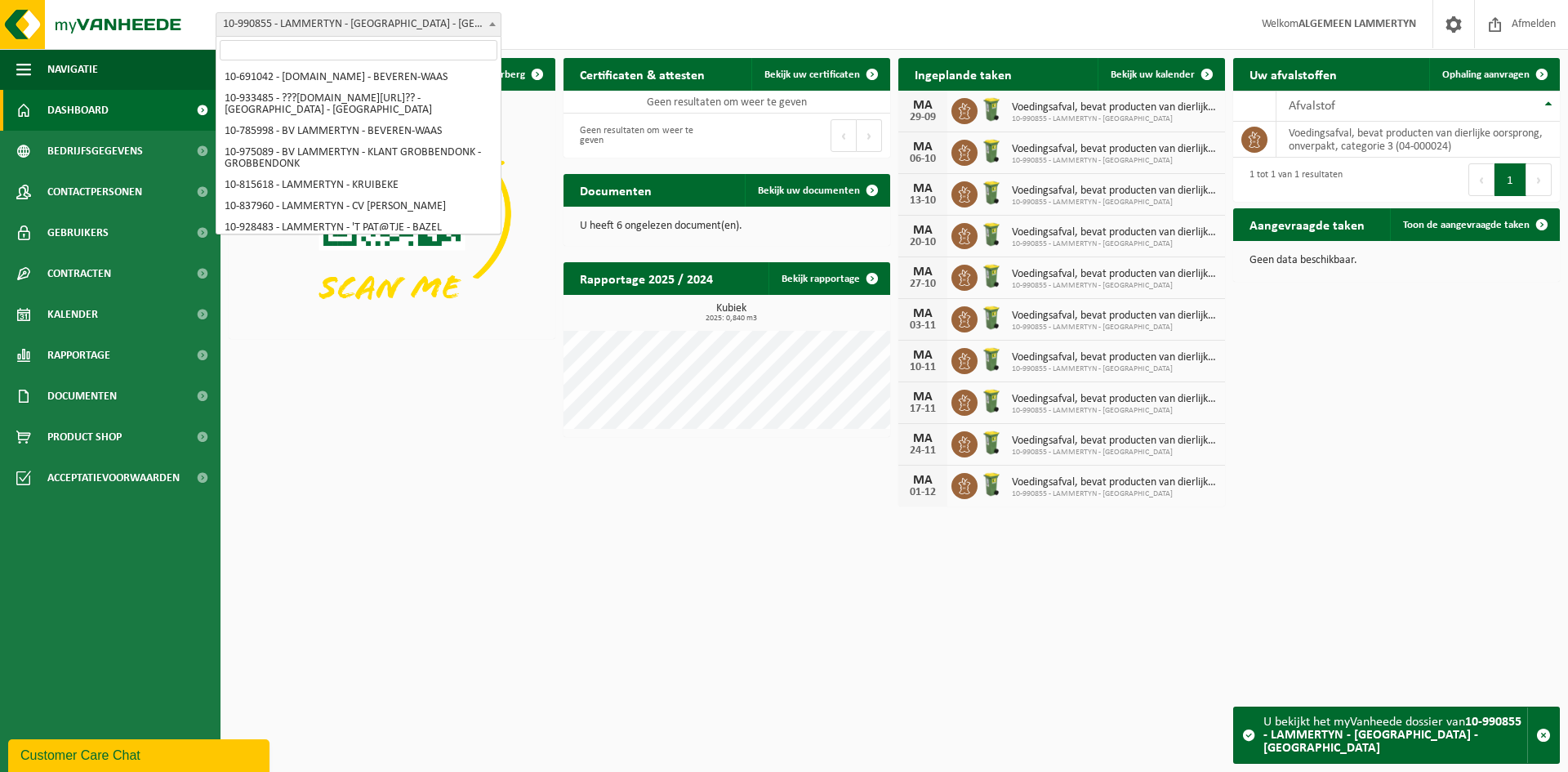
click at [241, 35] on span "10-990855 - LAMMERTYN - [GEOGRAPHIC_DATA] - [GEOGRAPHIC_DATA]" at bounding box center [358, 25] width 284 height 23
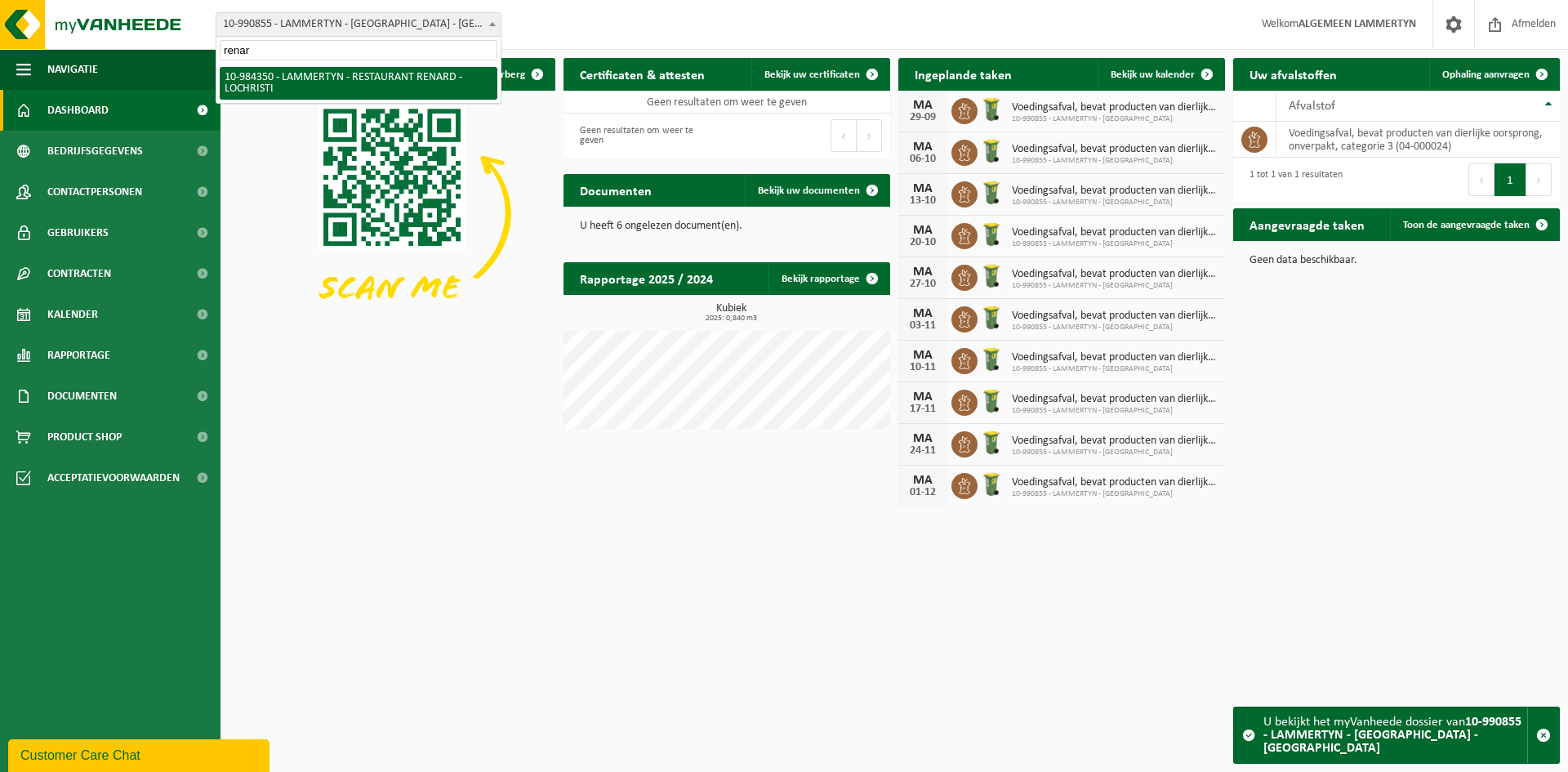
type input "renar"
select select "163809"
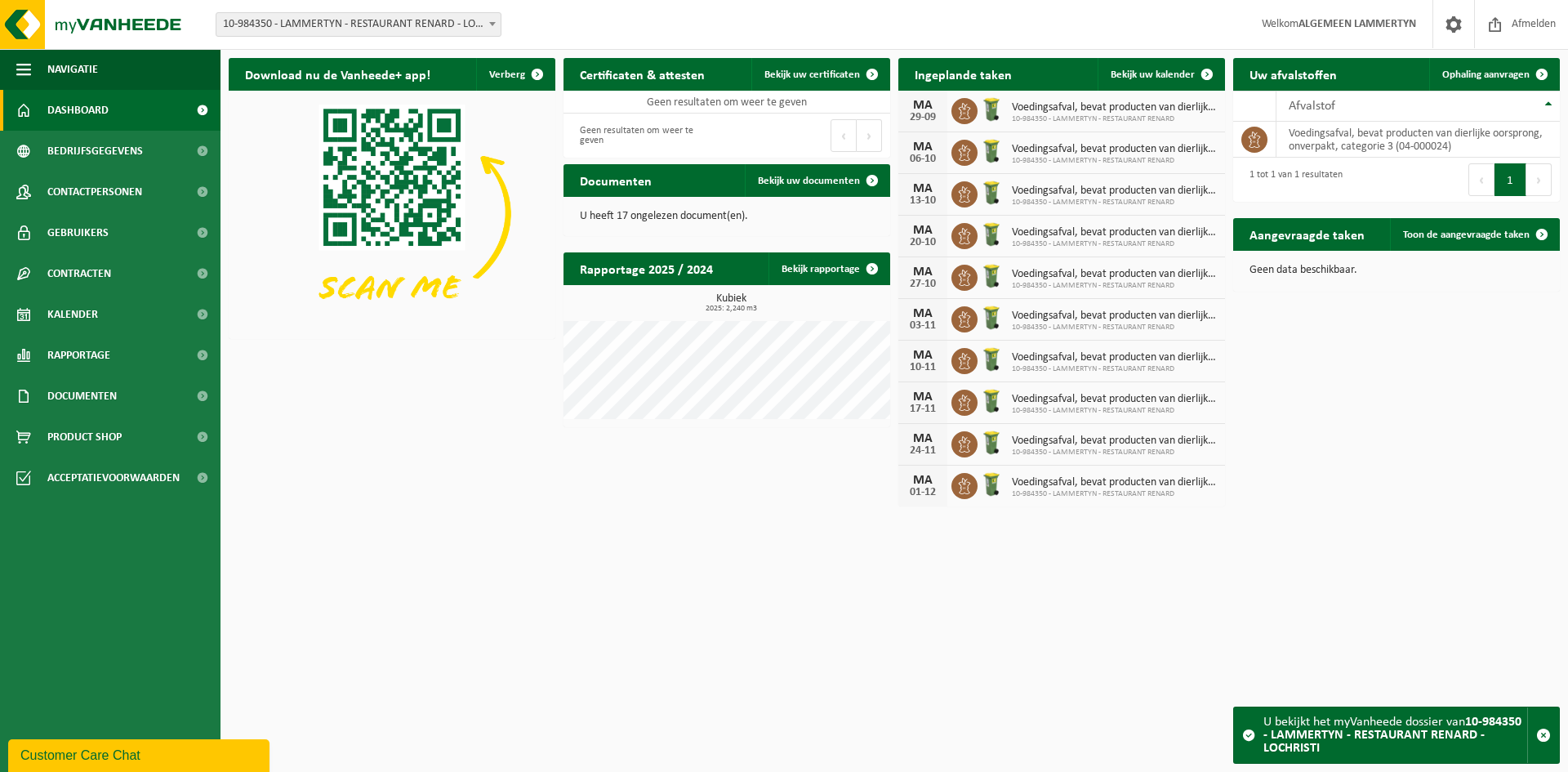
click at [298, 26] on span "10-984350 - LAMMERTYN - RESTAURANT RENARD - LOCHRISTI" at bounding box center [358, 25] width 284 height 23
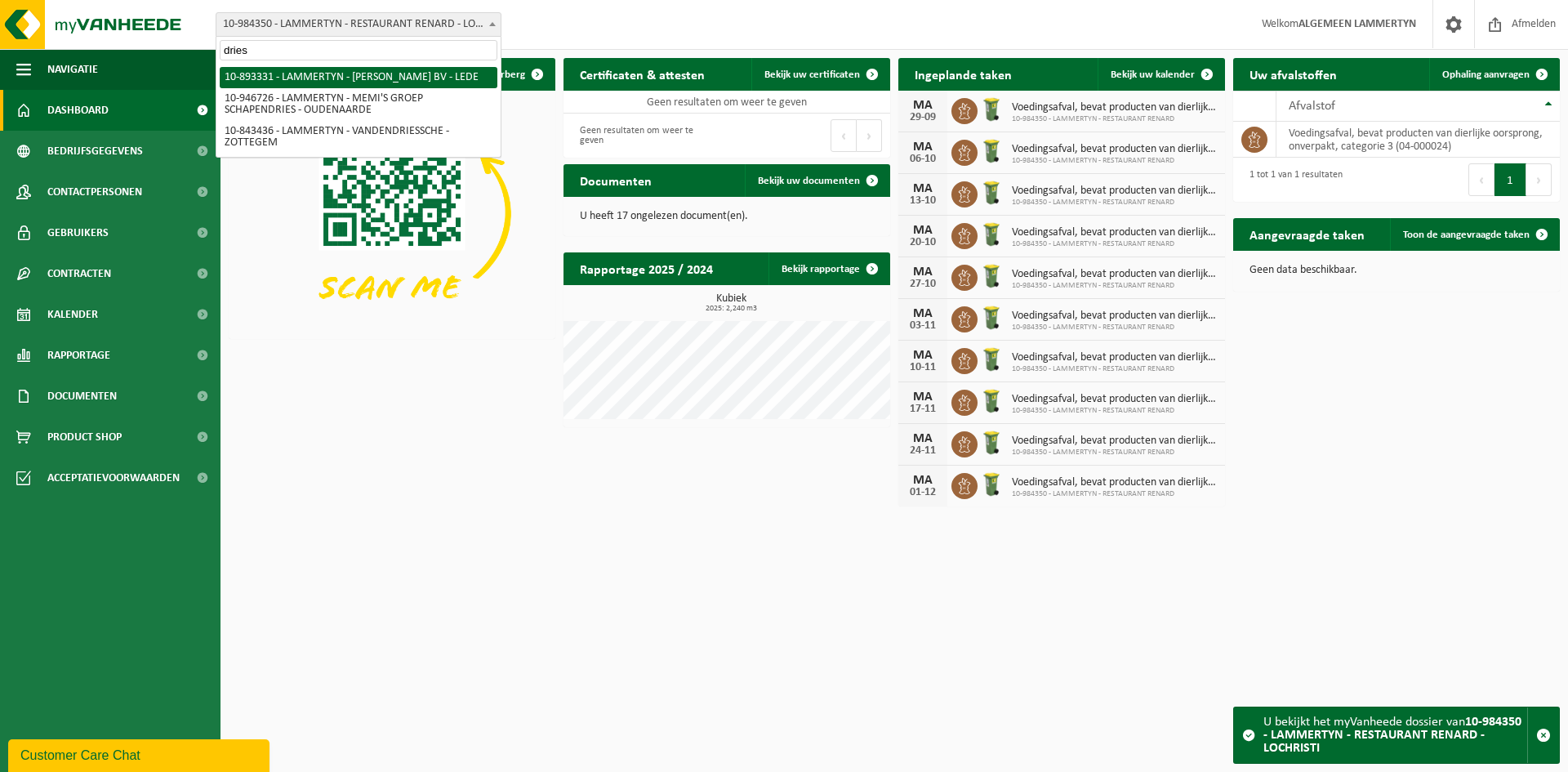
type input "dries"
select select "115767"
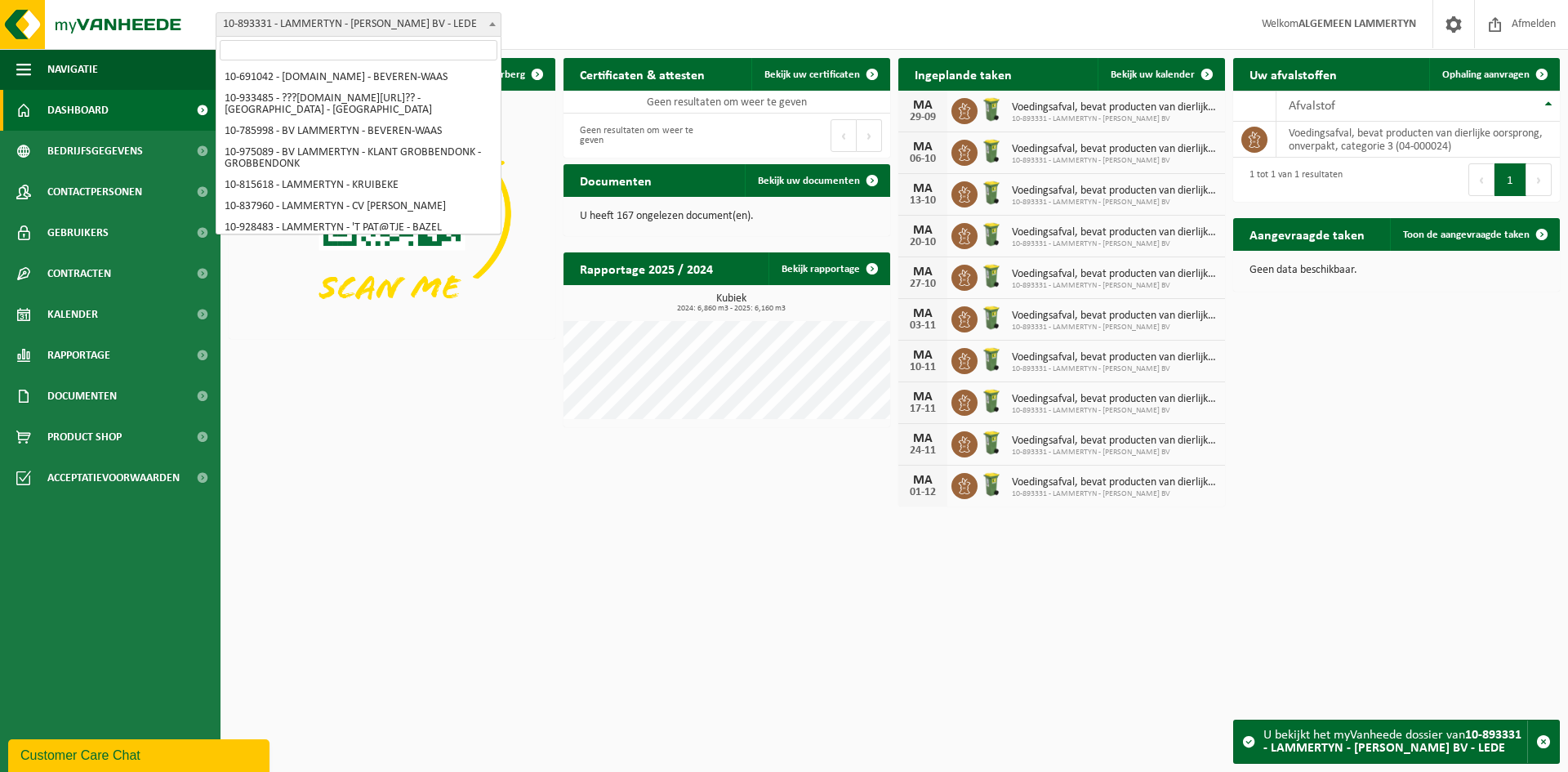
click at [245, 30] on span "10-893331 - LAMMERTYN - [PERSON_NAME] BV - LEDE" at bounding box center [358, 25] width 284 height 23
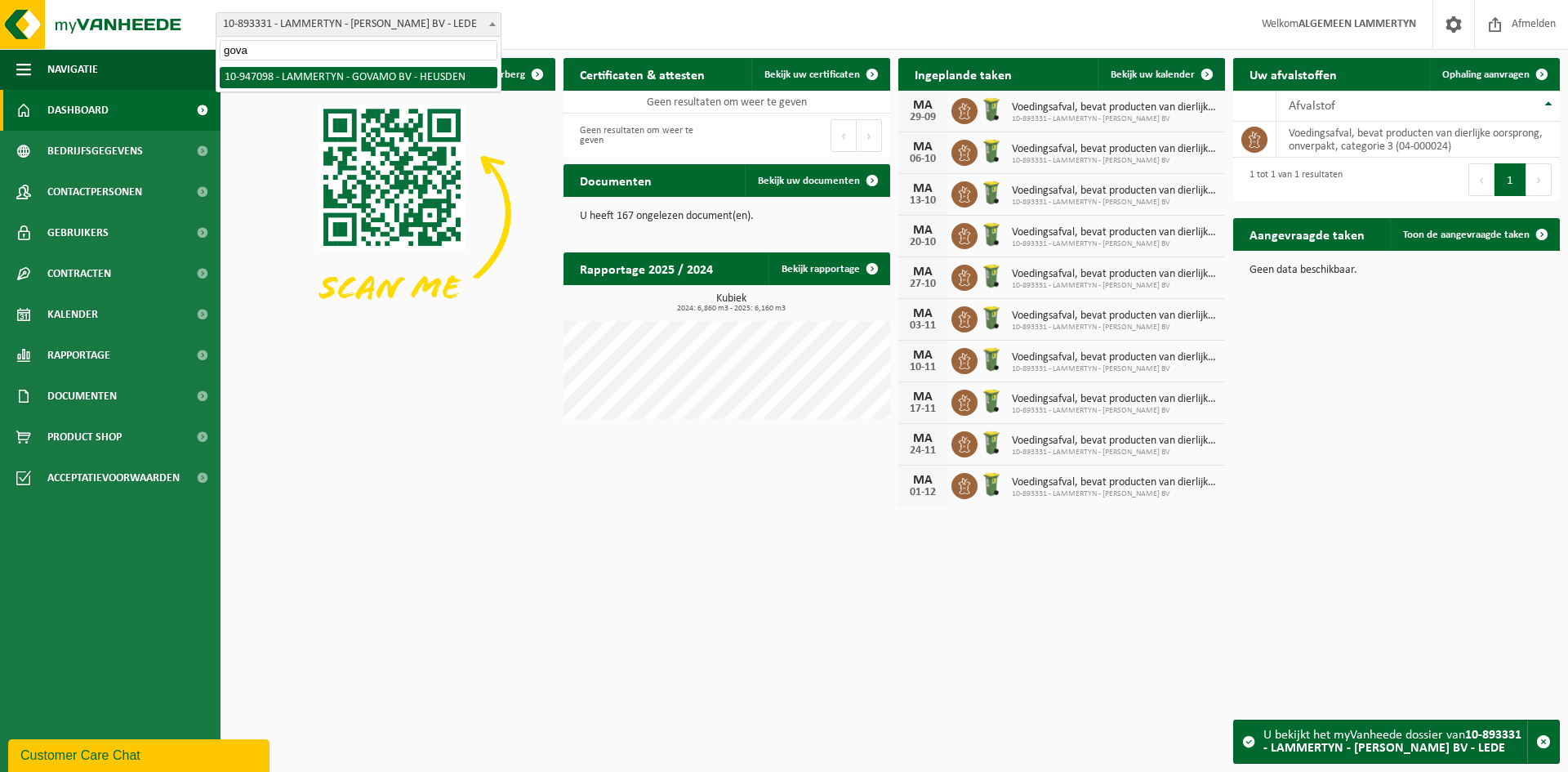
type input "gova"
select select "142020"
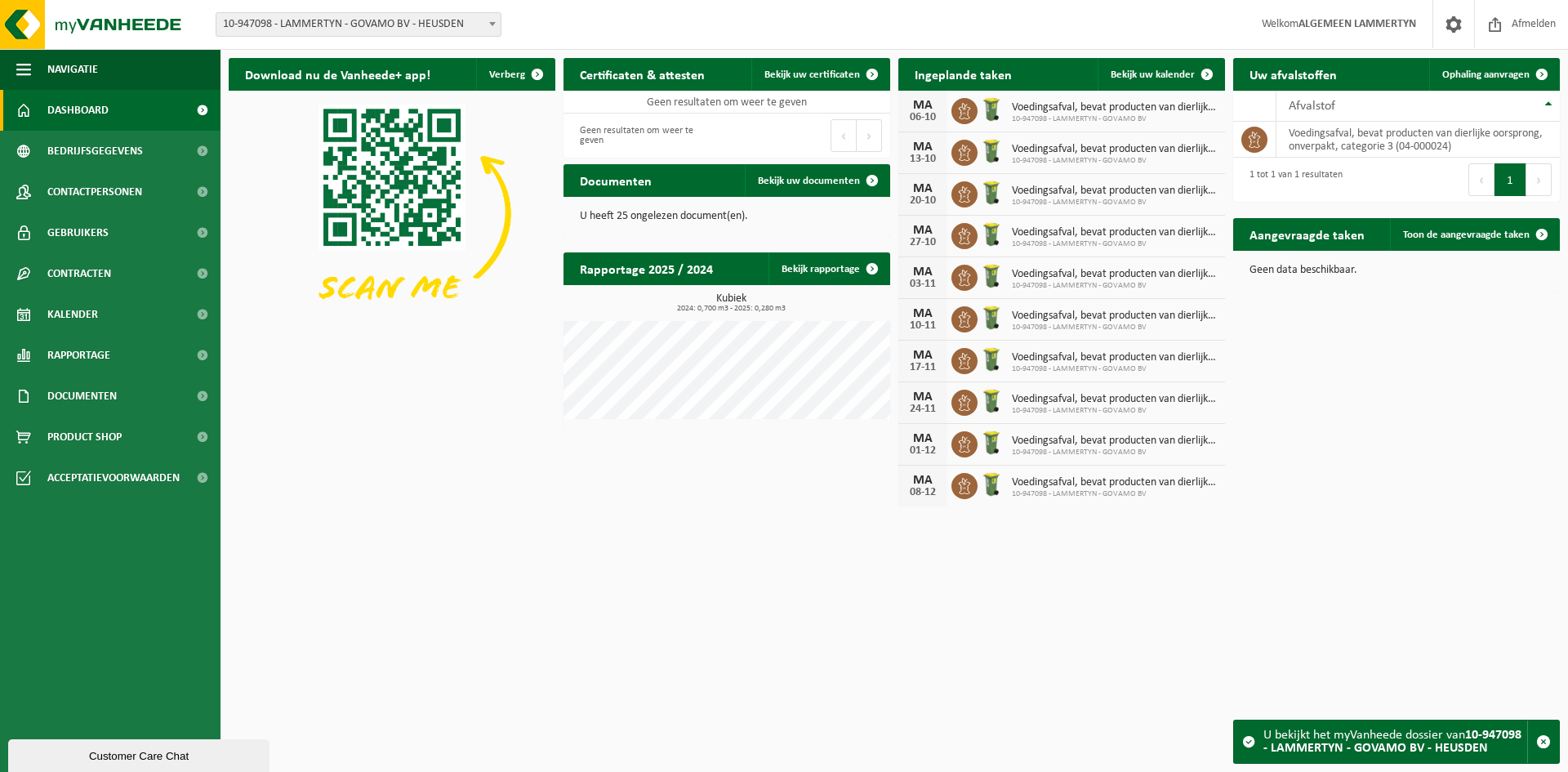
click at [415, 26] on span "10-947098 - LAMMERTYN - GOVAMO BV - HEUSDEN" at bounding box center [358, 25] width 284 height 23
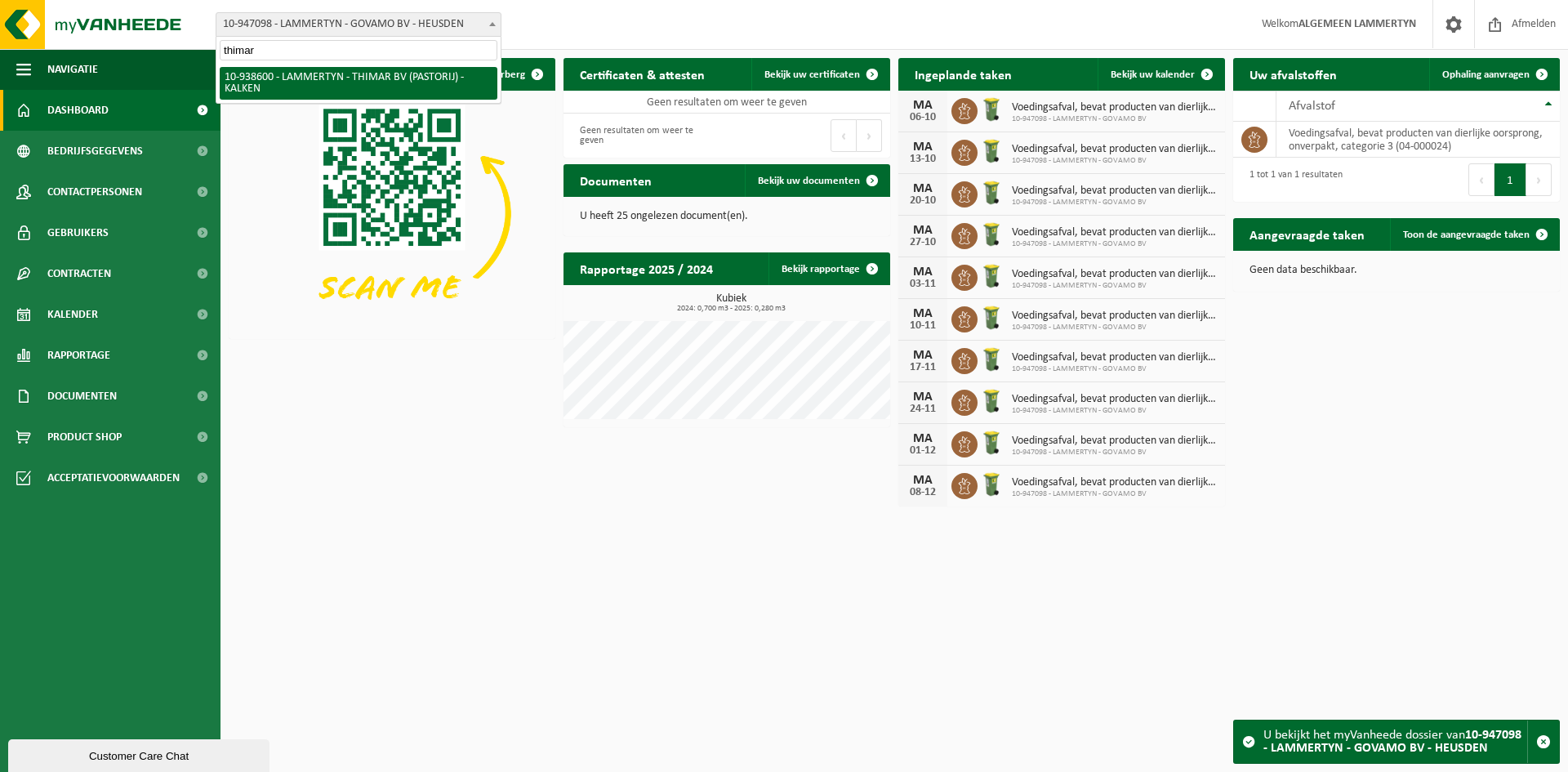
type input "thimar"
select select "138014"
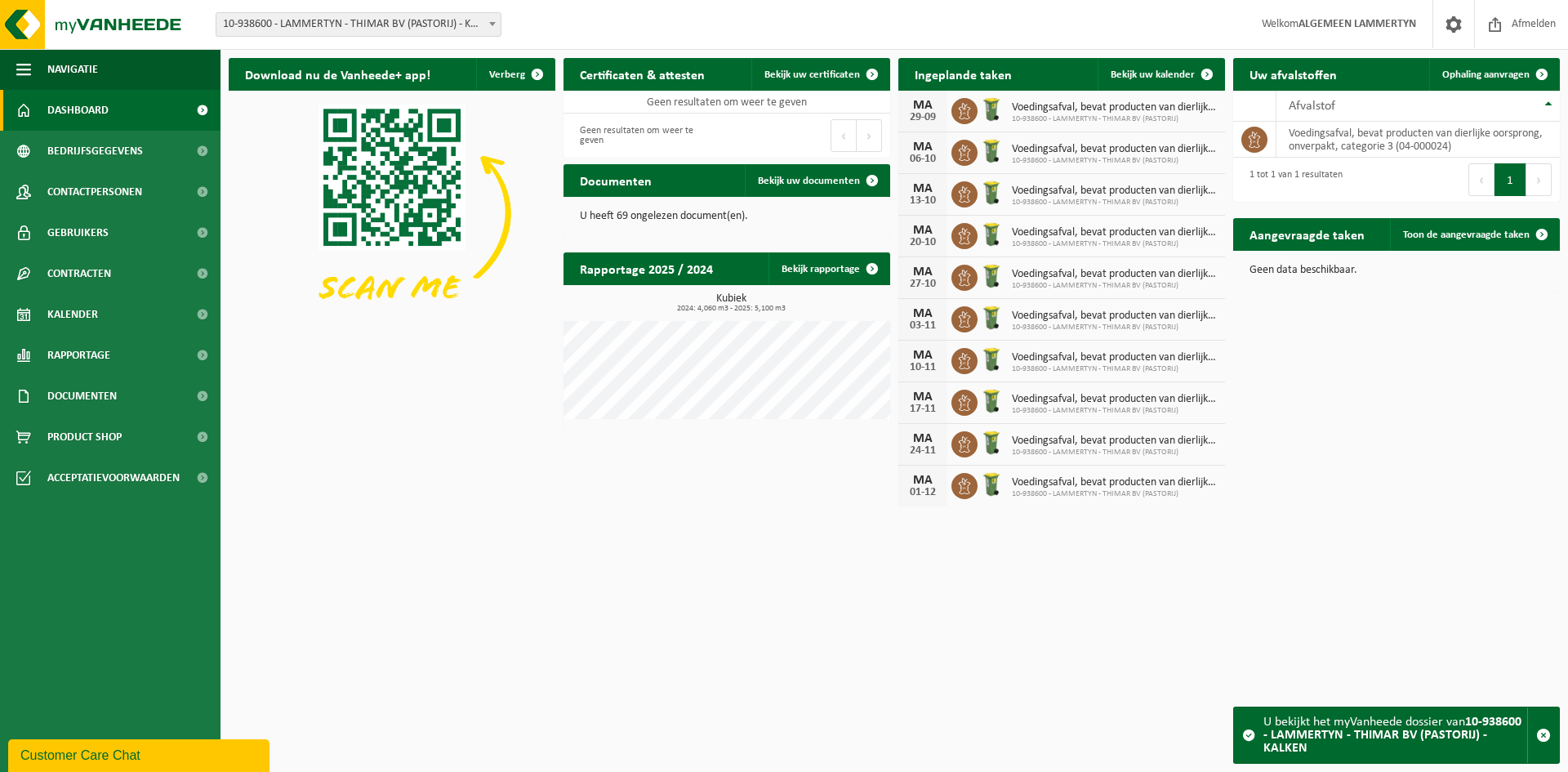
click at [365, 26] on span "10-938600 - LAMMERTYN - THIMAR BV (PASTORIJ) - KALKEN" at bounding box center [358, 25] width 284 height 23
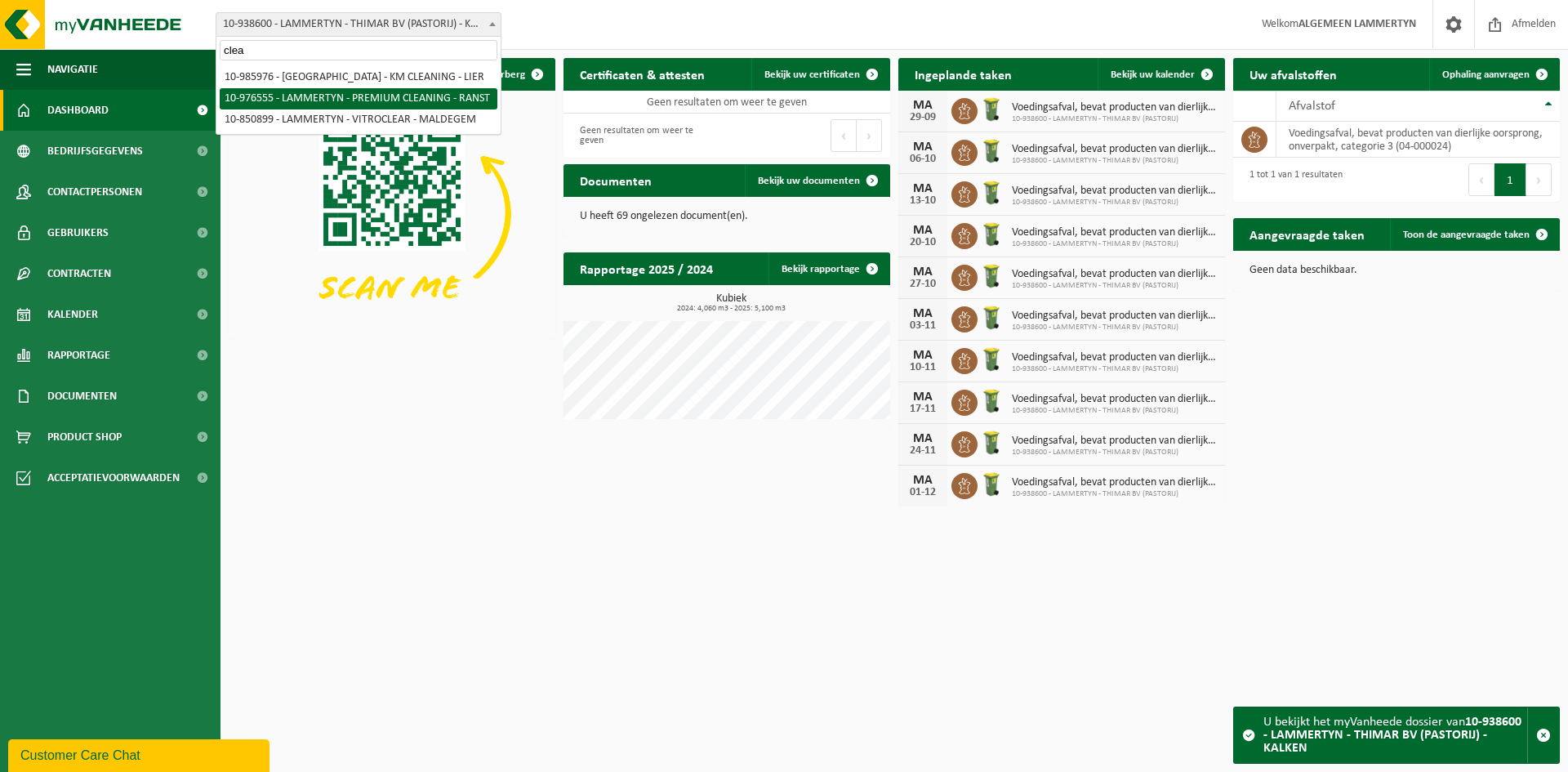
type input "clea"
select select "158906"
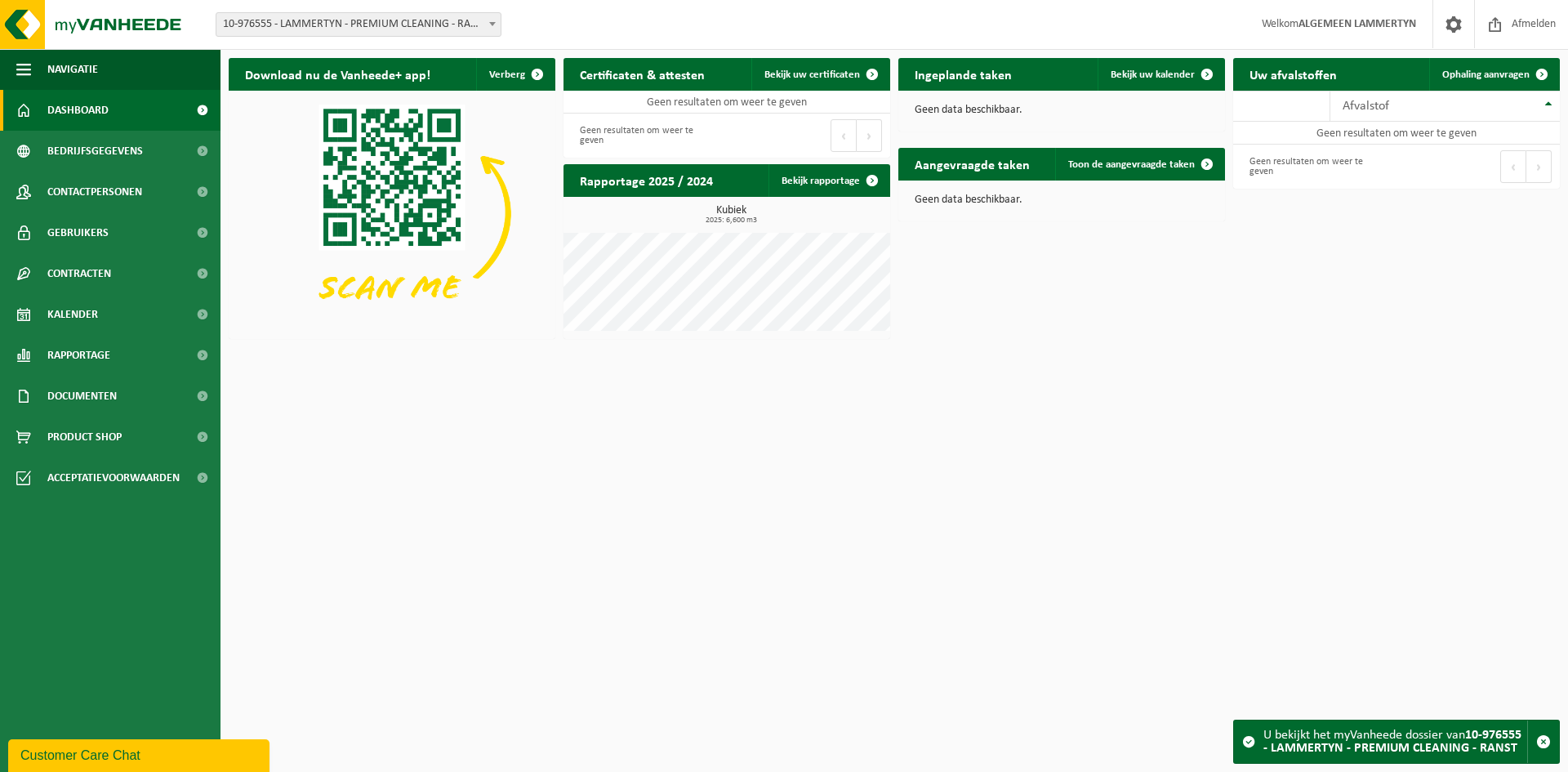
click at [475, 31] on span "10-976555 - LAMMERTYN - PREMIUM CLEANING - RANST" at bounding box center [358, 25] width 284 height 23
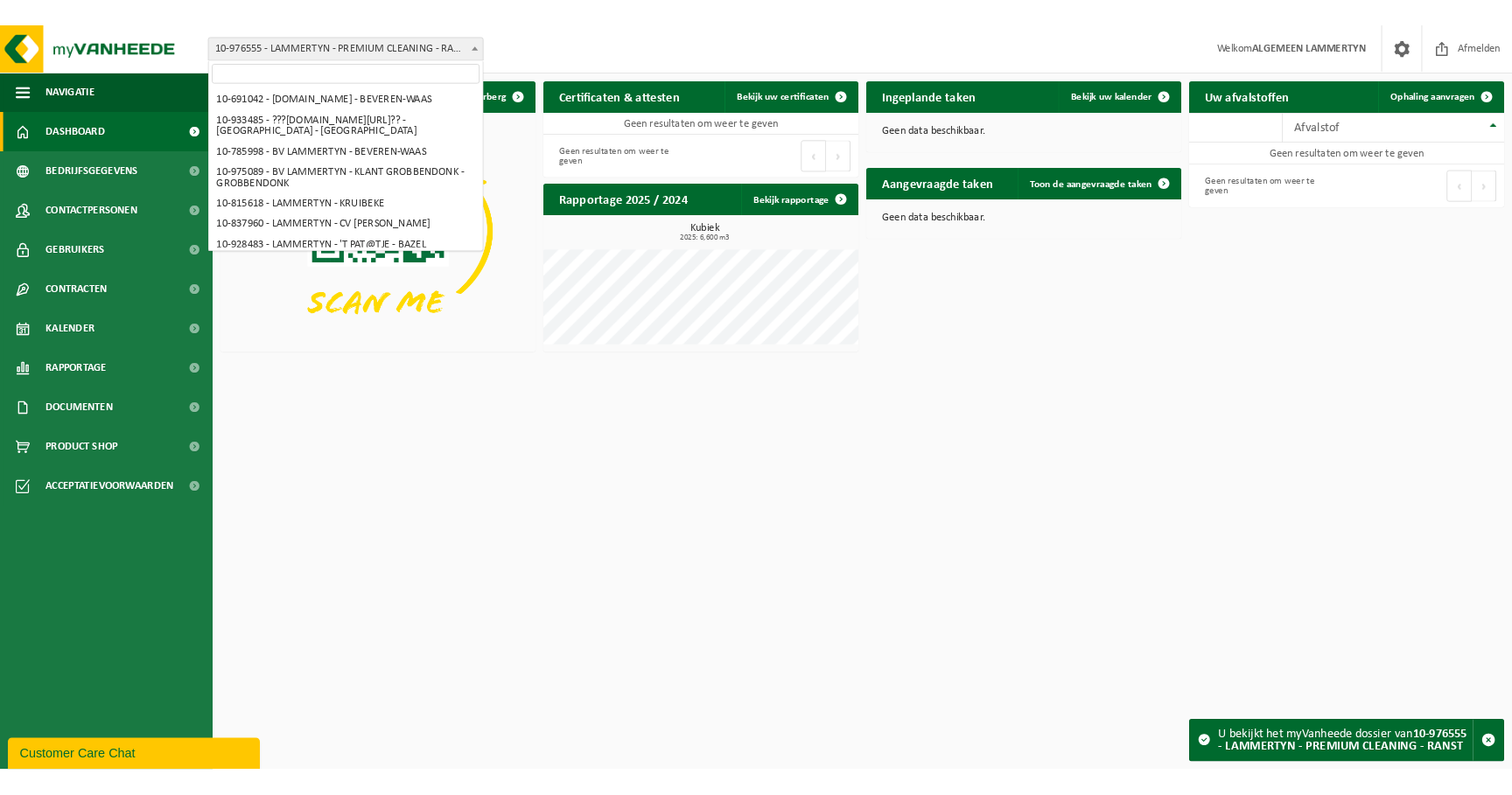
scroll to position [6406, 0]
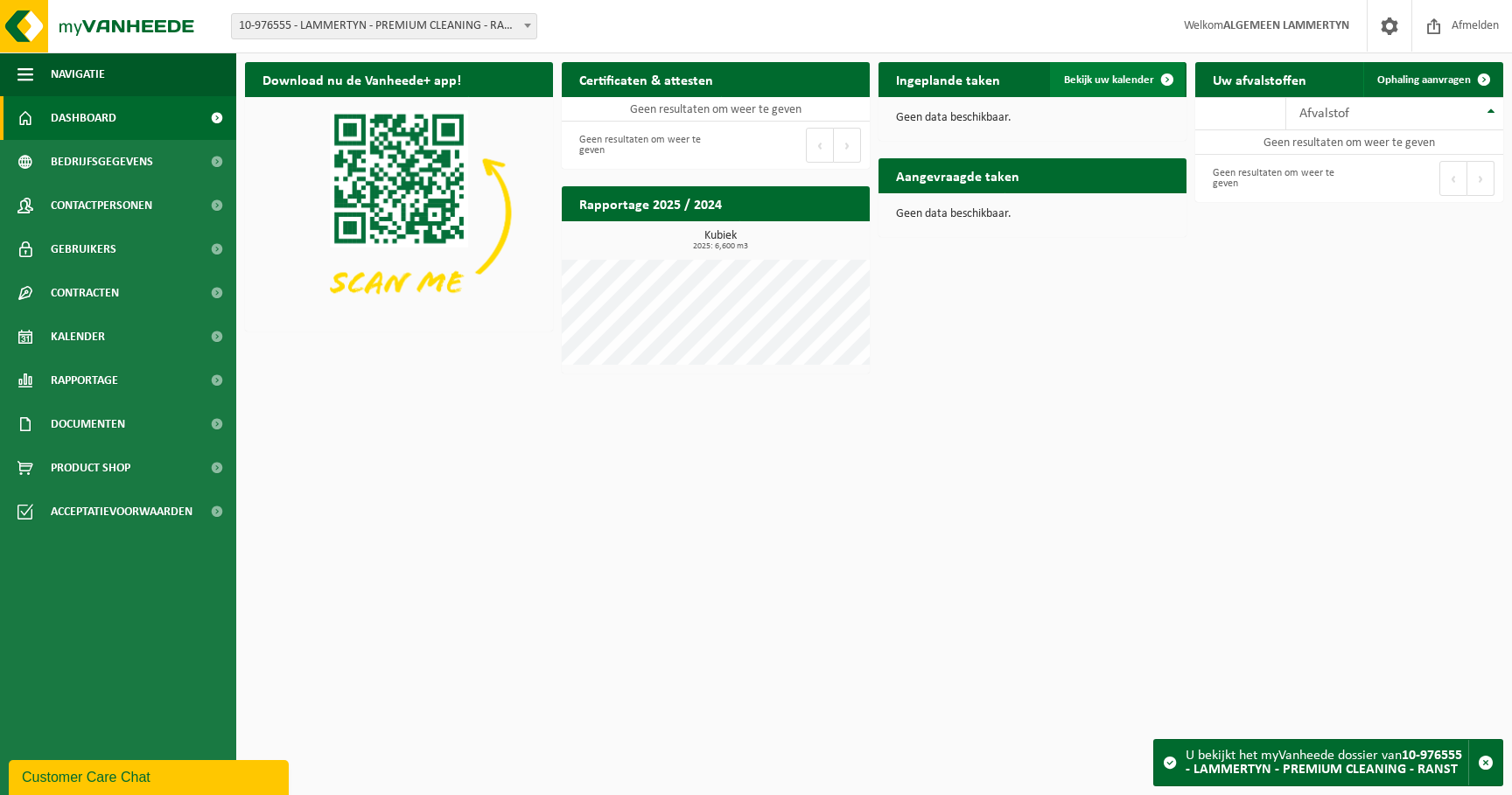
click at [1093, 74] on span "Bekijk uw kalender" at bounding box center [1109, 80] width 90 height 11
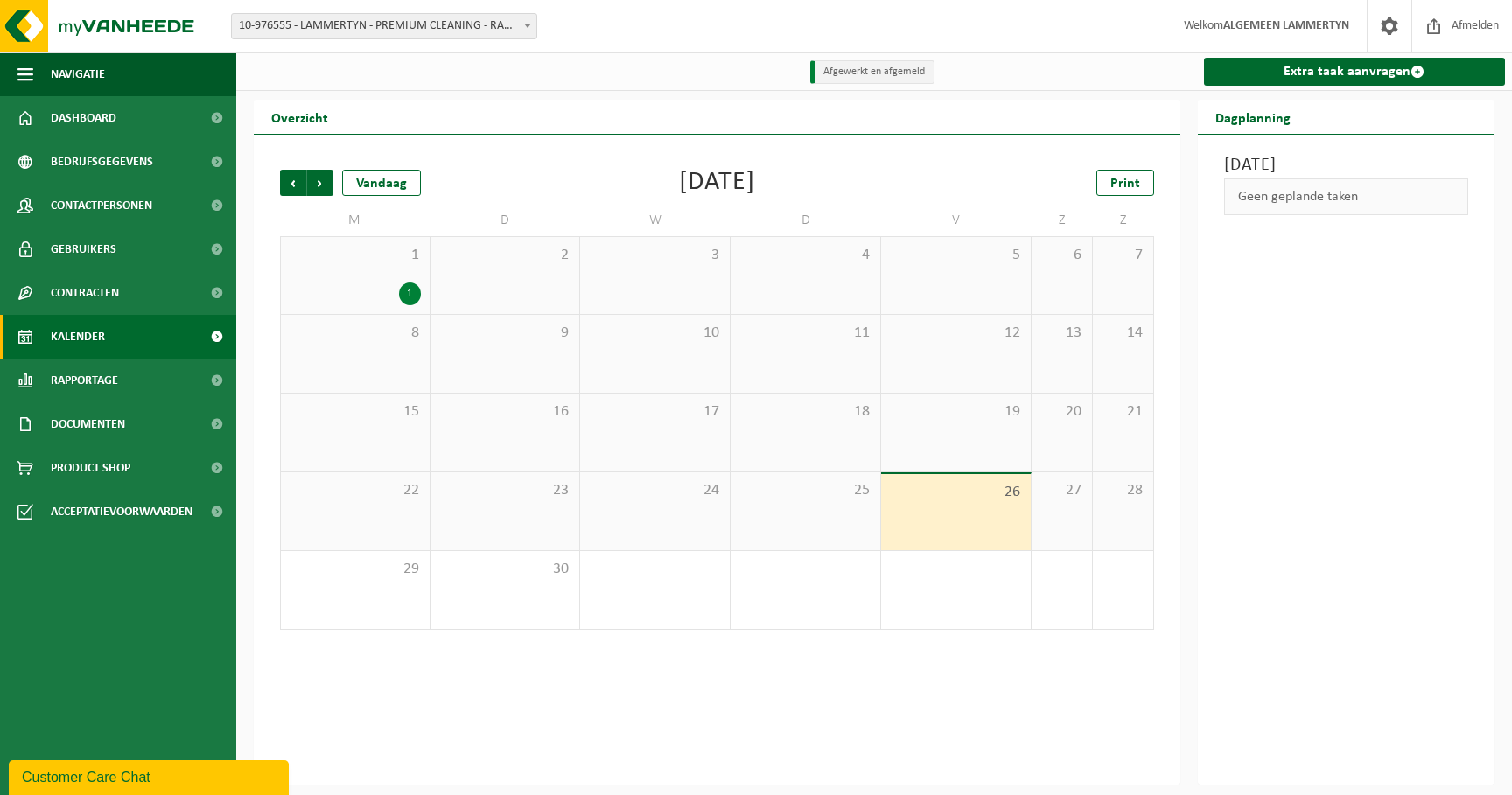
click at [388, 288] on div "1" at bounding box center [355, 294] width 131 height 23
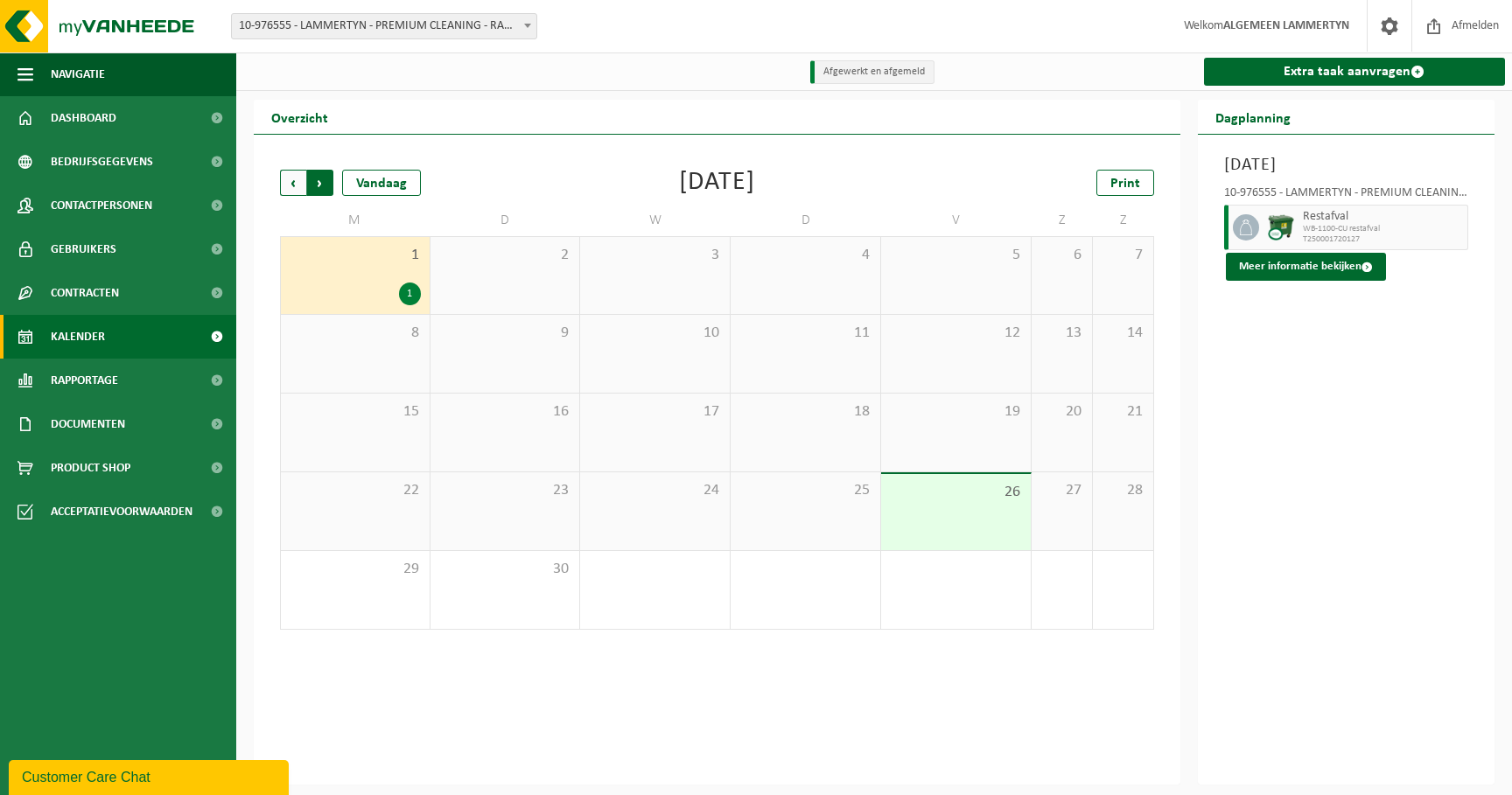
click at [302, 189] on span "Vorige" at bounding box center [293, 183] width 27 height 27
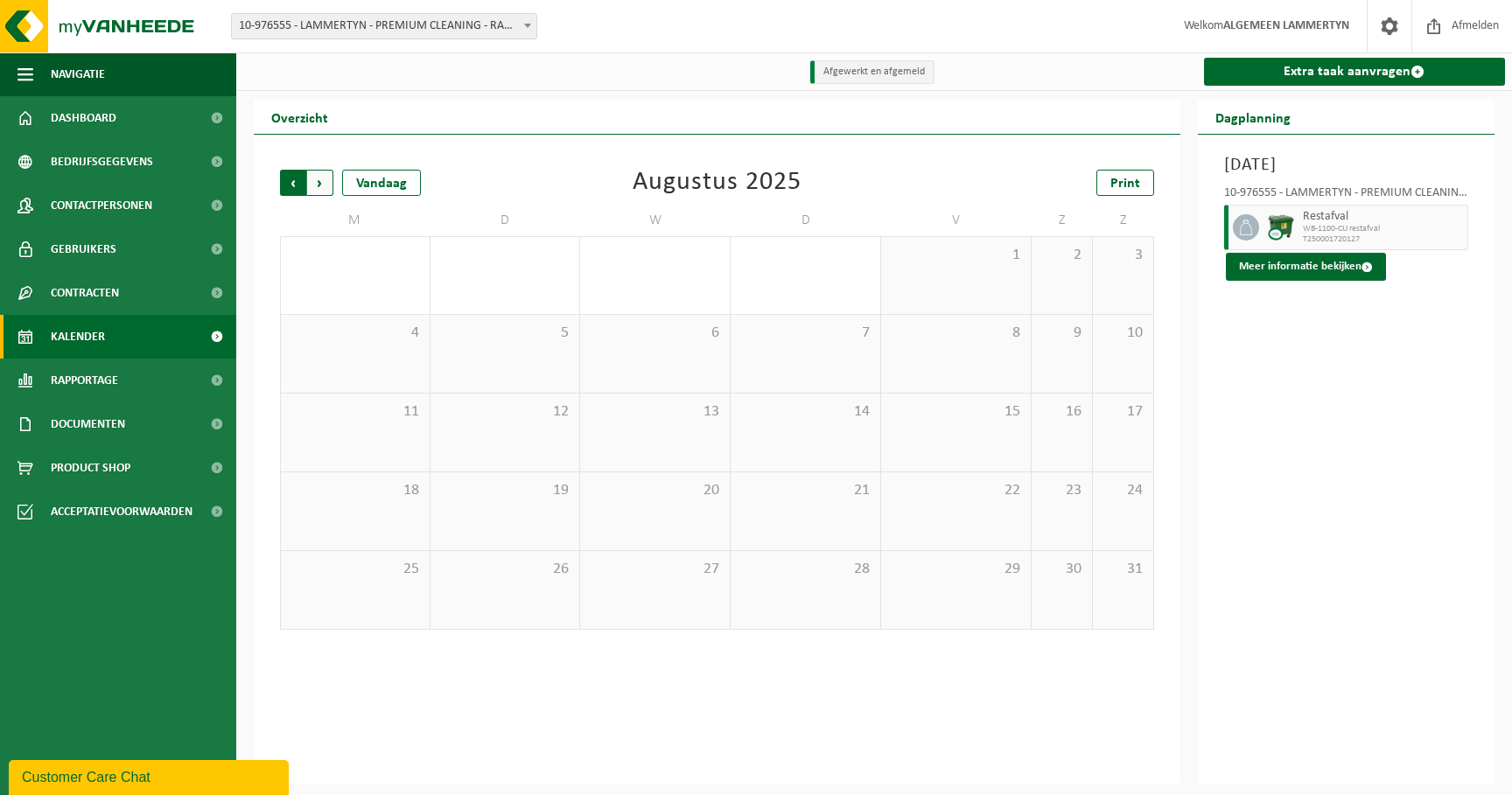
click at [328, 187] on span "Volgende" at bounding box center [321, 183] width 27 height 27
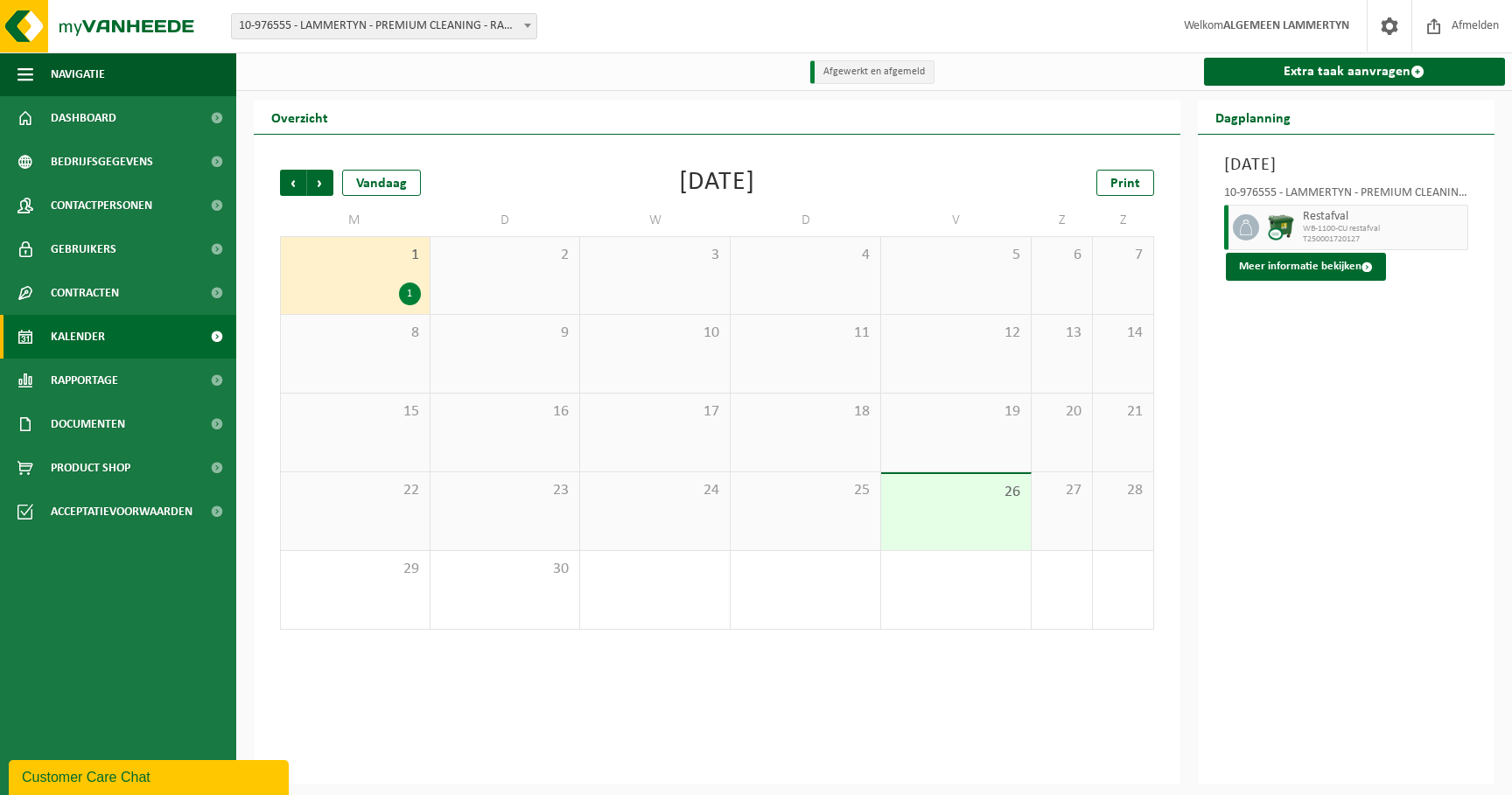
click at [328, 187] on span "Volgende" at bounding box center [321, 183] width 27 height 27
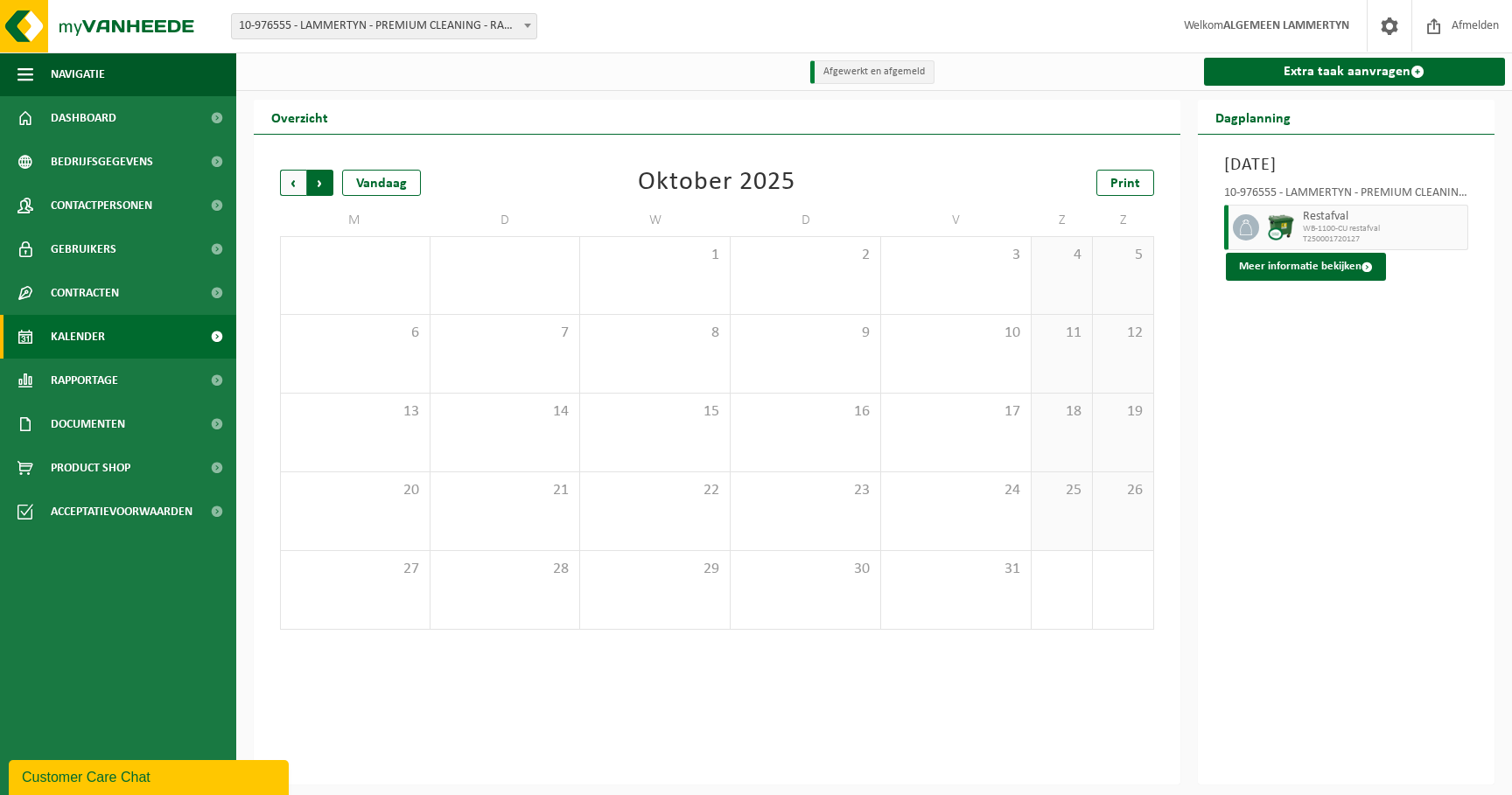
click at [298, 185] on span "Vorige" at bounding box center [293, 183] width 27 height 27
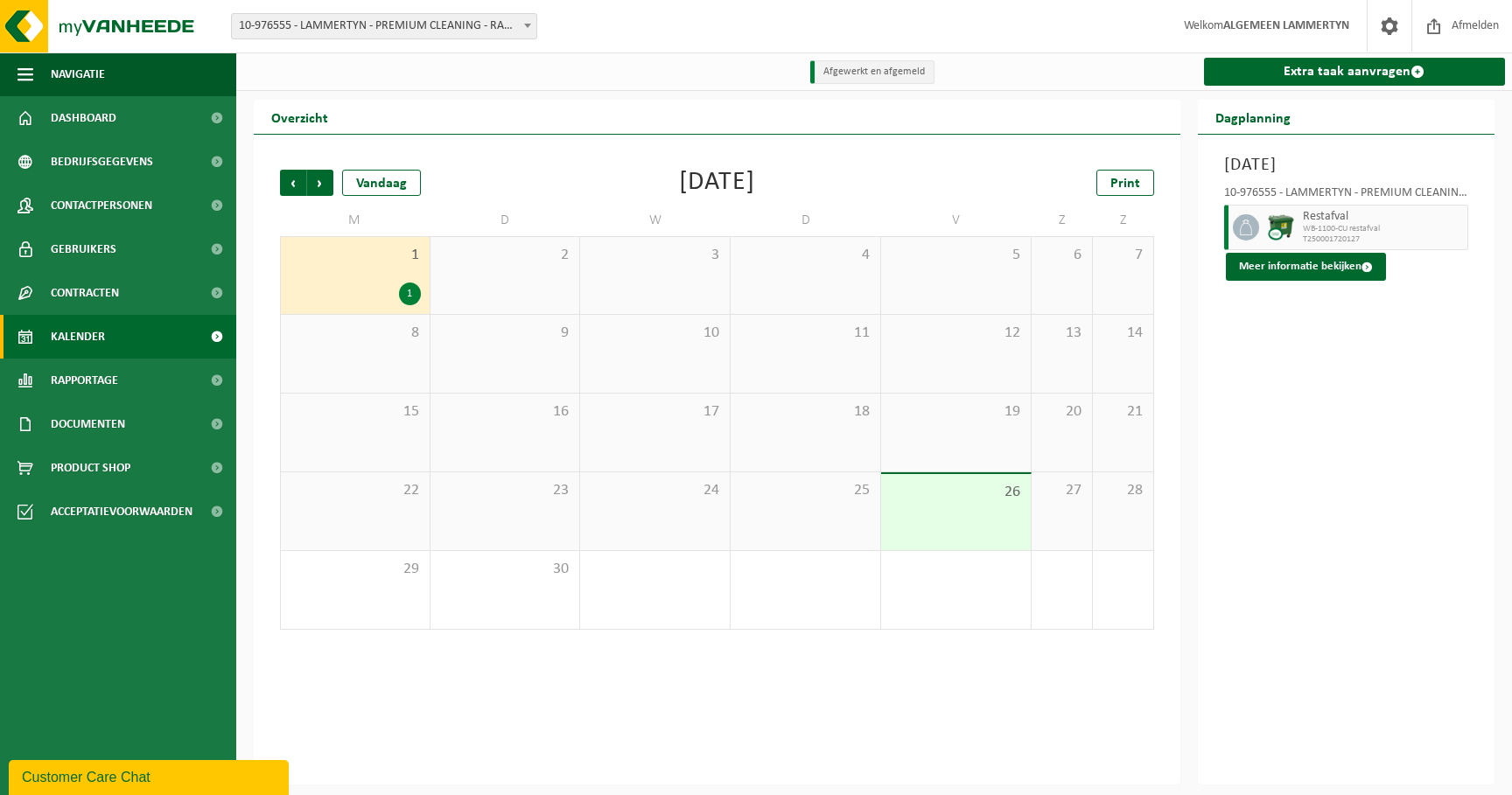
click at [298, 185] on span "Vorige" at bounding box center [293, 183] width 27 height 27
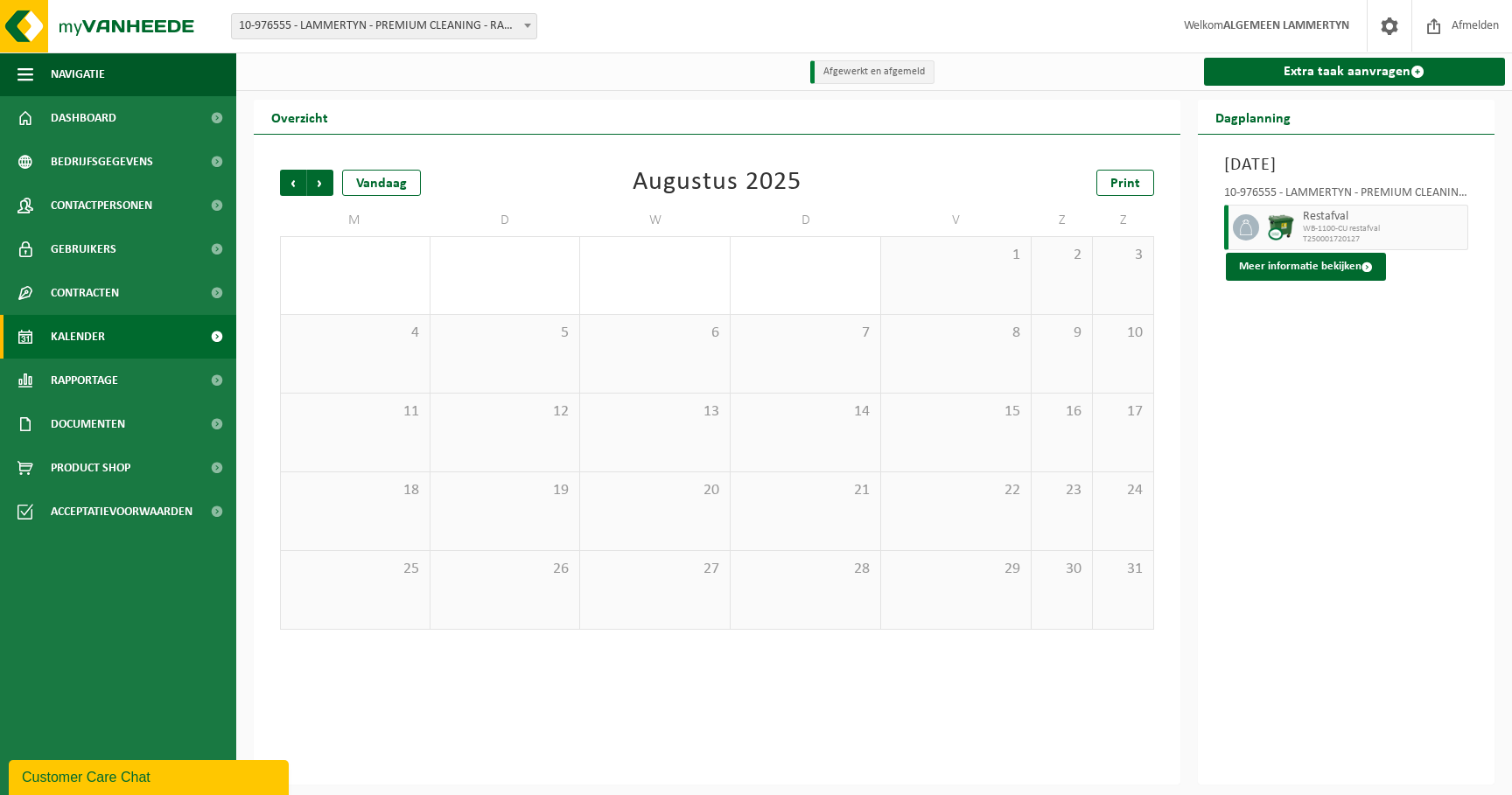
click at [298, 185] on span "Vorige" at bounding box center [293, 183] width 27 height 27
click at [329, 184] on span "Volgende" at bounding box center [321, 183] width 27 height 27
click at [317, 184] on span "Volgende" at bounding box center [321, 183] width 27 height 27
click at [278, 185] on div "Vorige Volgende Vandaag Augustus 2025 Print M D W D V Z Z 28 29 30 31 1 2 3 4 5…" at bounding box center [717, 399] width 891 height 495
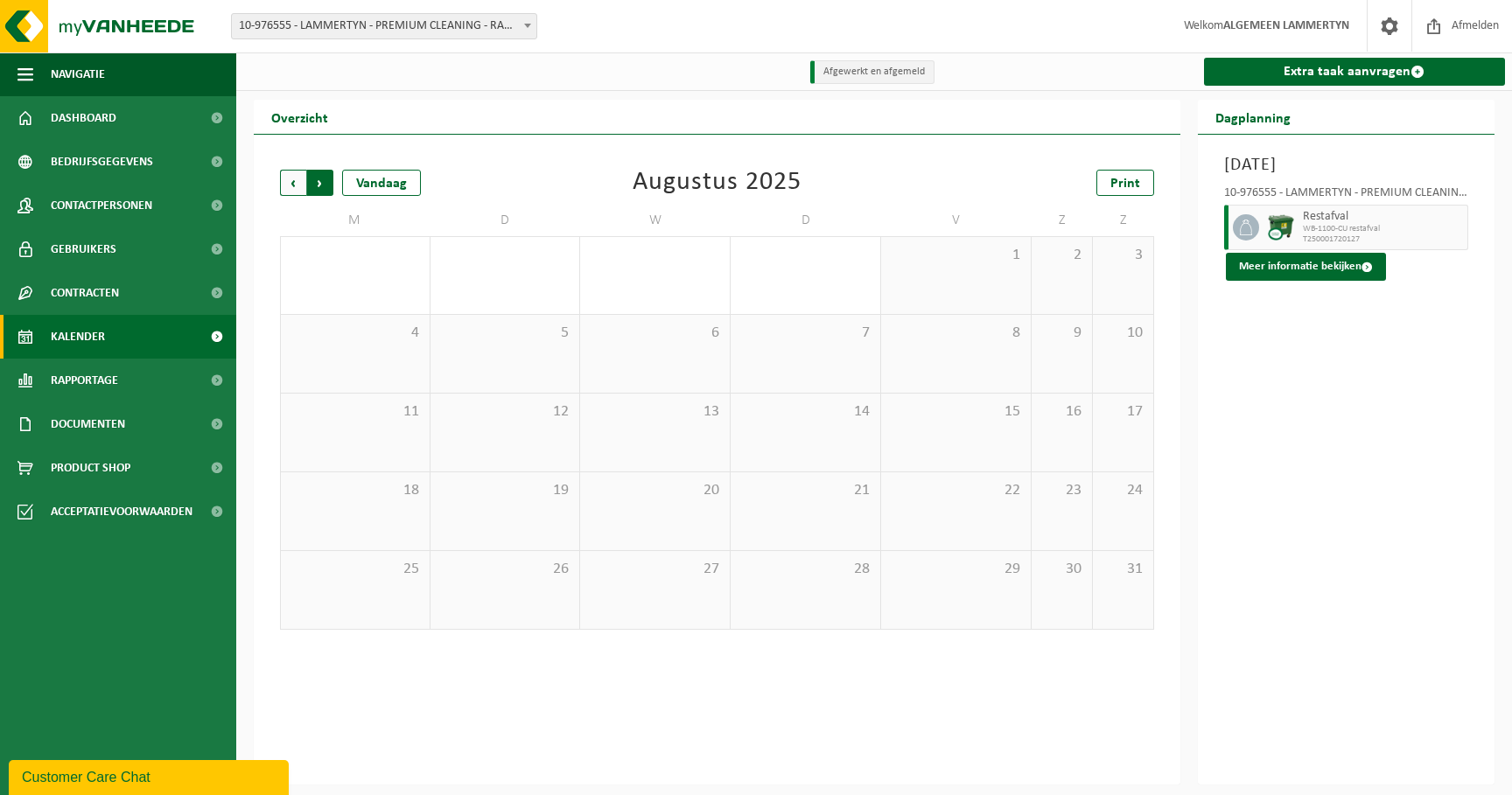
click at [296, 185] on span "Vorige" at bounding box center [293, 183] width 27 height 27
click at [376, 522] on div "1" at bounding box center [355, 530] width 131 height 23
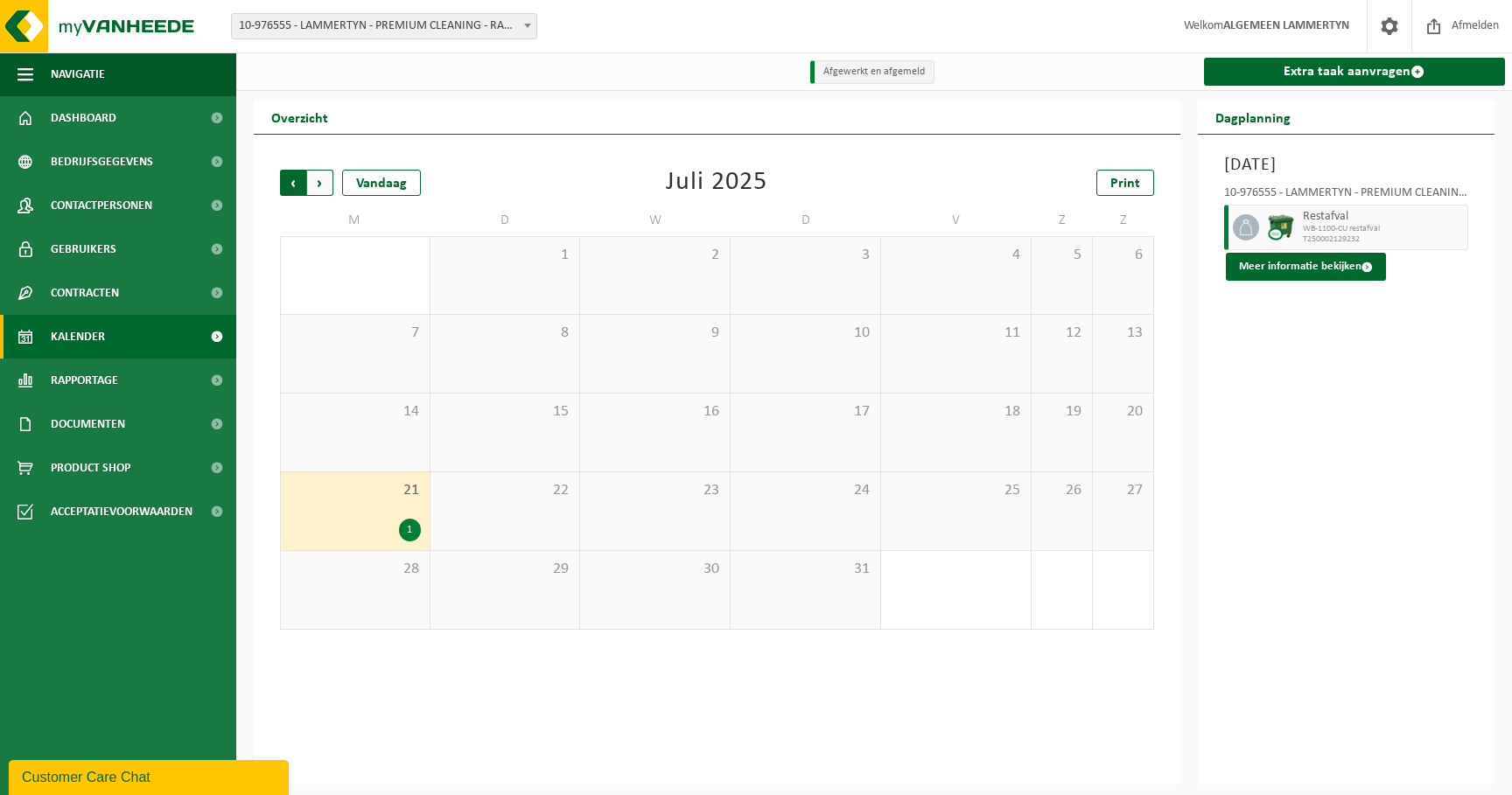
click at [329, 184] on span "Volgende" at bounding box center [321, 183] width 27 height 27
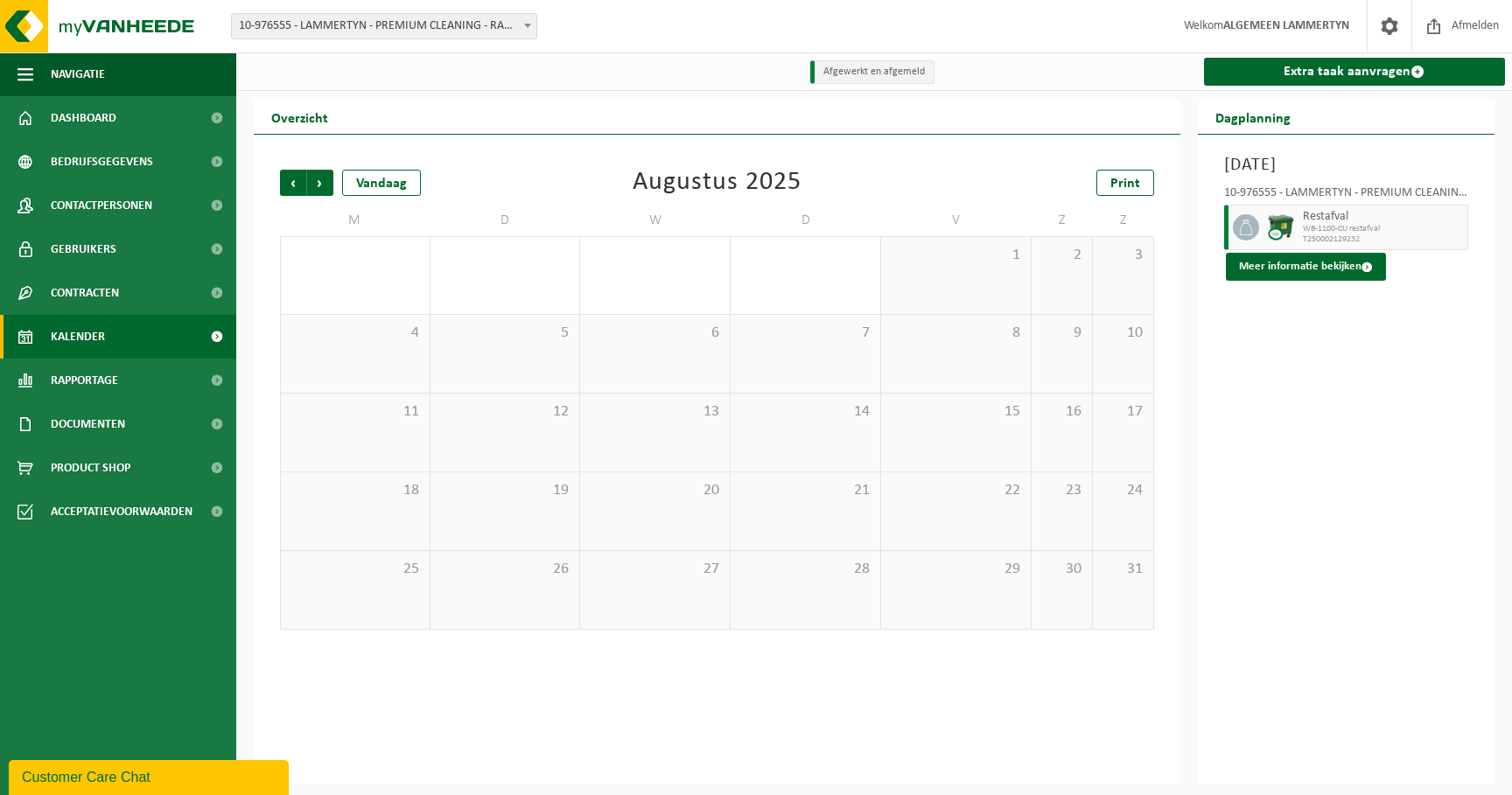
click at [318, 184] on span "Volgende" at bounding box center [321, 183] width 27 height 27
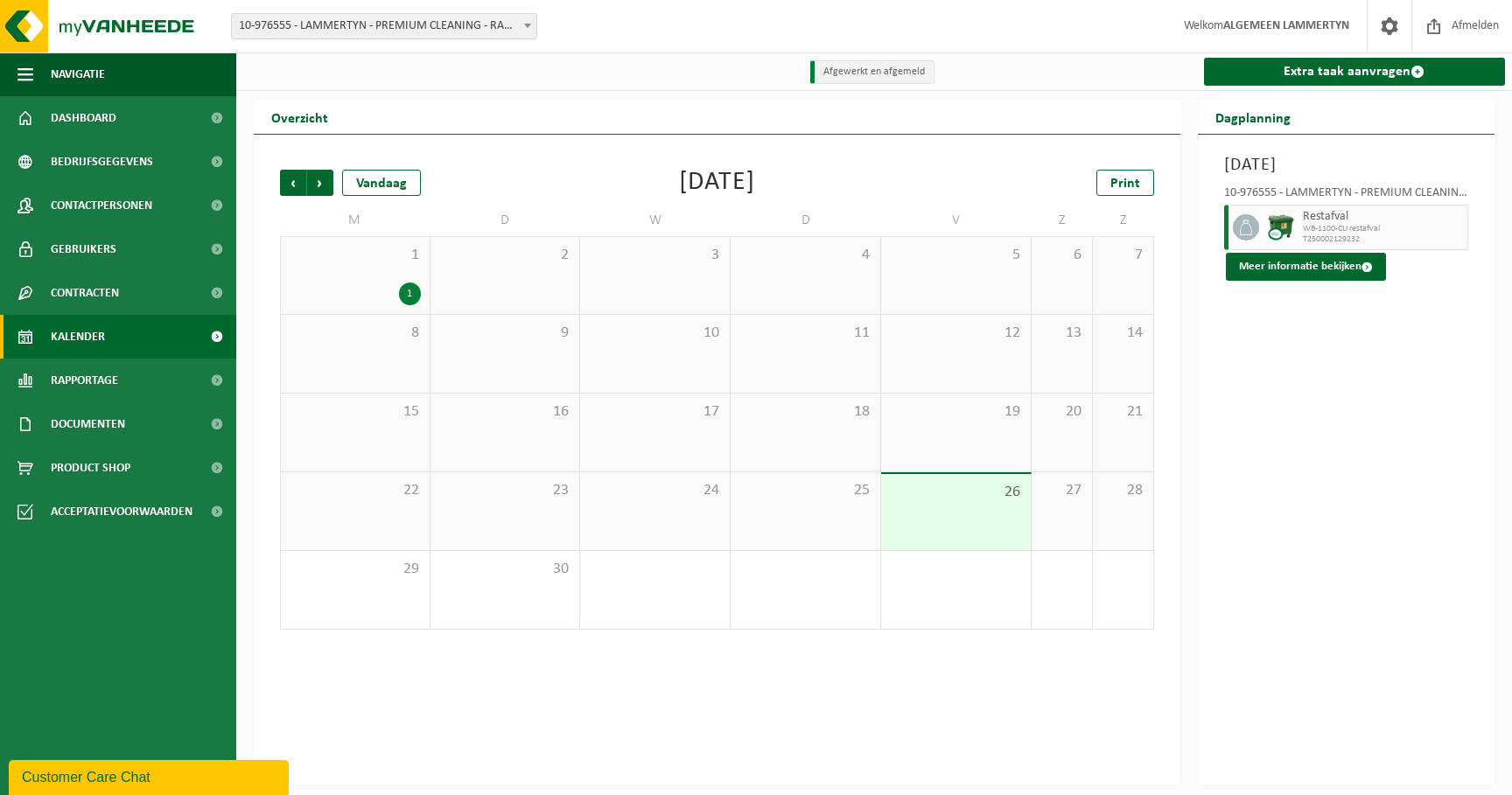
click at [364, 278] on div "1 1" at bounding box center [355, 275] width 149 height 77
click at [329, 184] on span "Volgende" at bounding box center [321, 183] width 27 height 27
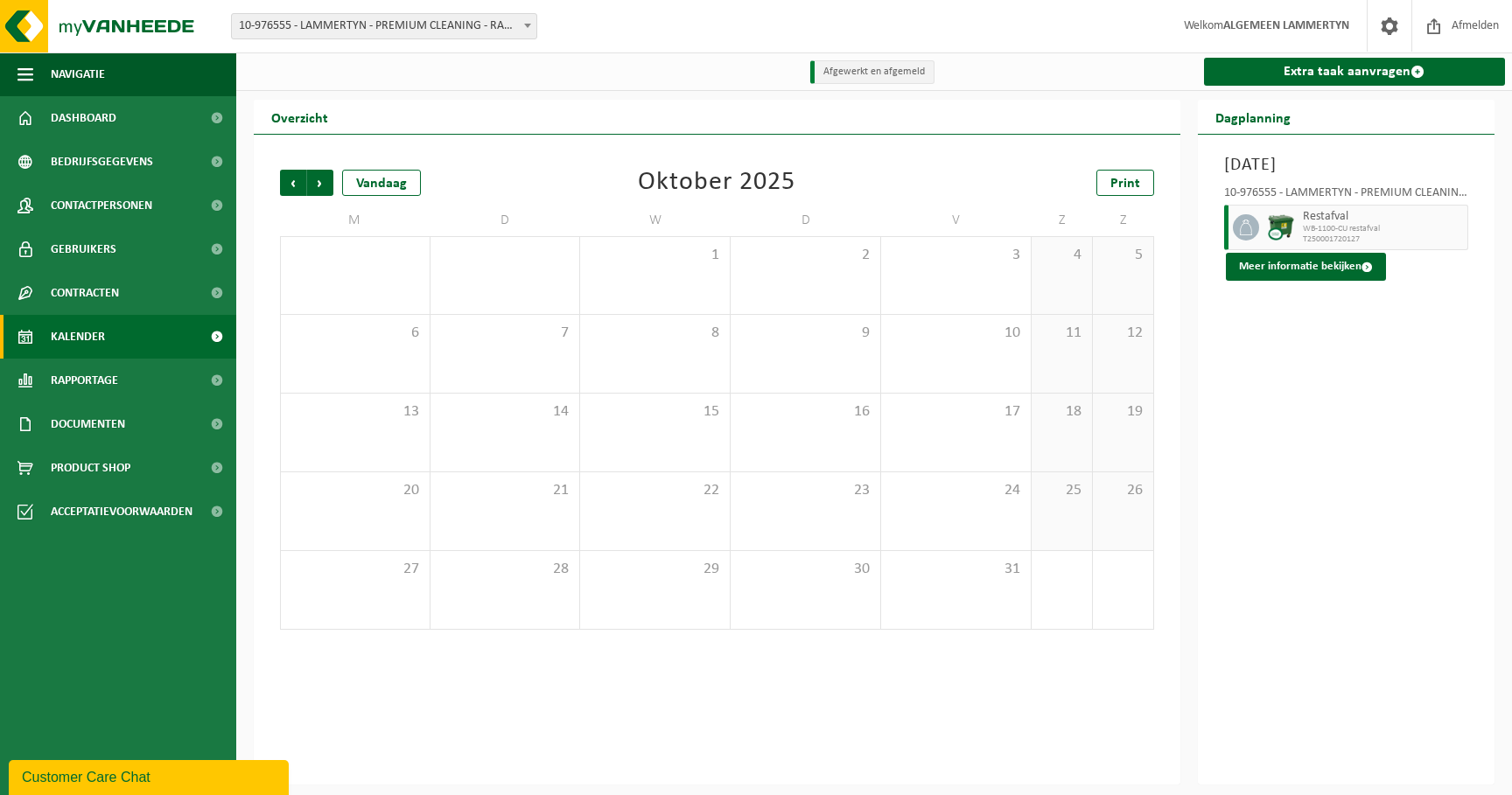
click at [329, 184] on span "Volgende" at bounding box center [321, 183] width 27 height 27
click at [305, 186] on span "Vorige" at bounding box center [293, 183] width 27 height 27
click at [304, 187] on span "Vorige" at bounding box center [293, 183] width 27 height 27
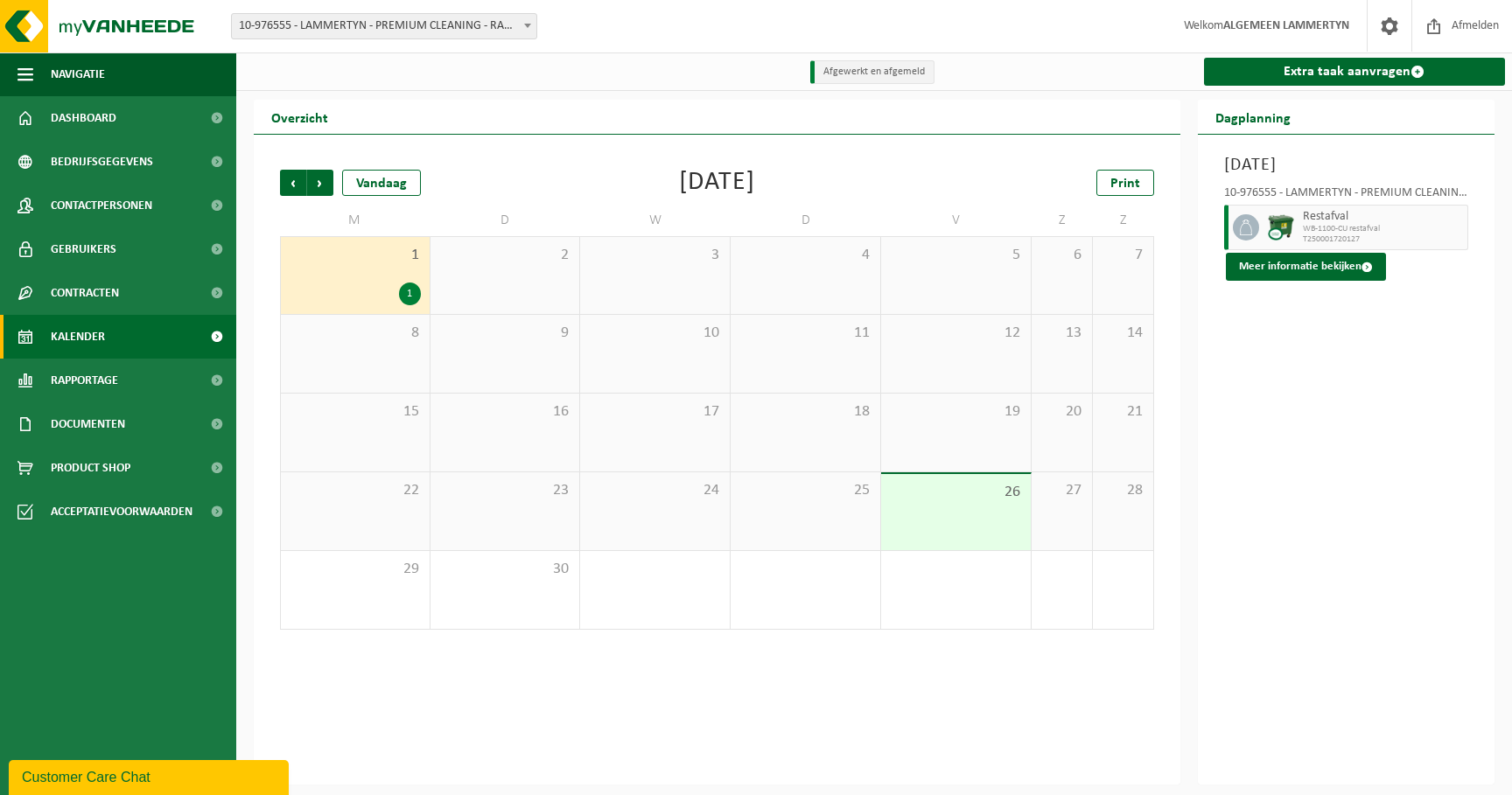
click at [304, 187] on span "Vorige" at bounding box center [293, 183] width 27 height 27
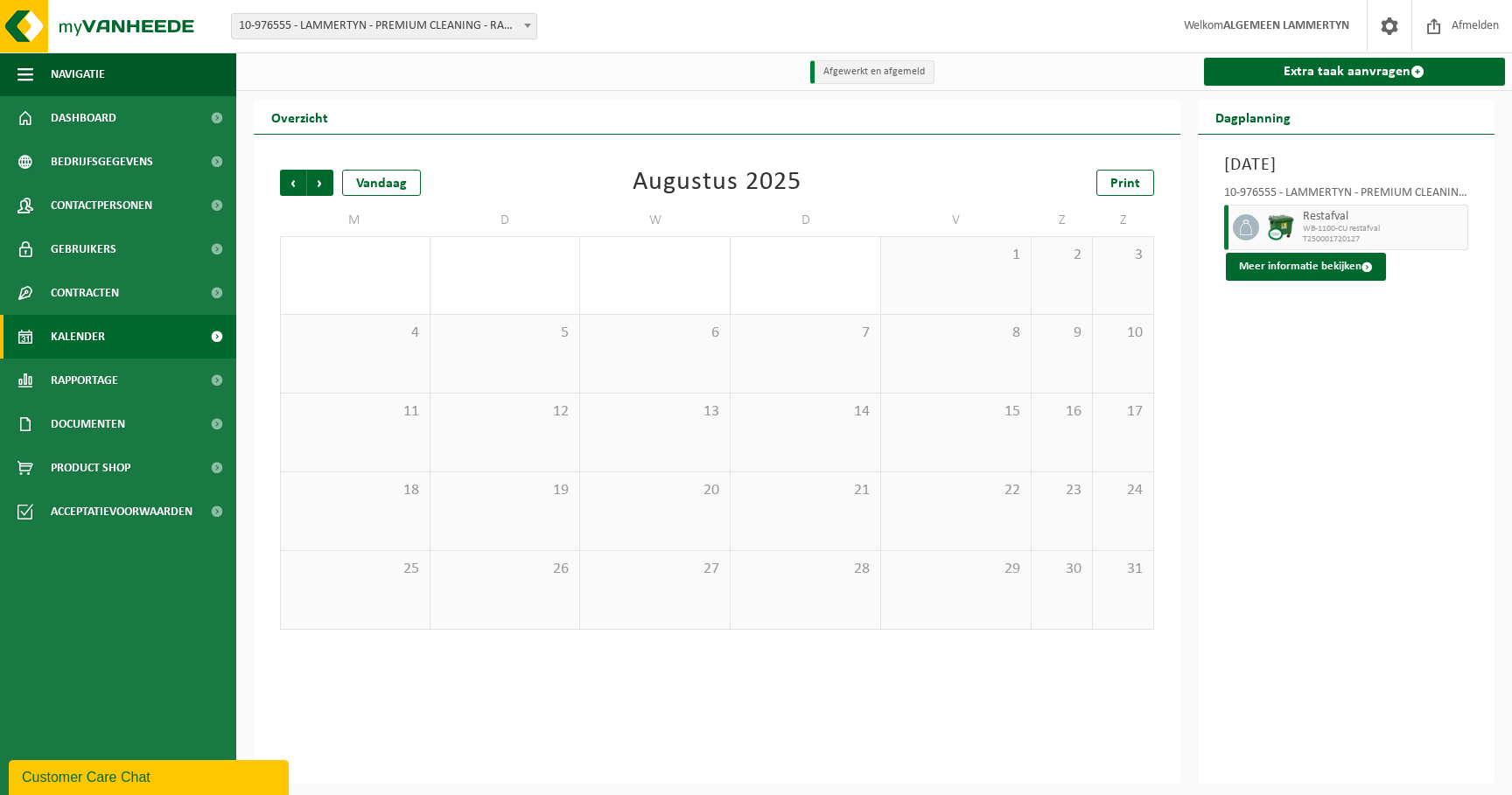
click at [304, 187] on span "Vorige" at bounding box center [293, 183] width 27 height 27
click at [1353, 75] on link "Extra taak aanvragen" at bounding box center [1354, 71] width 302 height 28
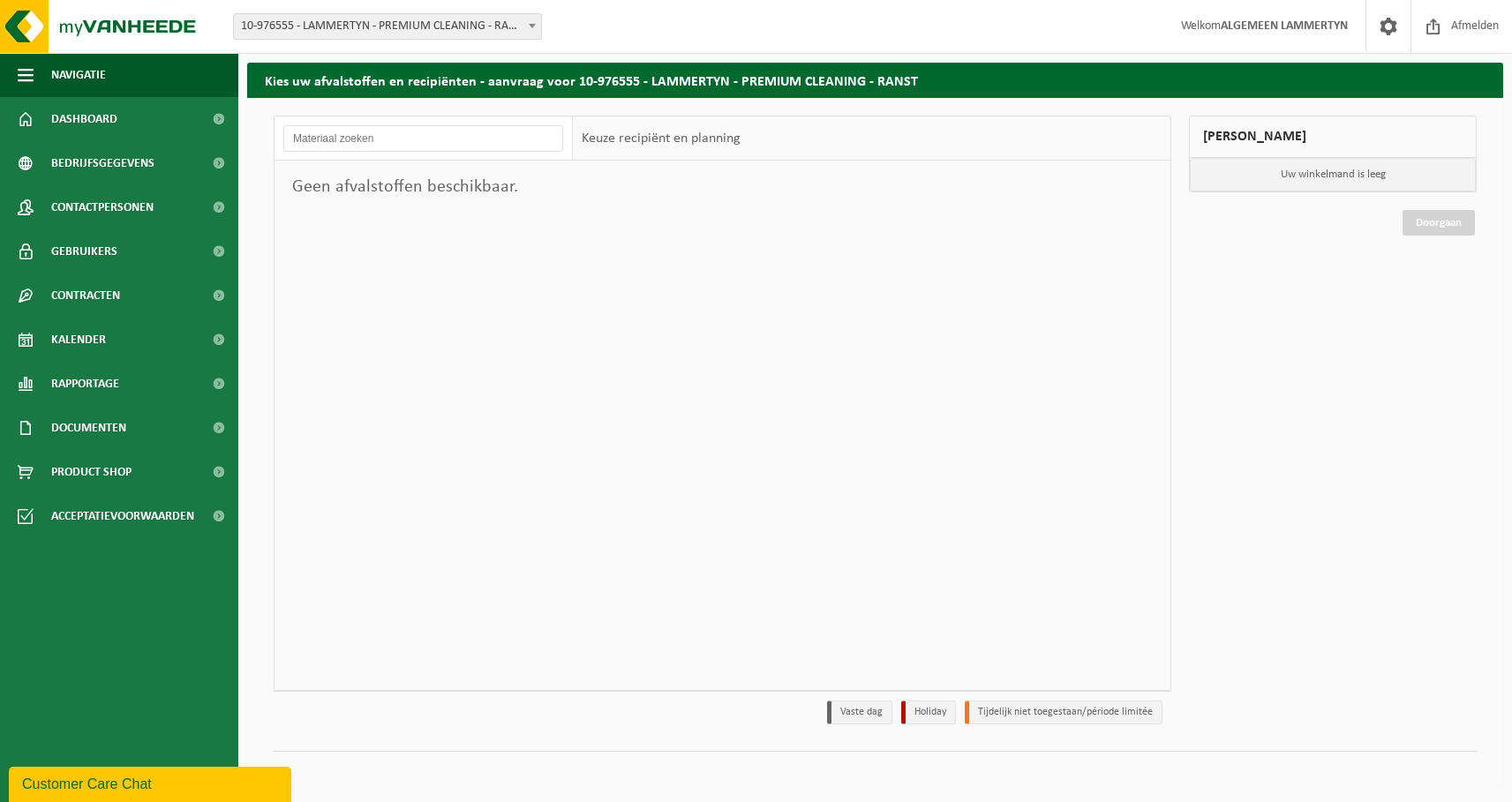
scroll to position [59, 0]
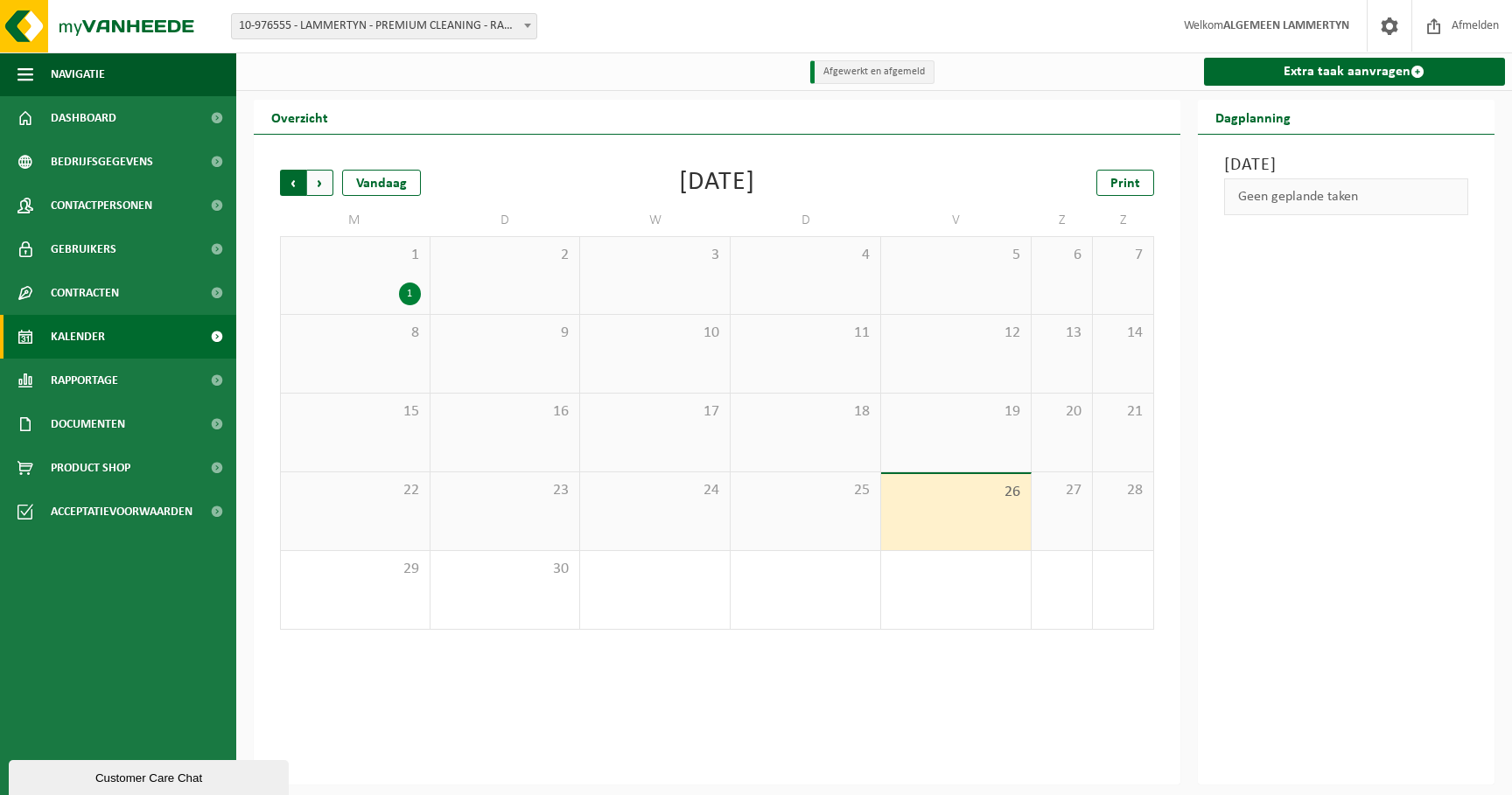
click at [327, 191] on span "Volgende" at bounding box center [321, 183] width 27 height 27
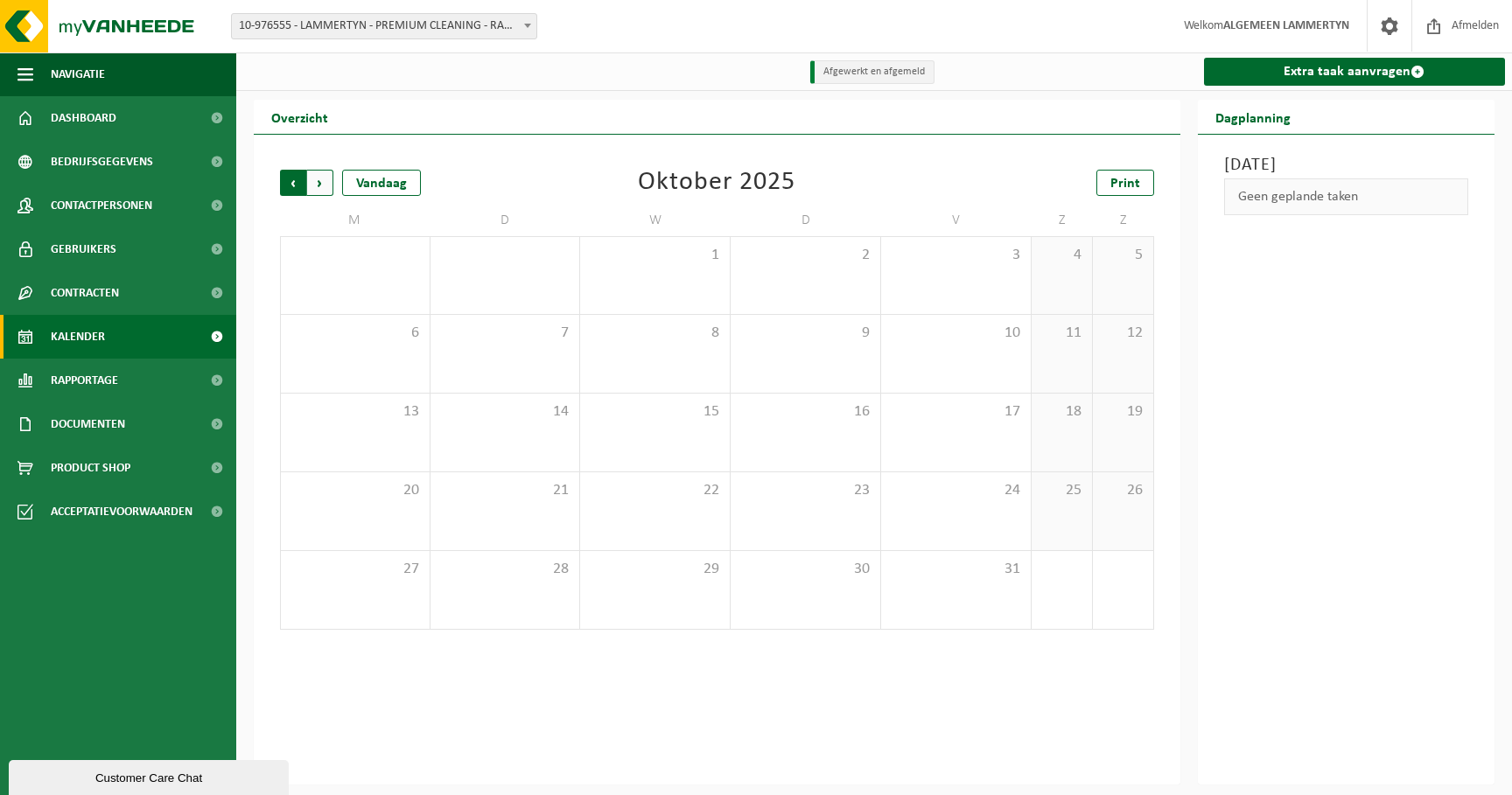
click at [326, 191] on span "Volgende" at bounding box center [321, 183] width 27 height 27
click at [283, 191] on span "Vorige" at bounding box center [293, 183] width 27 height 27
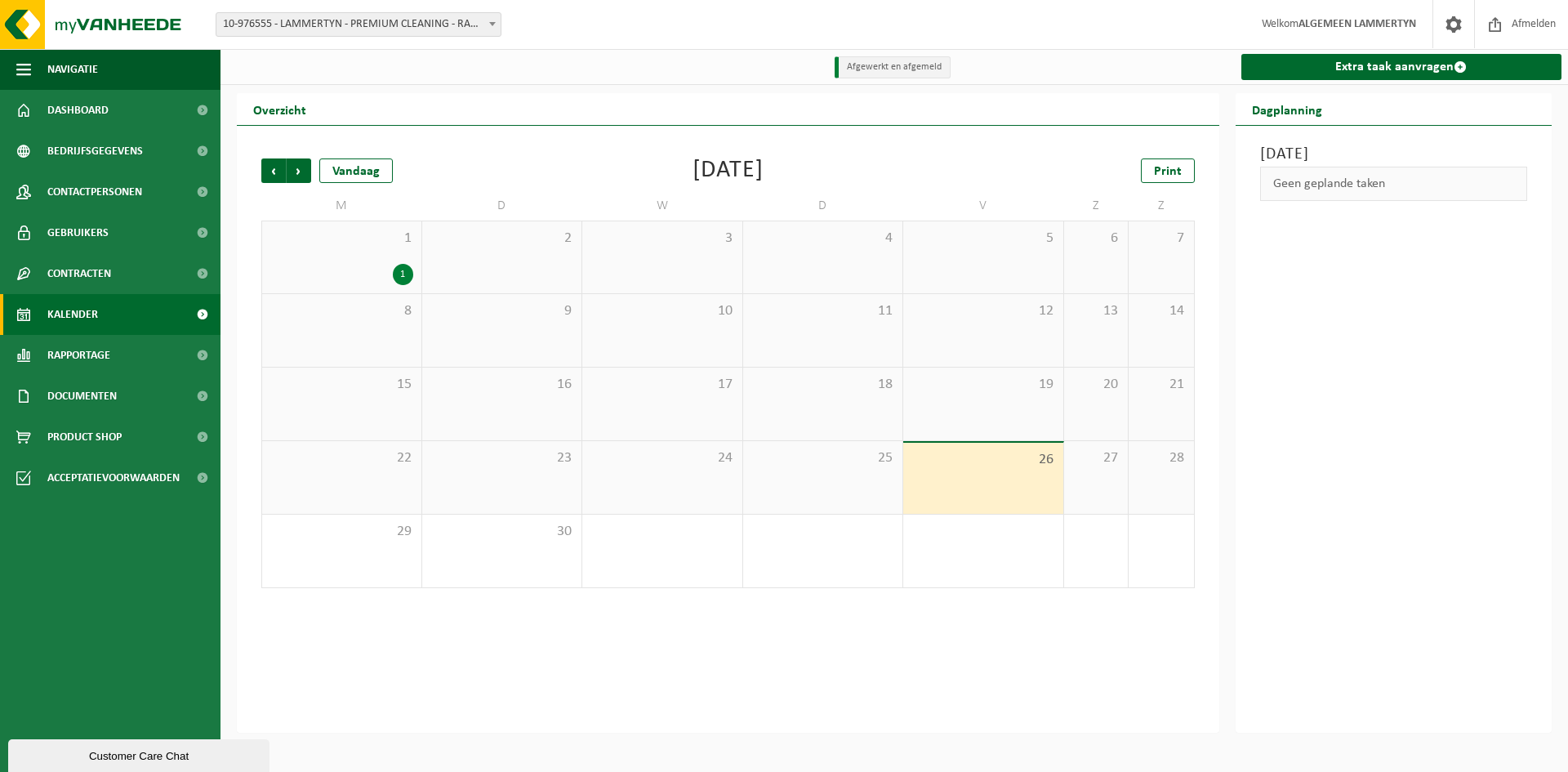
click at [327, 25] on span "10-976555 - LAMMERTYN - PREMIUM CLEANING - RANST" at bounding box center [358, 25] width 284 height 23
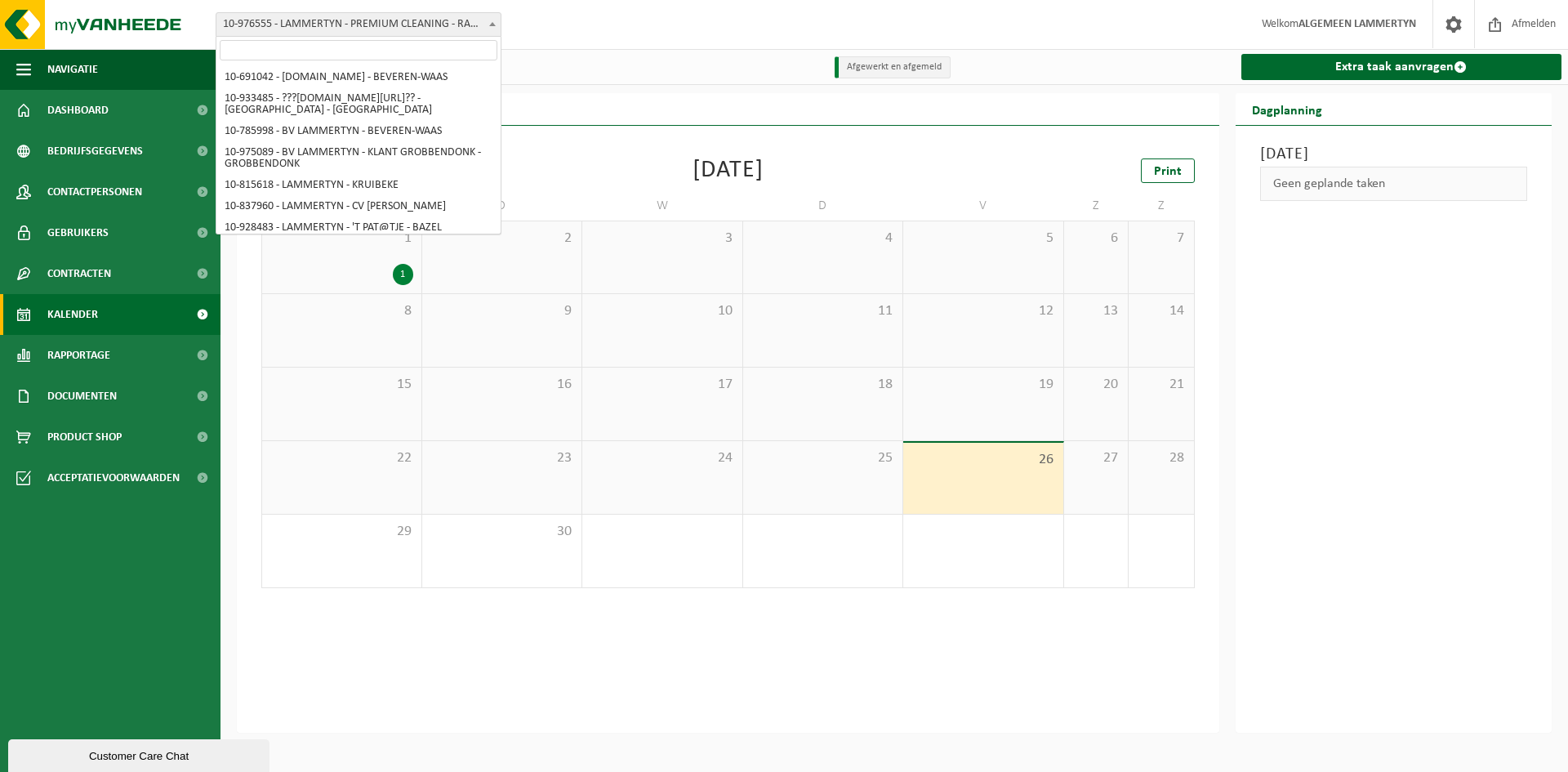
scroll to position [5985, 0]
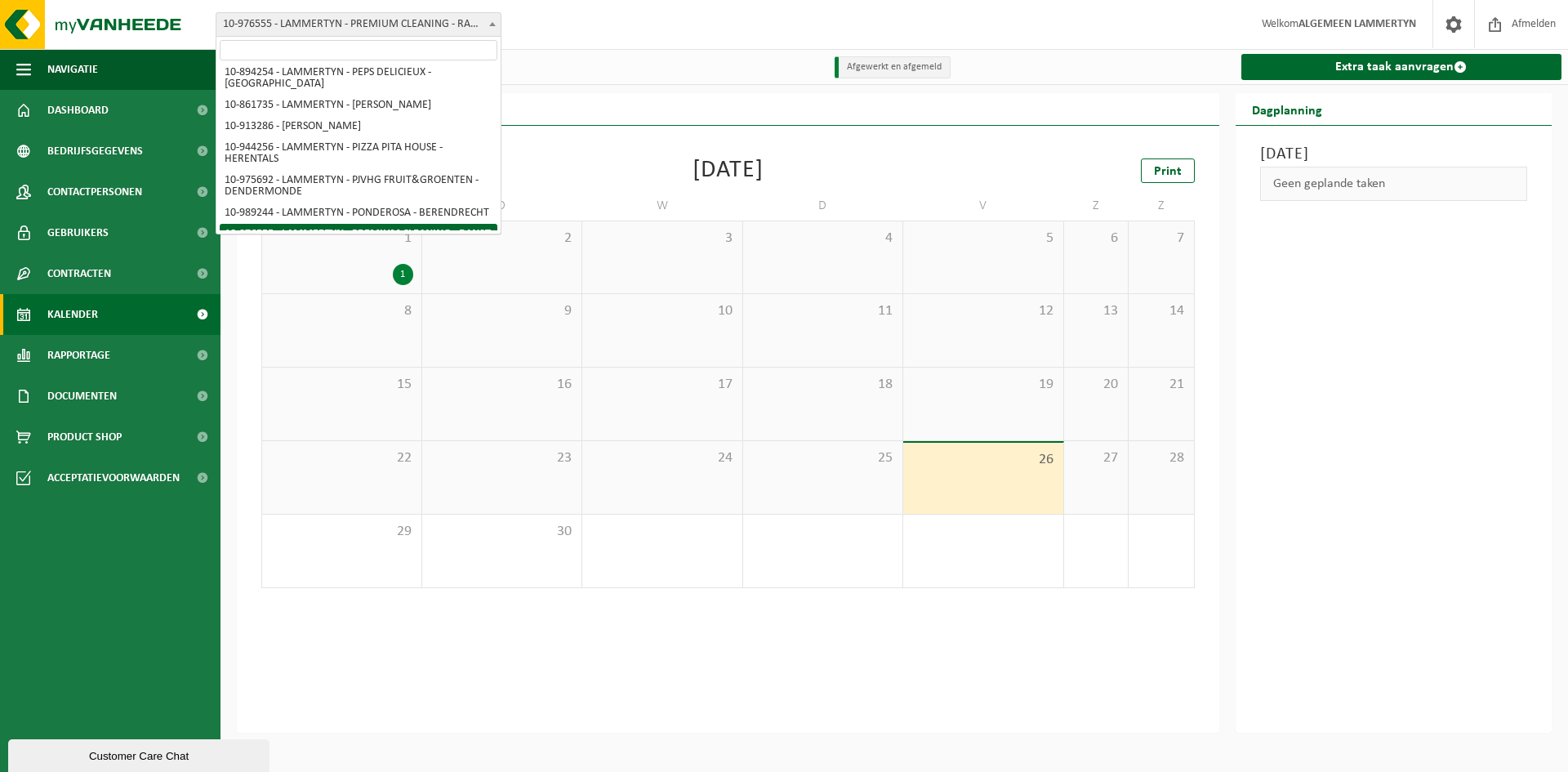
click at [547, 82] on div "Afgewerkt en afgemeld Extra taak aanvragen" at bounding box center [894, 66] width 1347 height 36
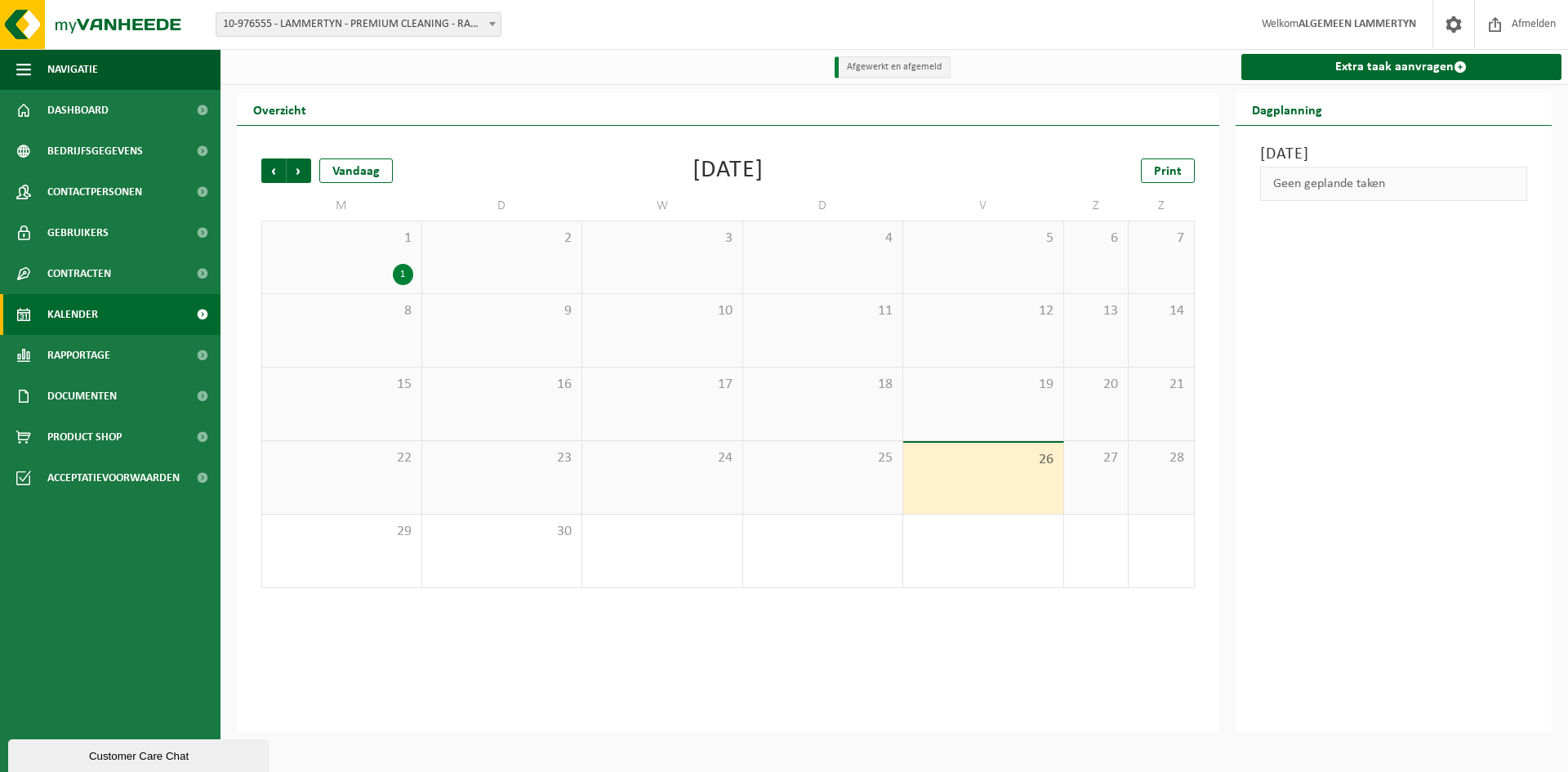
click at [423, 23] on span "10-976555 - LAMMERTYN - PREMIUM CLEANING - RANST" at bounding box center [358, 25] width 284 height 23
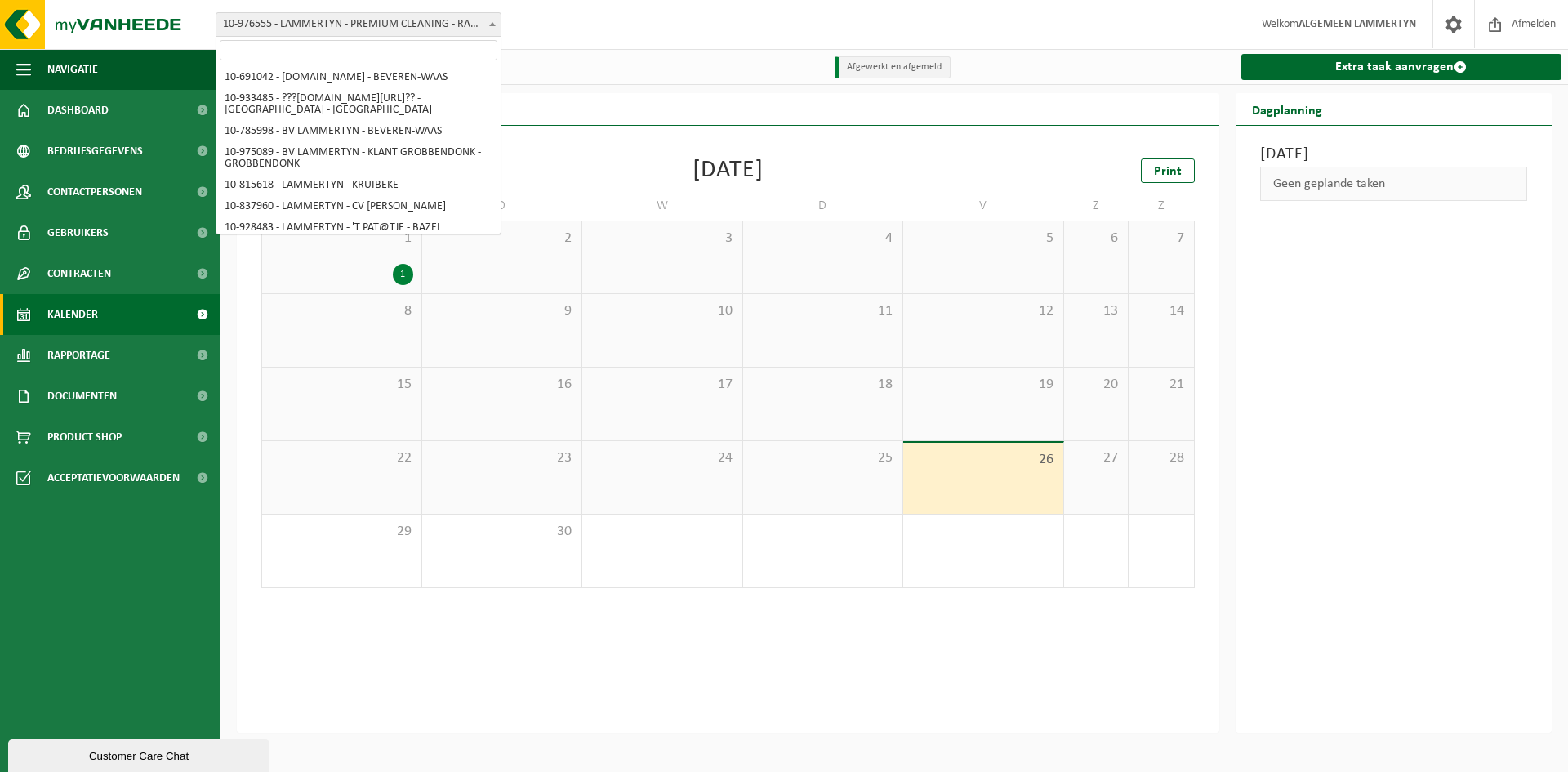
scroll to position [6006, 0]
click at [422, 637] on div "Vorige Volgende Vandaag September 2025 Print M D W D V Z Z 1 1 2 3 4 5 6 7 8 9 …" at bounding box center [727, 429] width 982 height 607
